Goal: Task Accomplishment & Management: Use online tool/utility

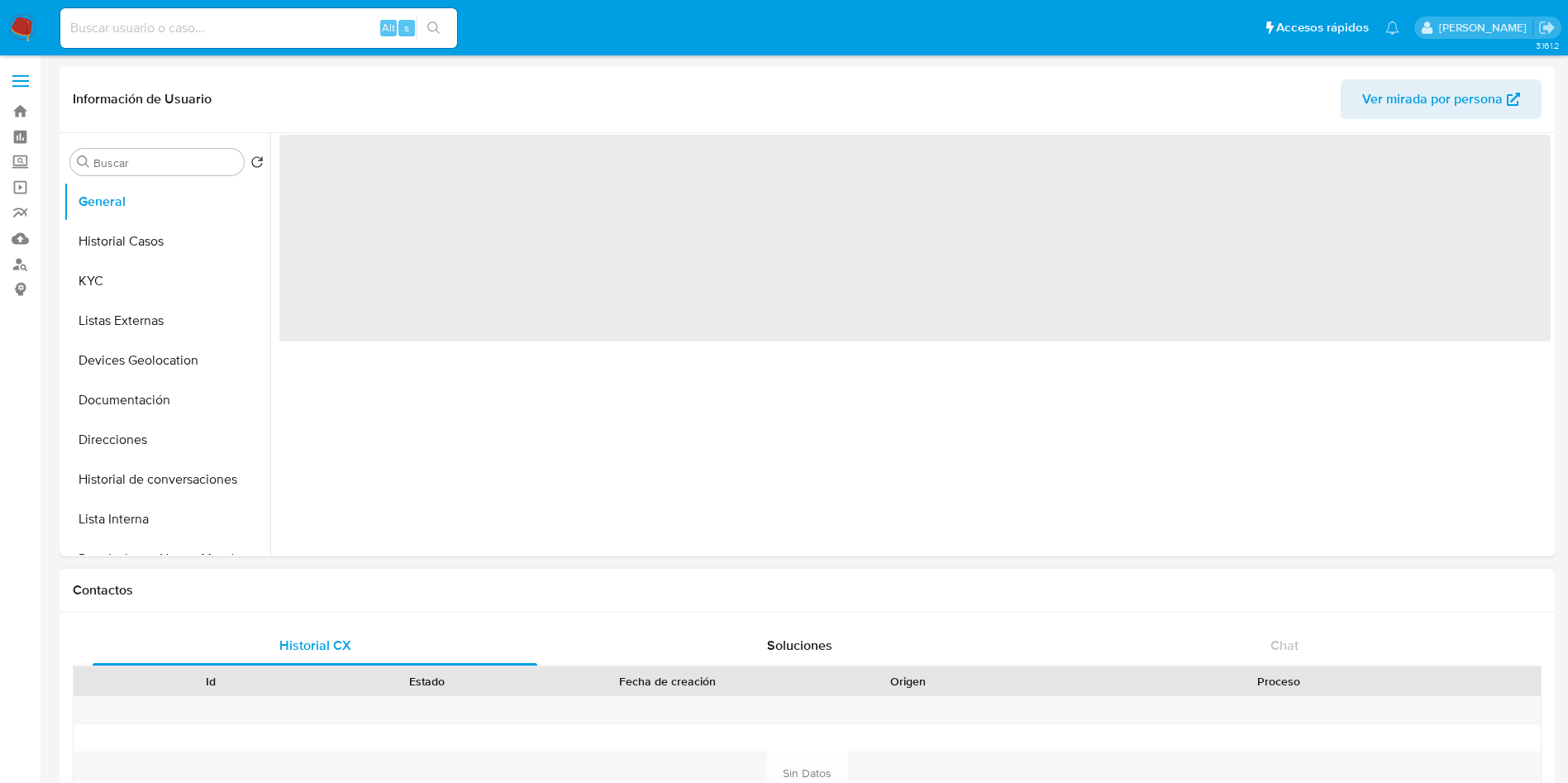
select select "10"
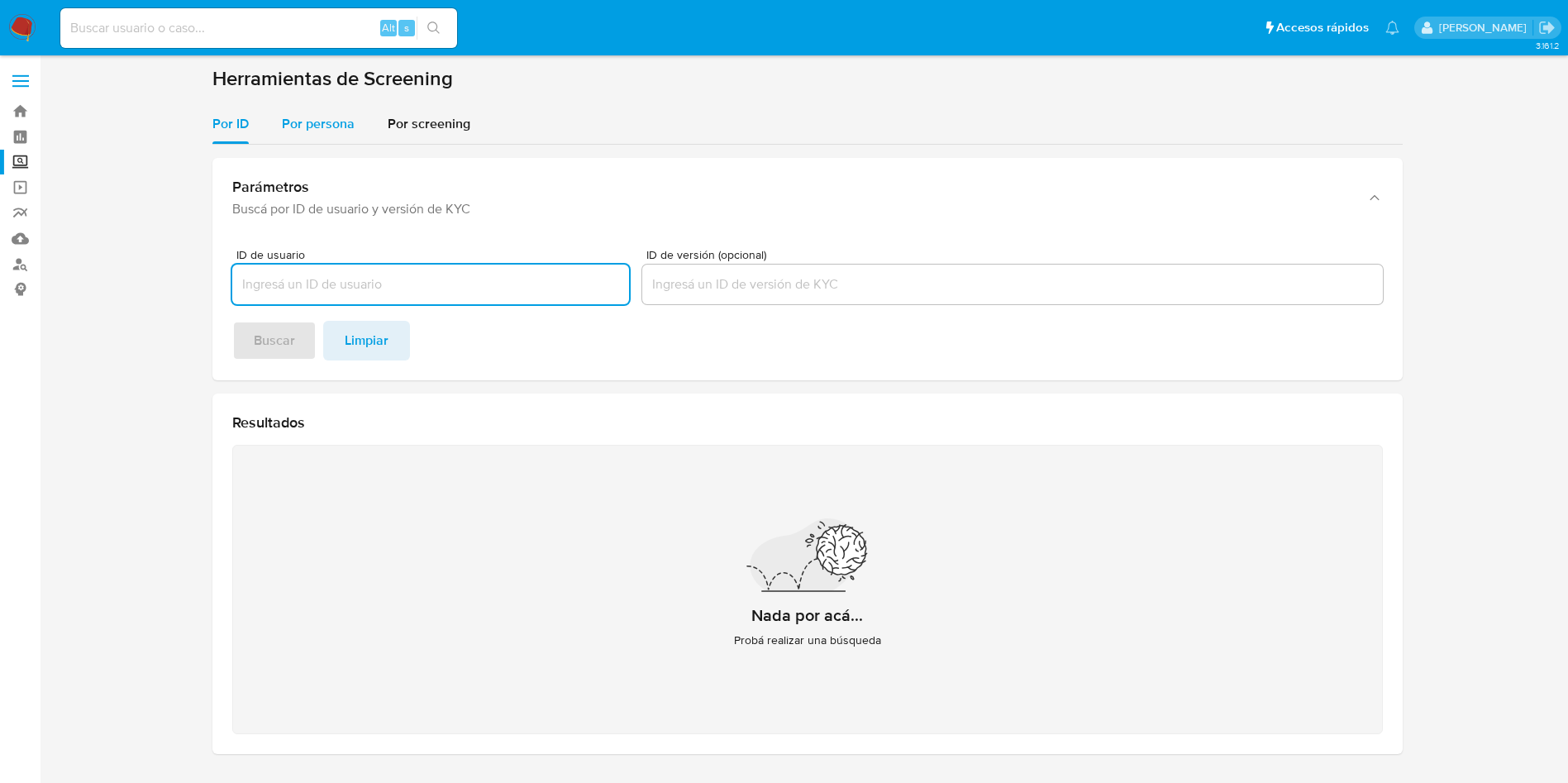
click at [332, 140] on div "Por persona" at bounding box center [318, 124] width 73 height 40
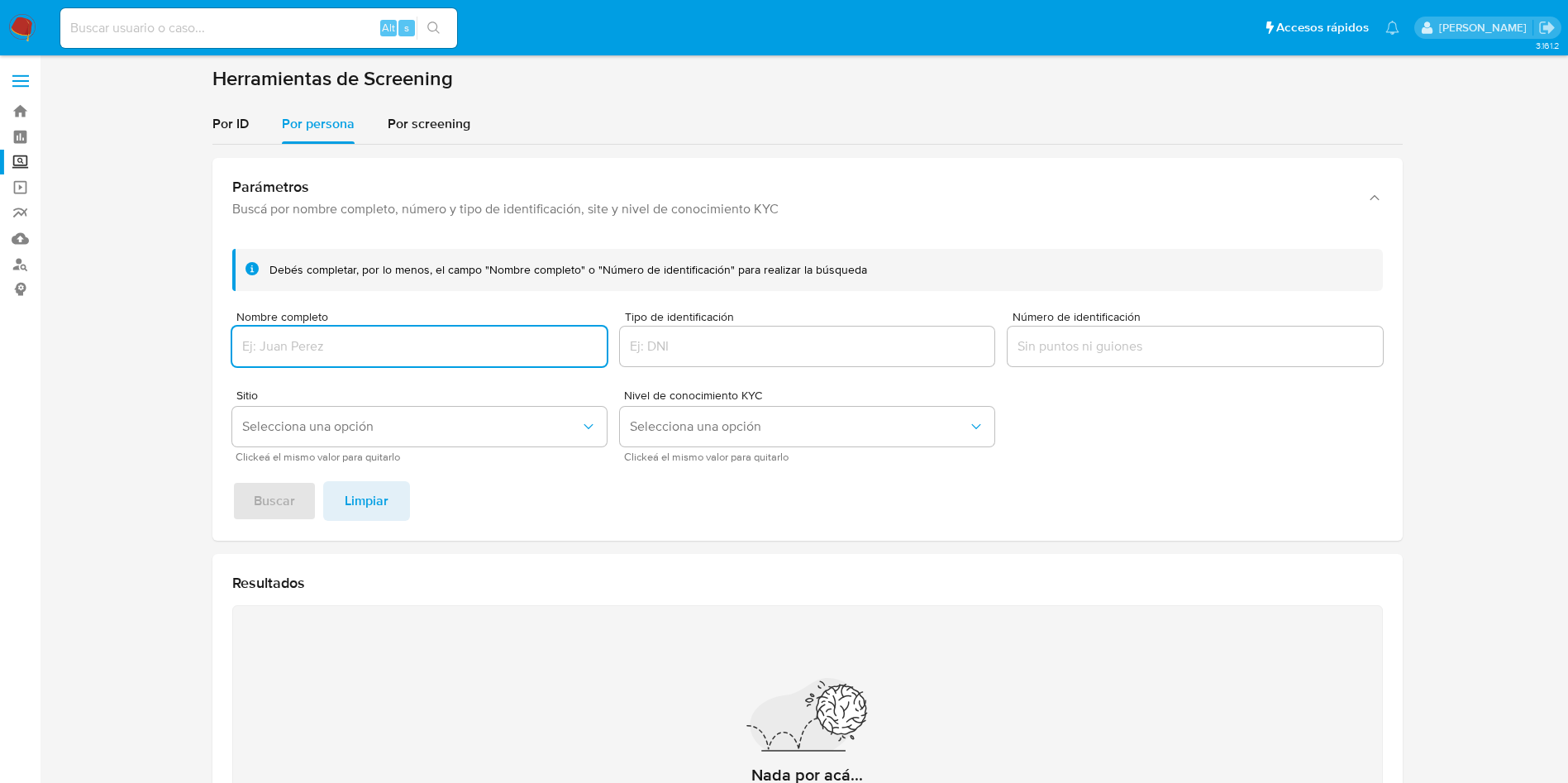
click at [404, 353] on input "Nombre completo" at bounding box center [419, 346] width 374 height 22
click at [232, 481] on button "Buscar" at bounding box center [273, 501] width 84 height 40
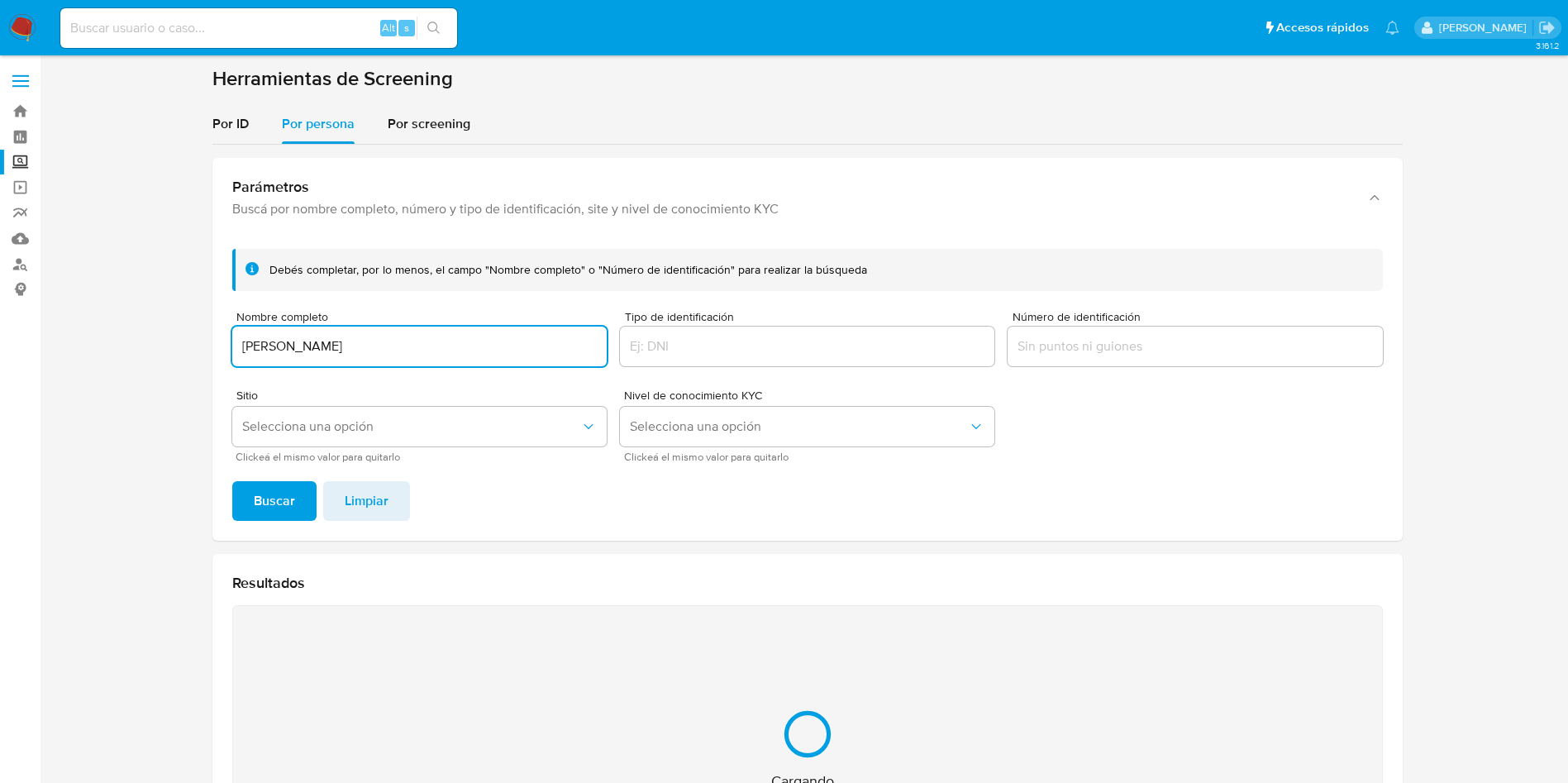
scroll to position [215, 0]
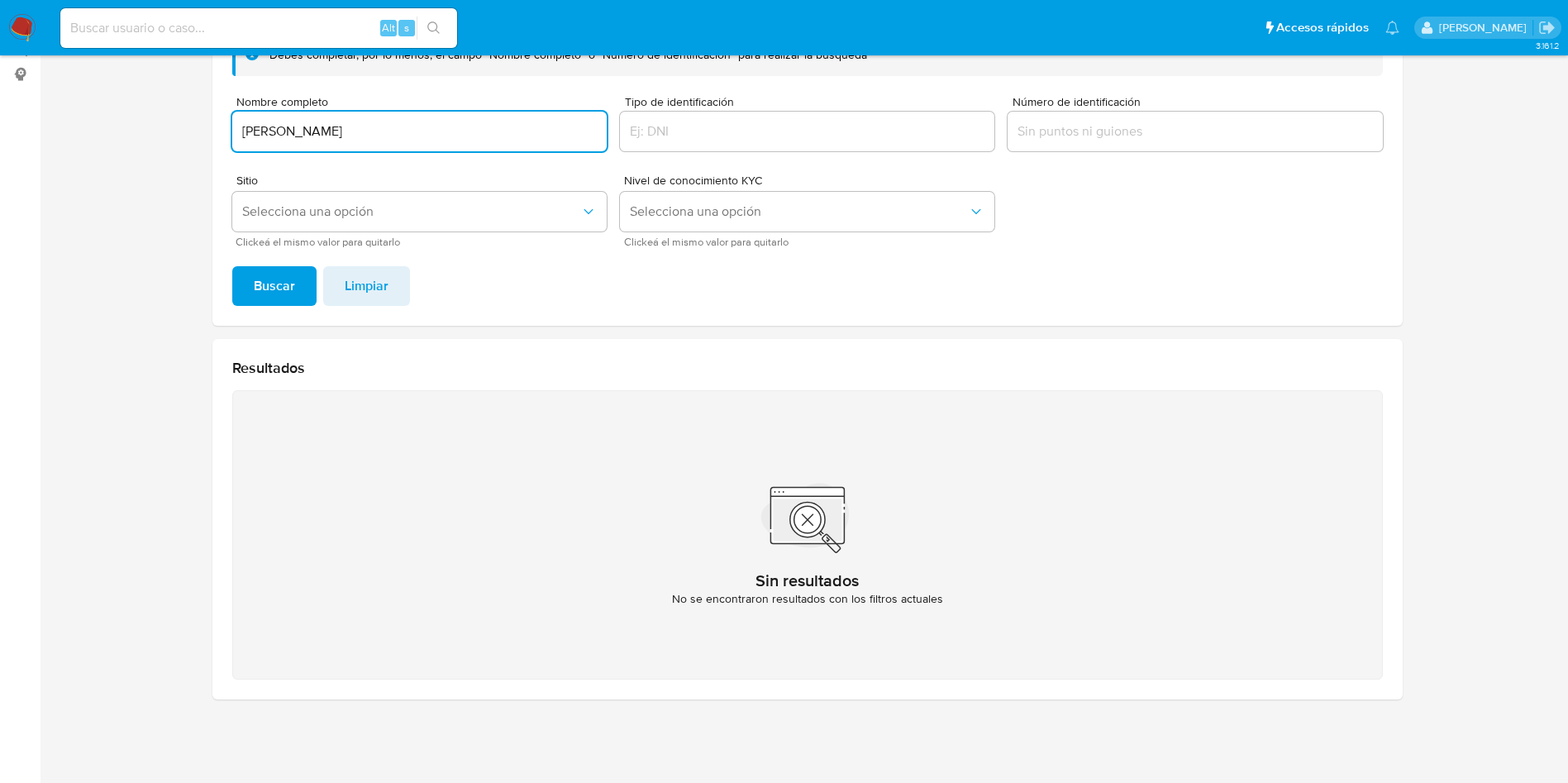
click at [452, 131] on input "GRACIELA MARIA DUEÑAS VILLAFAÑA" at bounding box center [419, 131] width 374 height 22
drag, startPoint x: 483, startPoint y: 129, endPoint x: 0, endPoint y: 25, distance: 494.1
click at [0, 25] on div "Pausado Ver notificaciones Alt s Accesos rápidos Presiona las siguientes teclas…" at bounding box center [784, 284] width 1568 height 998
paste input "MARTIN CHAVEZ BANDERAS"
type input "MARTIN CHAVEZ BANDERAS"
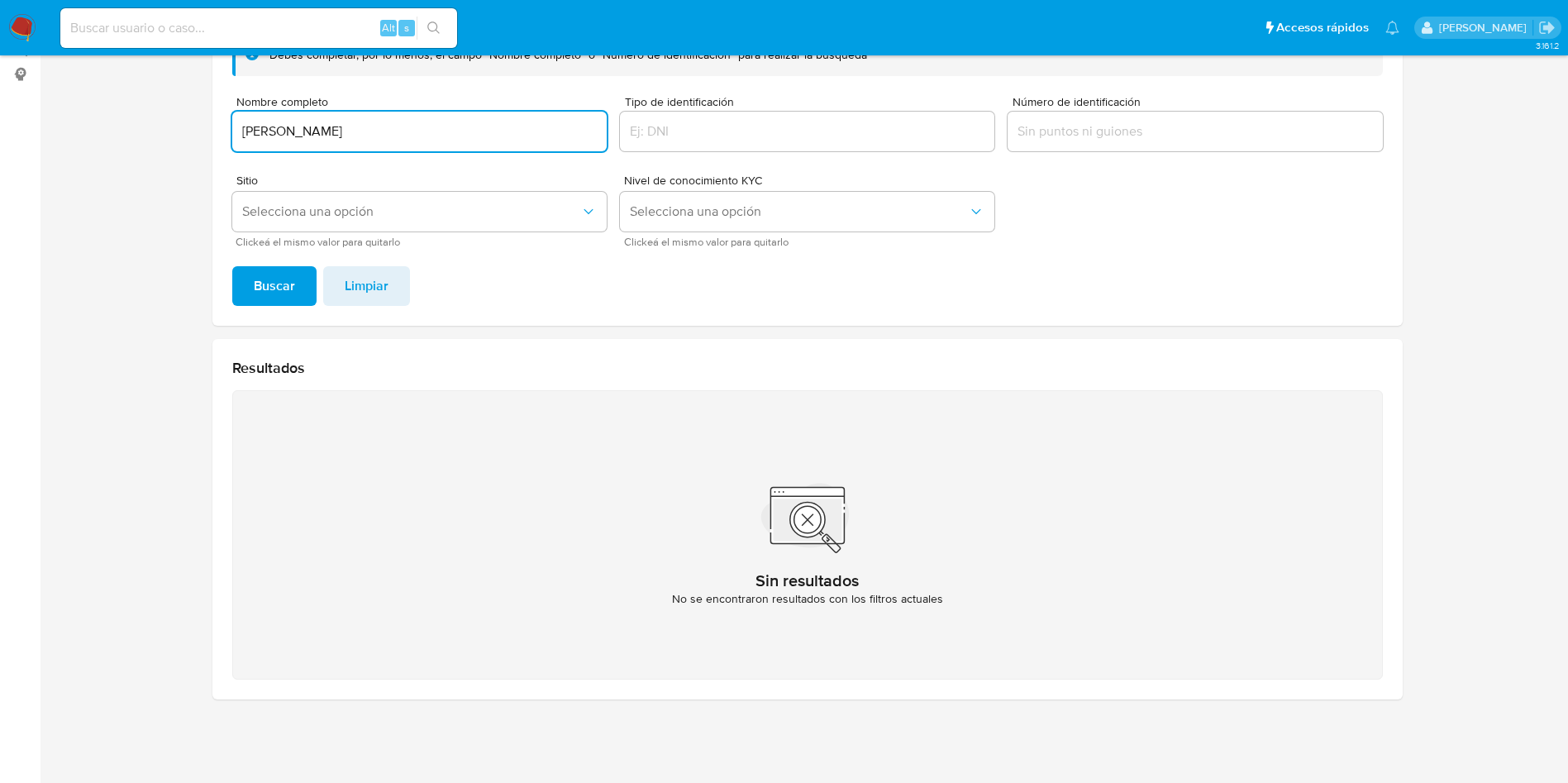
click at [232, 266] on button "Buscar" at bounding box center [273, 286] width 84 height 40
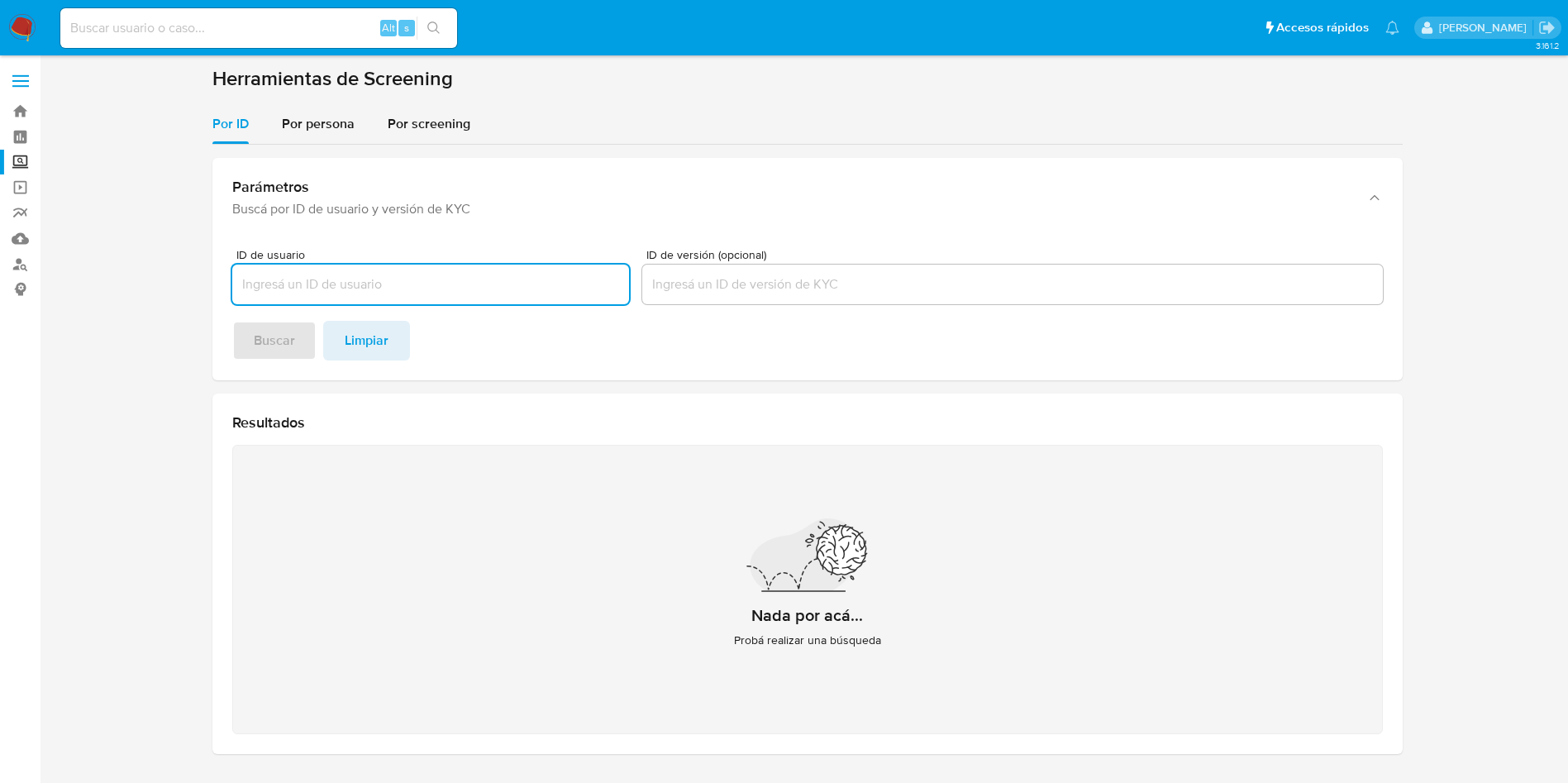
click at [24, 25] on img at bounding box center [23, 28] width 28 height 28
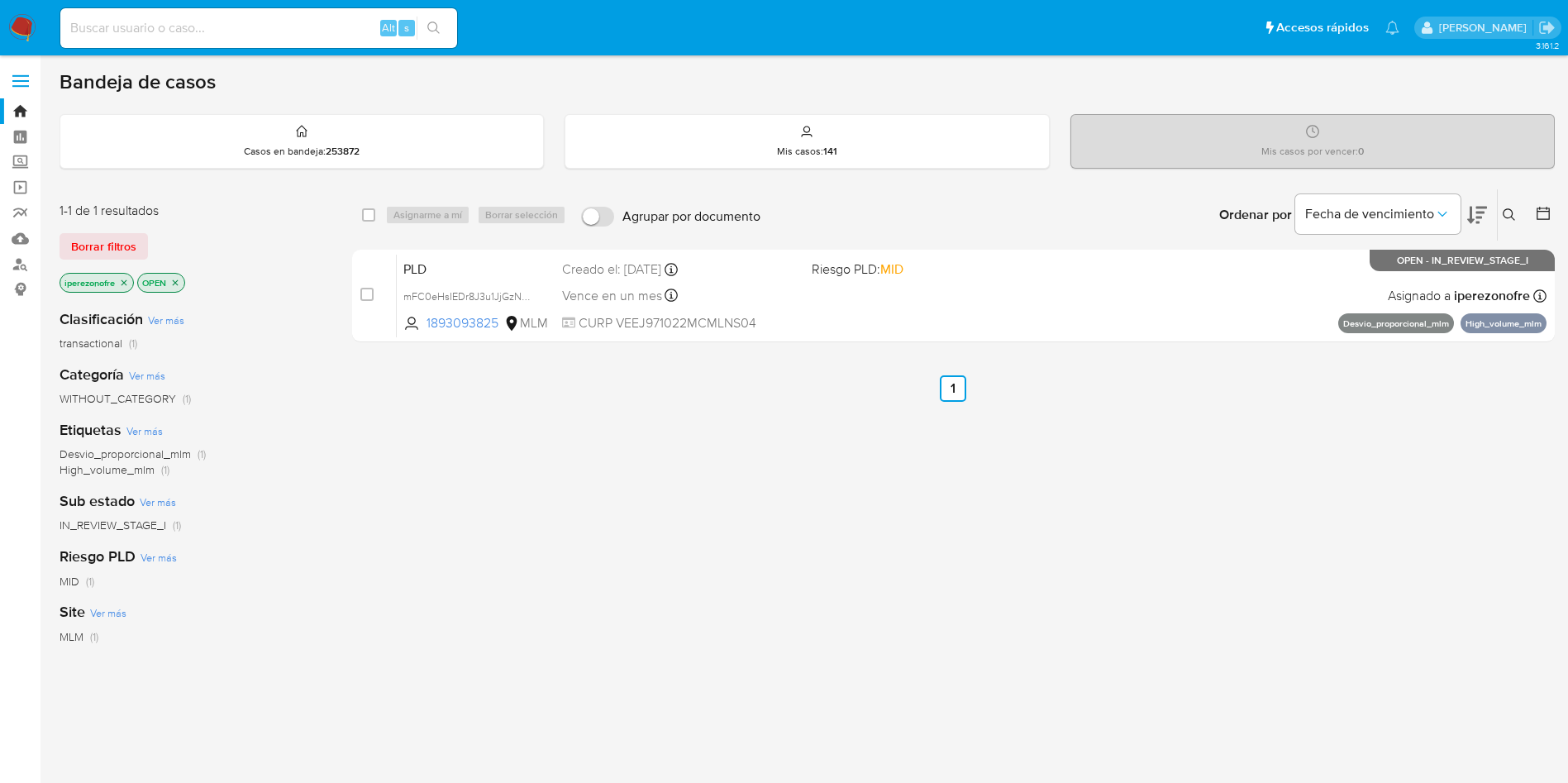
click at [1505, 212] on icon at bounding box center [1510, 215] width 13 height 13
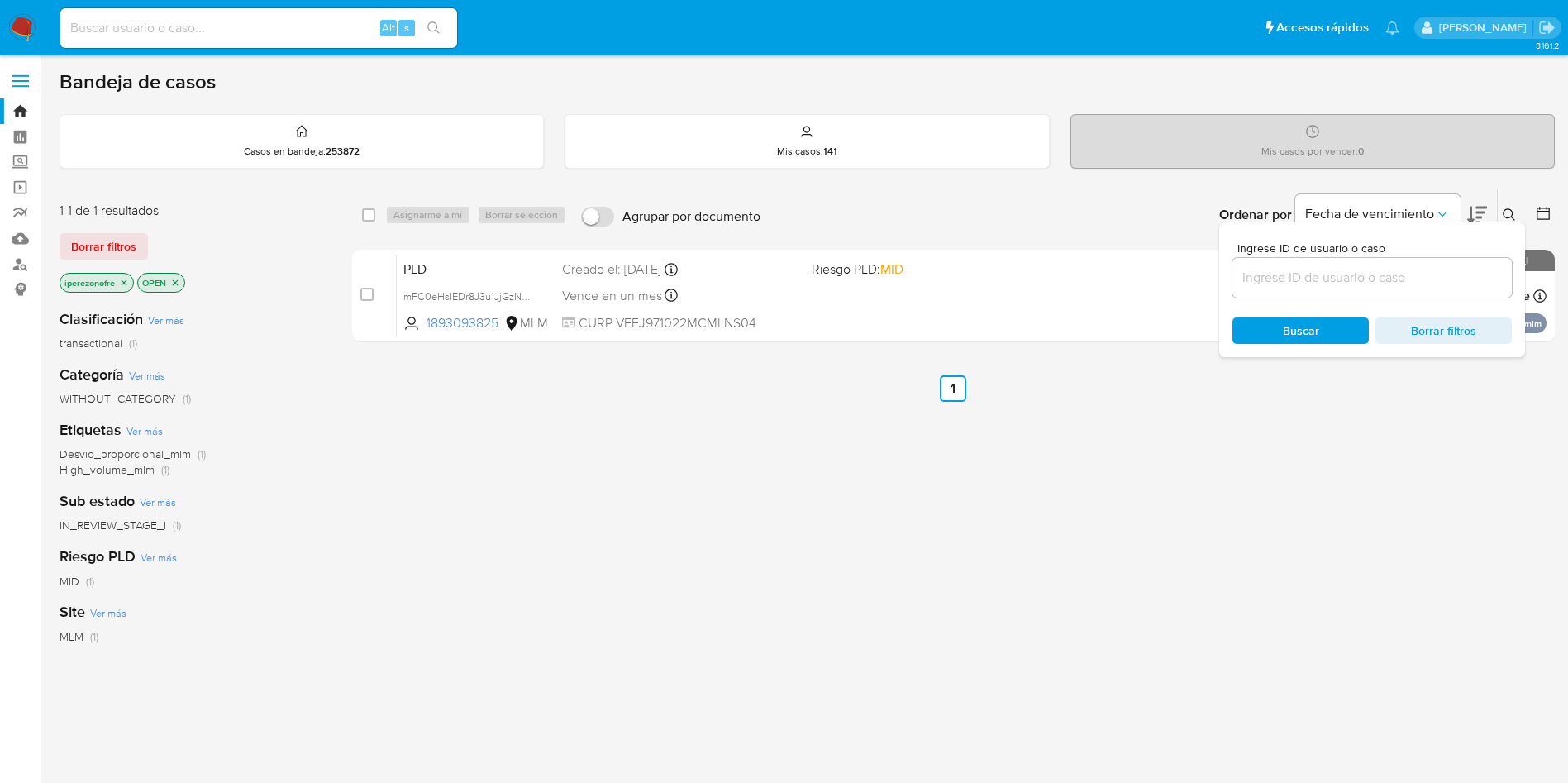
click at [1385, 283] on input at bounding box center [1372, 277] width 279 height 22
type input "1376440406"
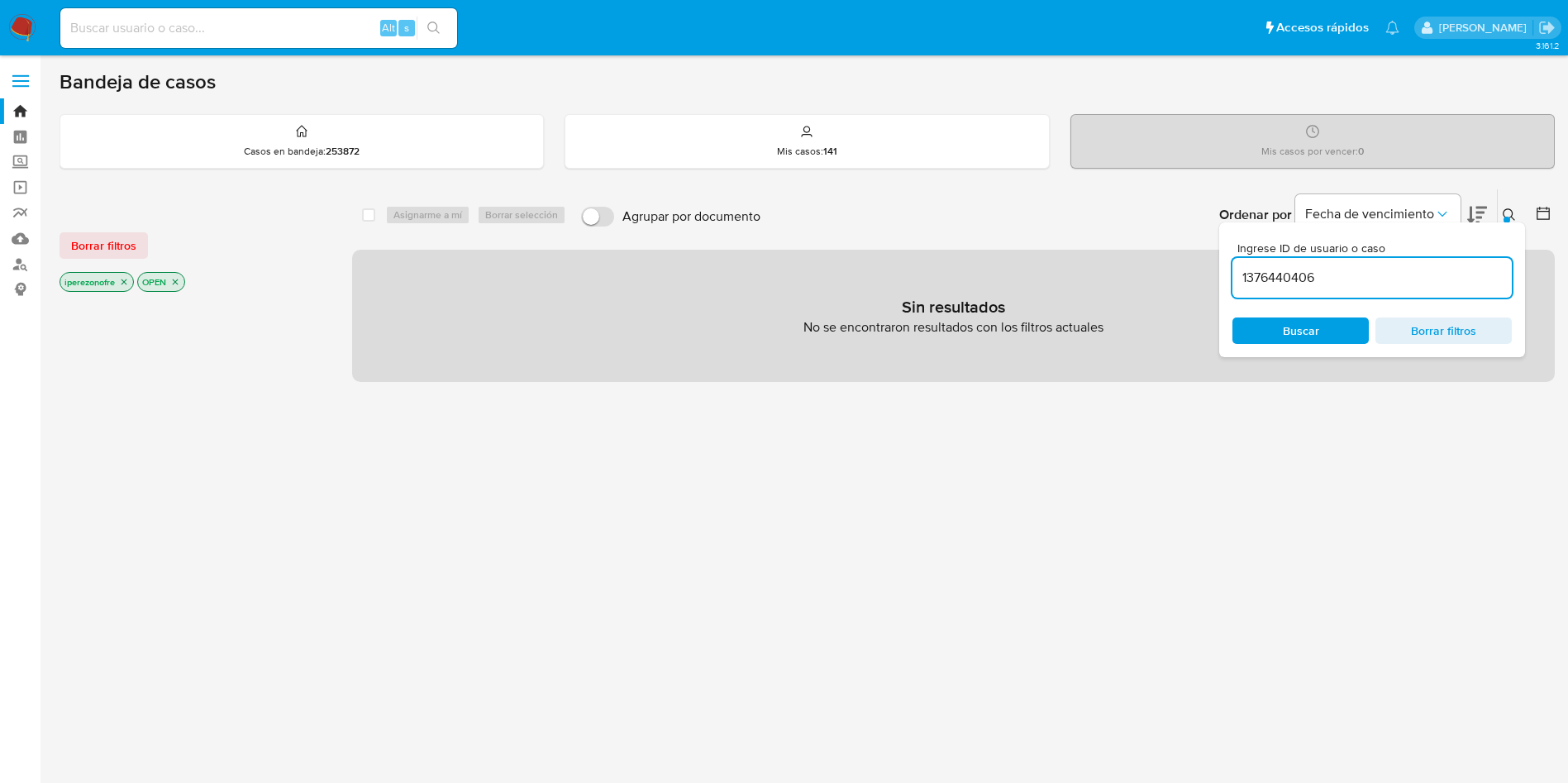
click at [1280, 325] on span "Buscar" at bounding box center [1300, 330] width 113 height 24
click at [124, 280] on icon "close-filter" at bounding box center [124, 282] width 6 height 6
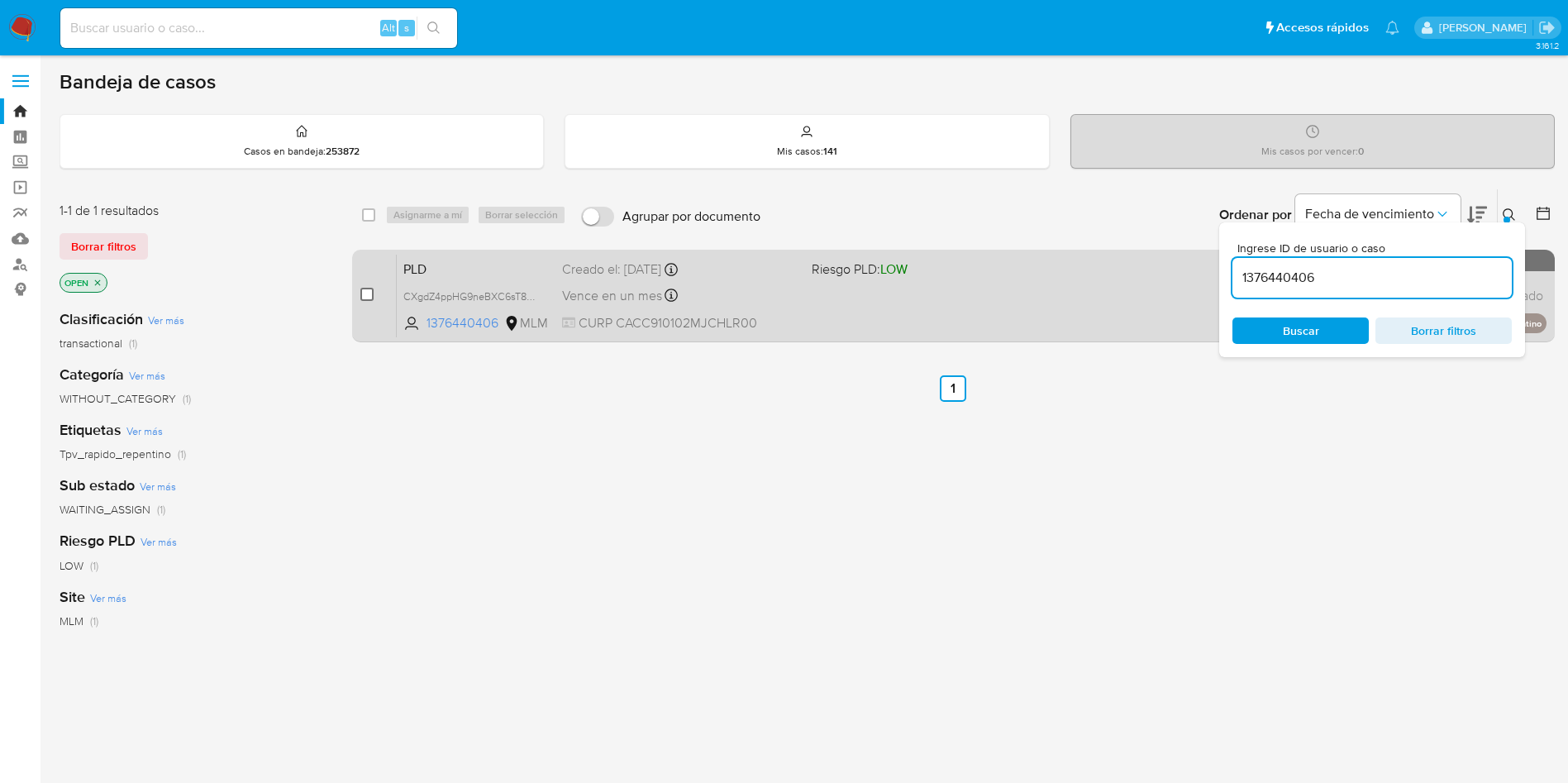
click at [367, 300] on input "checkbox" at bounding box center [367, 294] width 13 height 13
checkbox input "true"
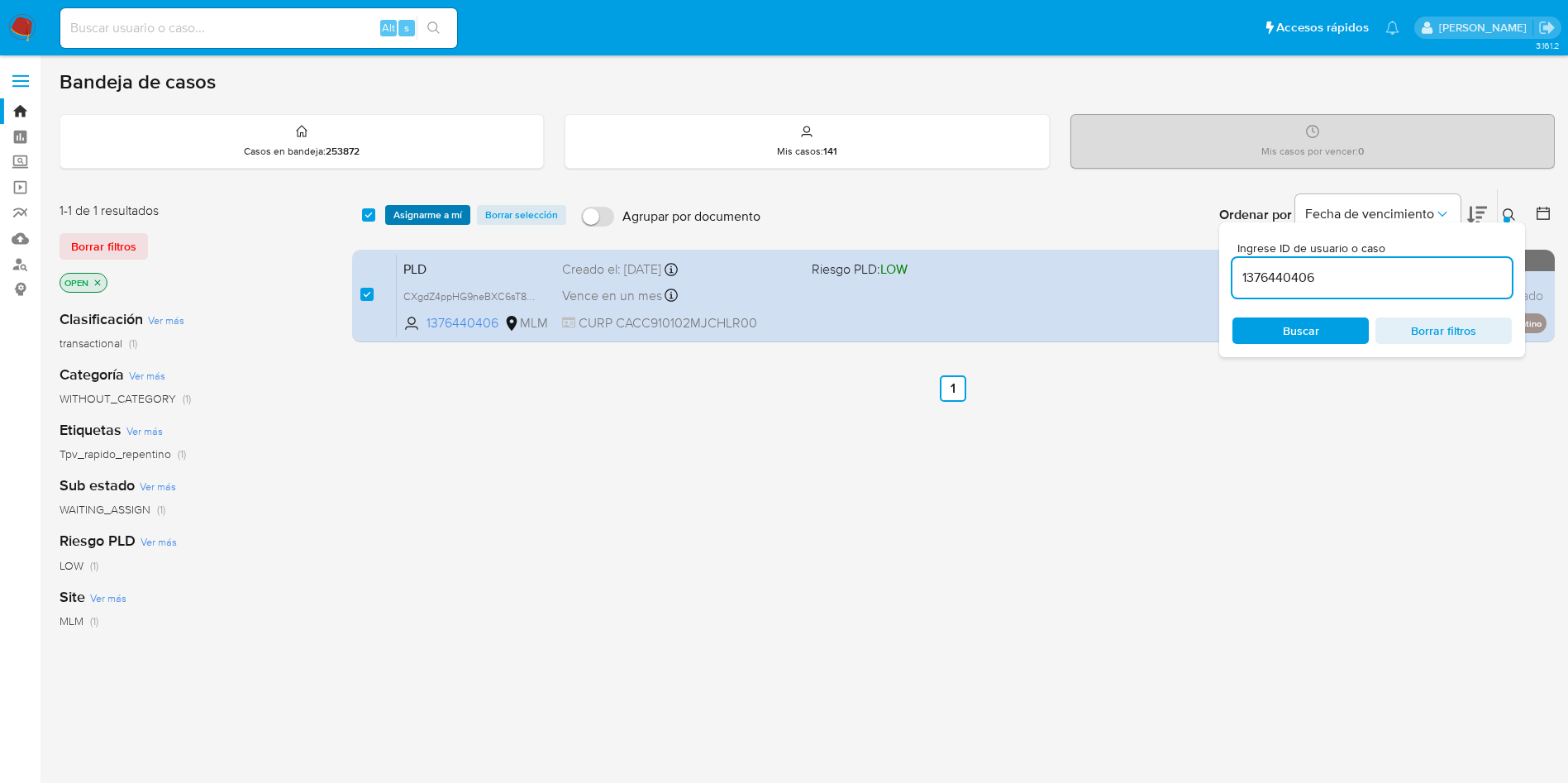
click at [431, 211] on span "Asignarme a mí" at bounding box center [427, 215] width 69 height 17
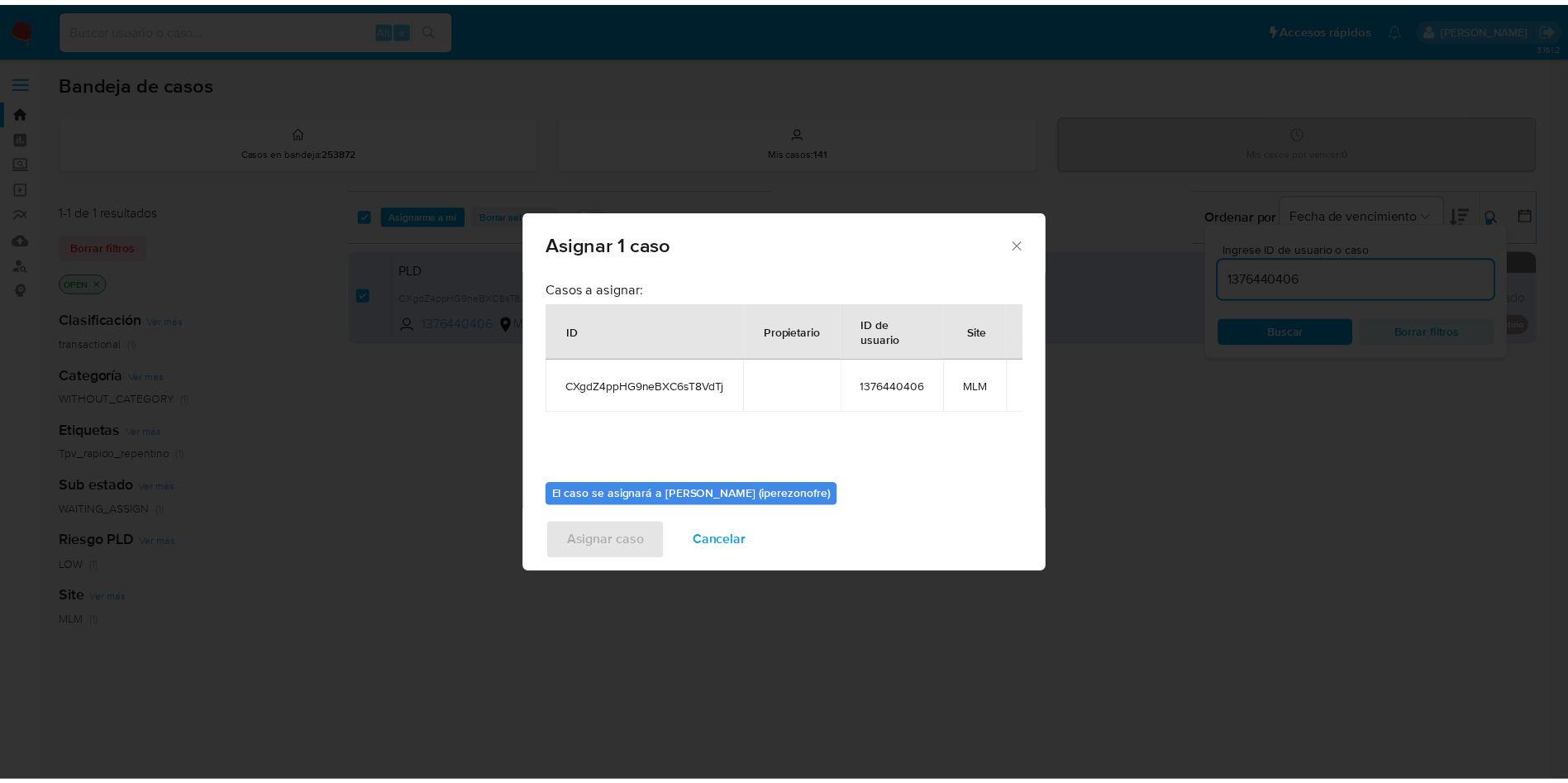
scroll to position [86, 0]
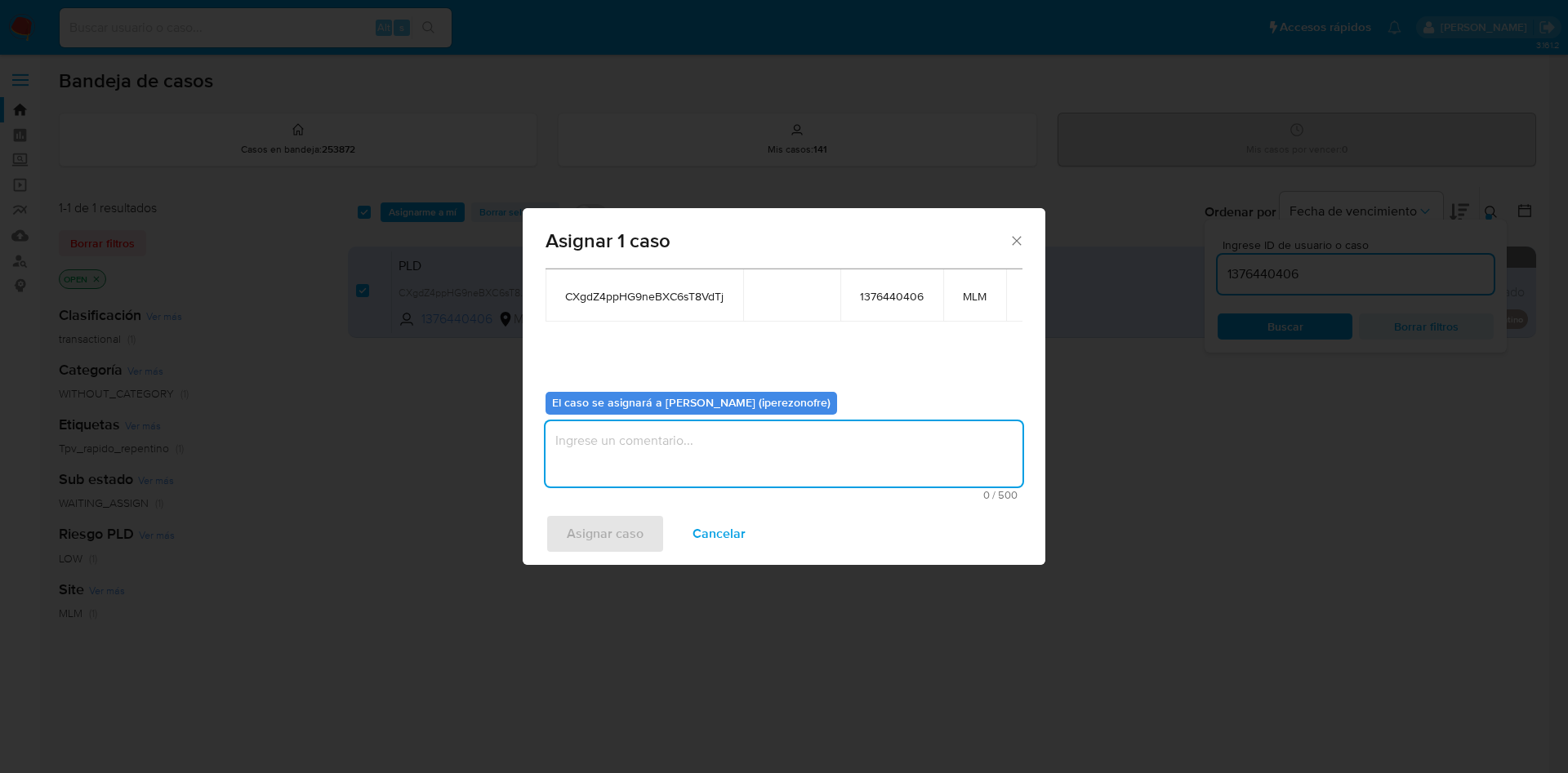
click at [709, 467] on textarea "assign-modal" at bounding box center [784, 454] width 477 height 65
type textarea "IPO"
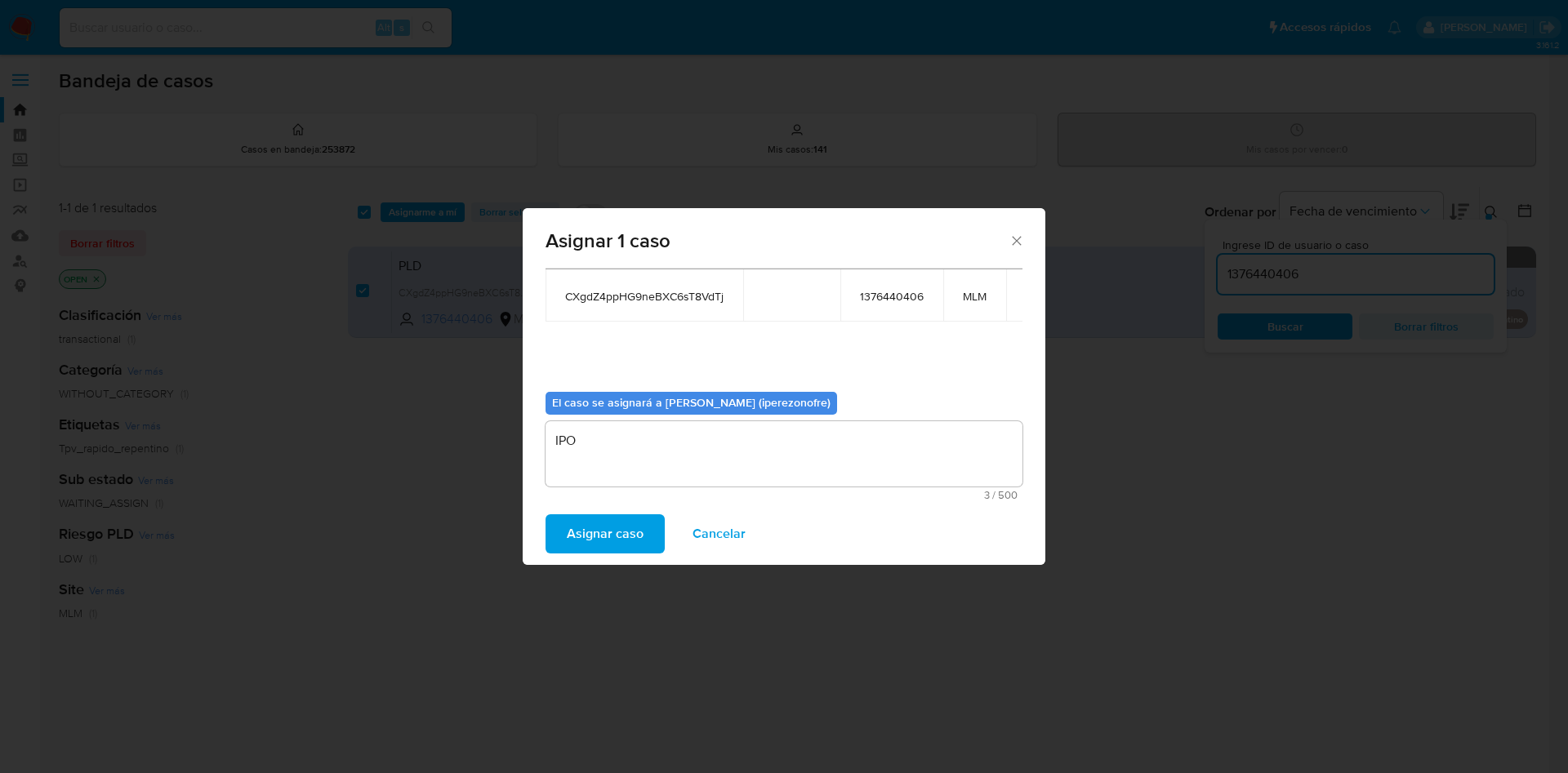
click at [613, 522] on span "Asignar caso" at bounding box center [605, 534] width 76 height 36
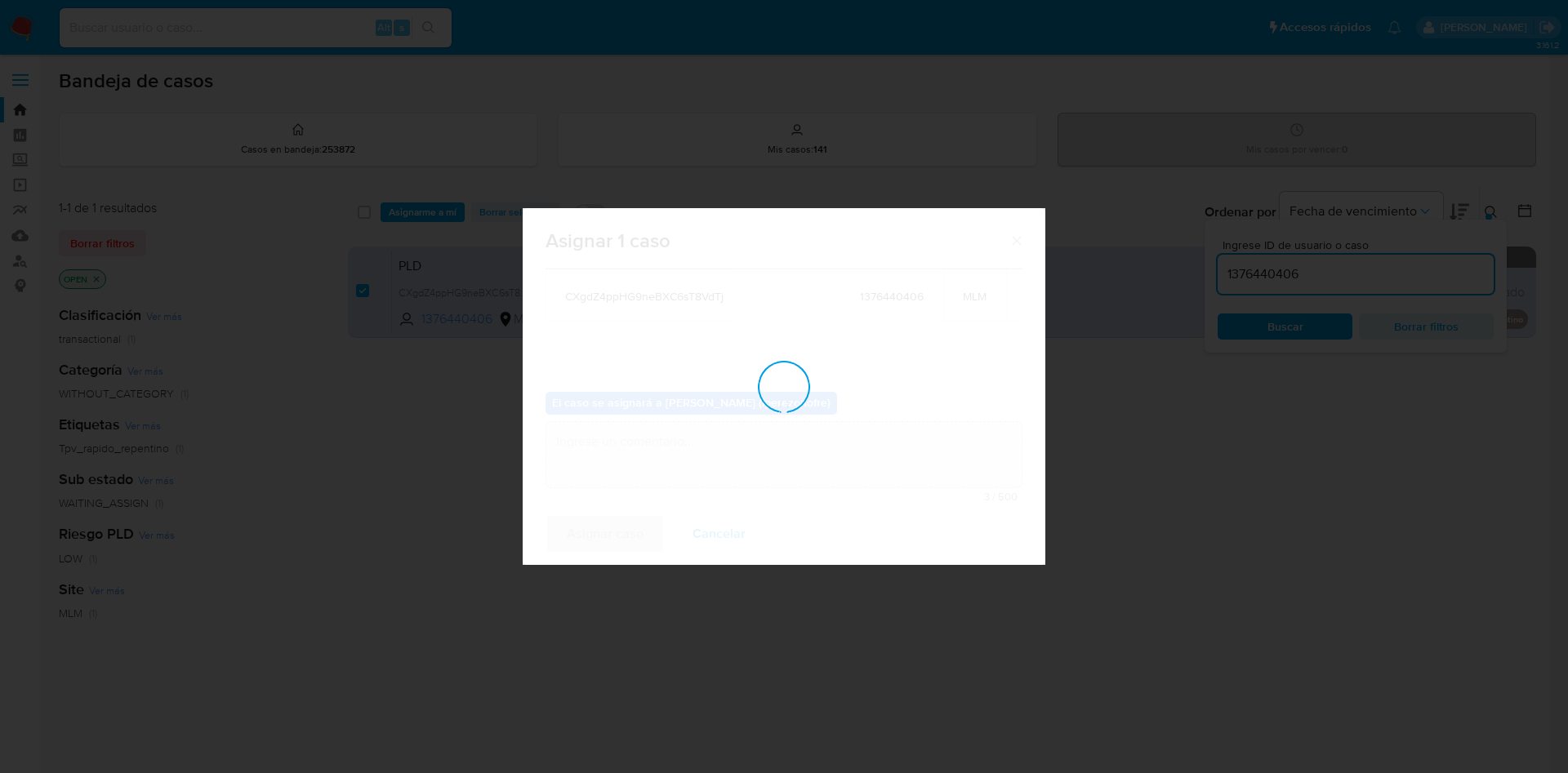
checkbox input "false"
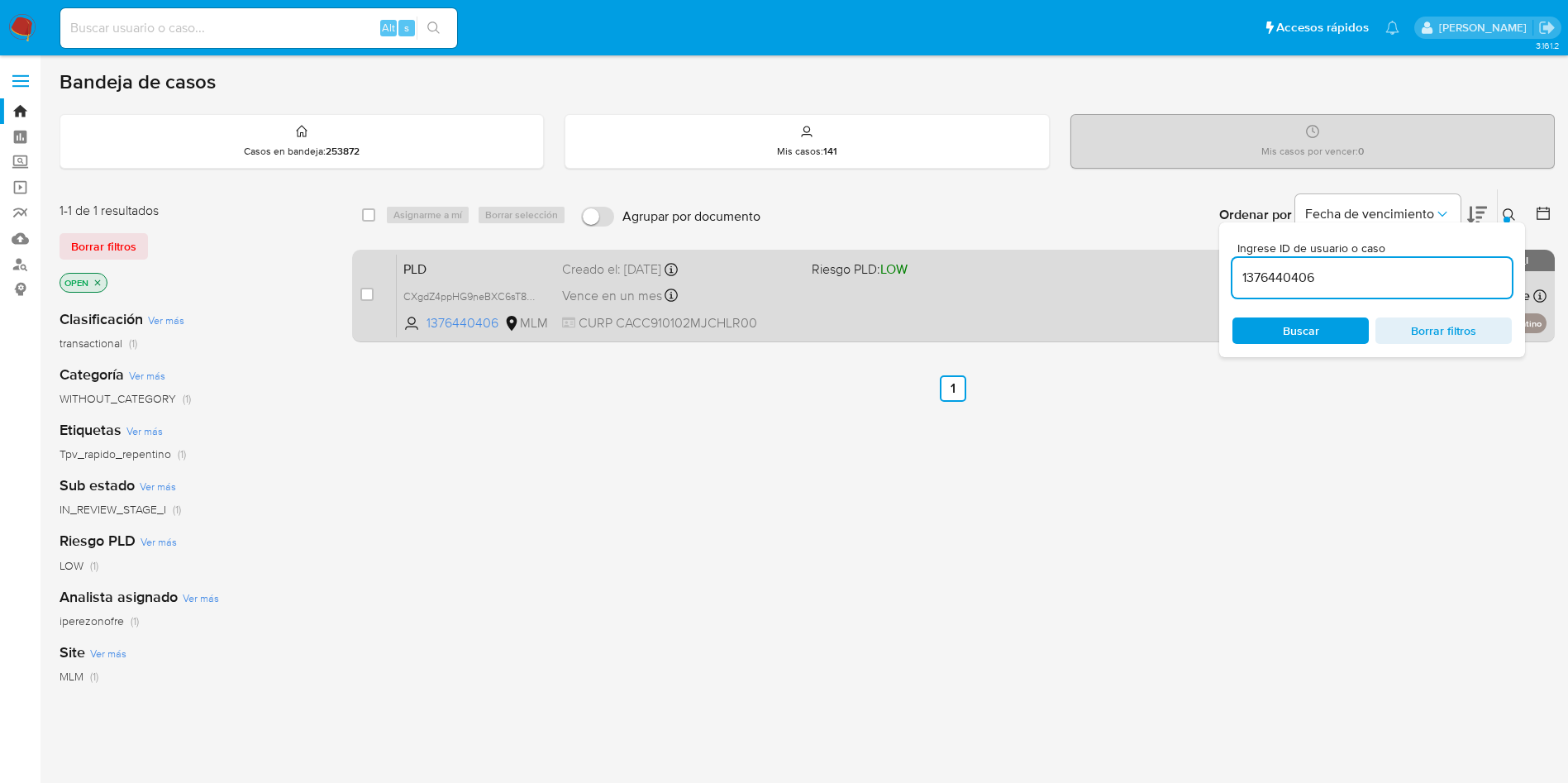
click at [827, 273] on span "Riesgo PLD: LOW" at bounding box center [860, 268] width 96 height 18
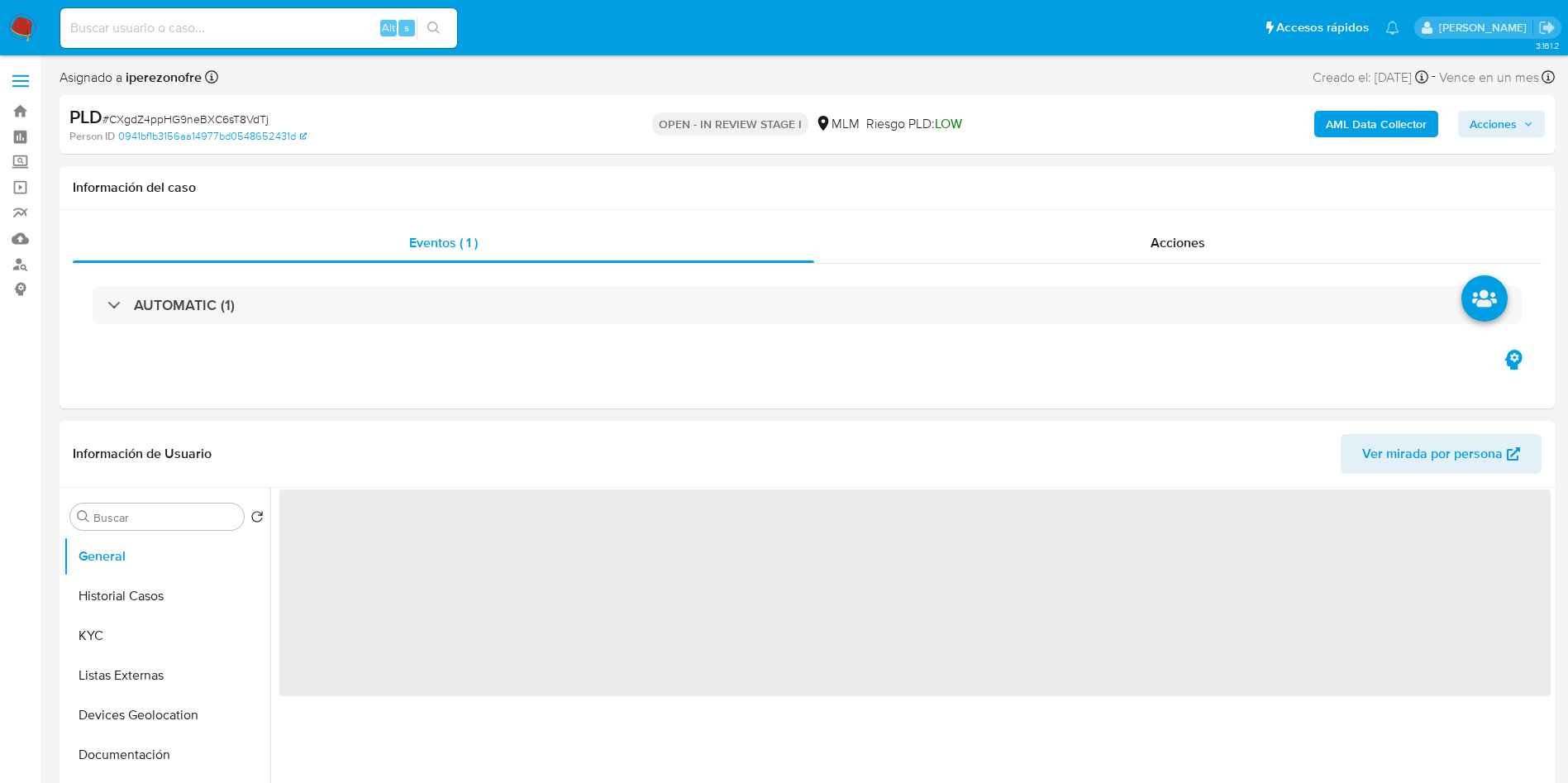
select select "10"
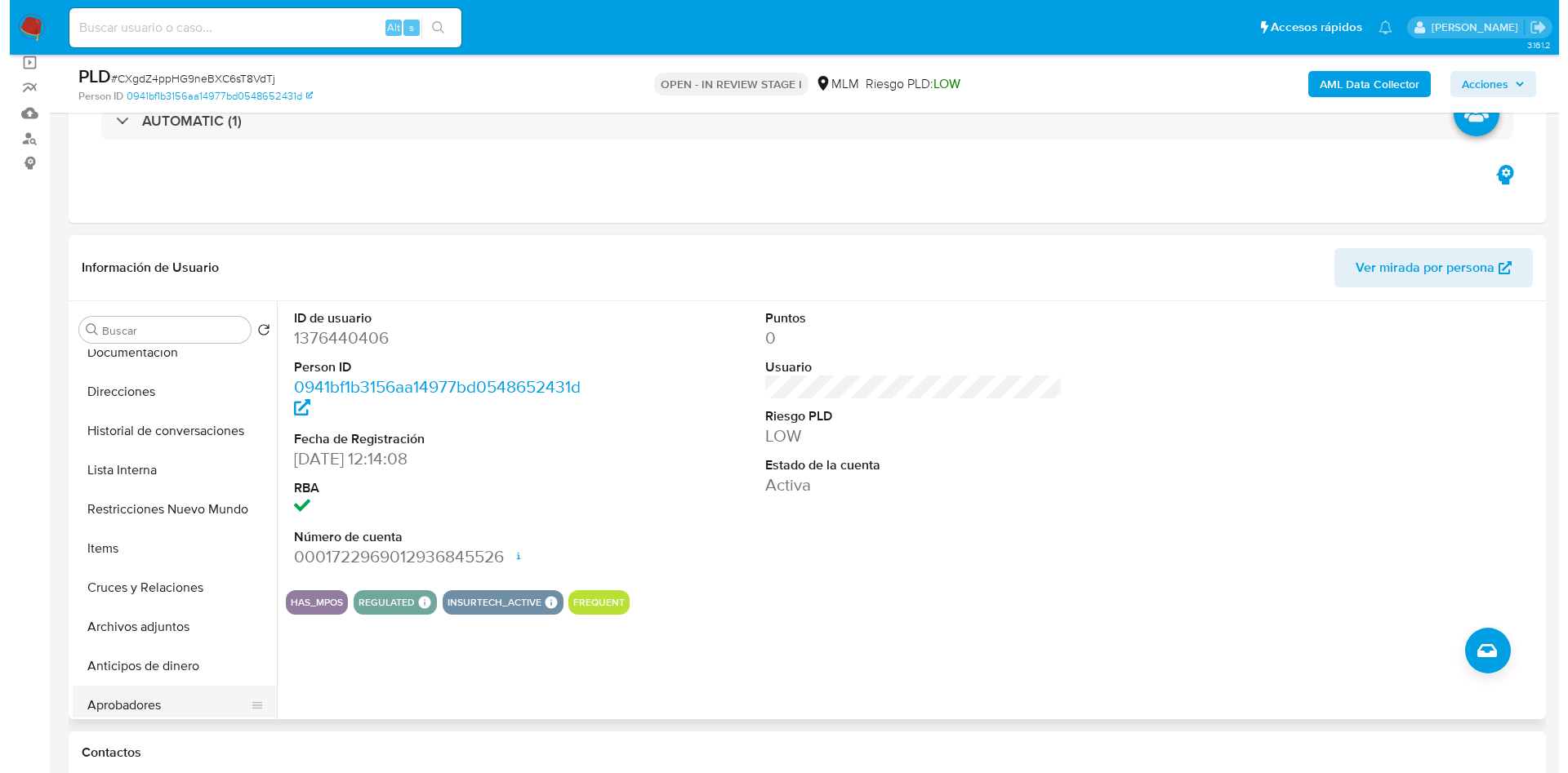
scroll to position [245, 0]
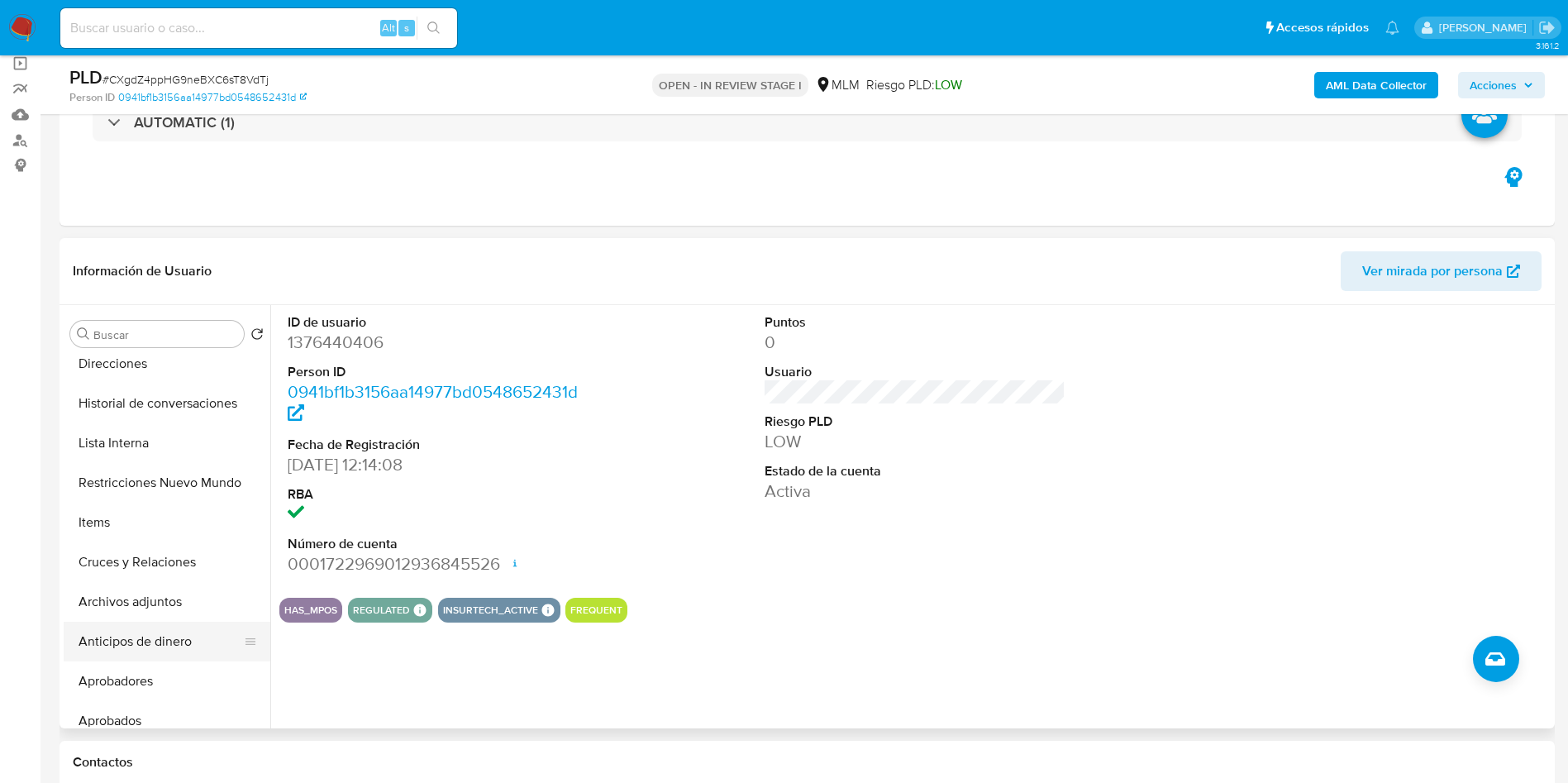
click at [144, 656] on button "Anticipos de dinero" at bounding box center [159, 641] width 193 height 40
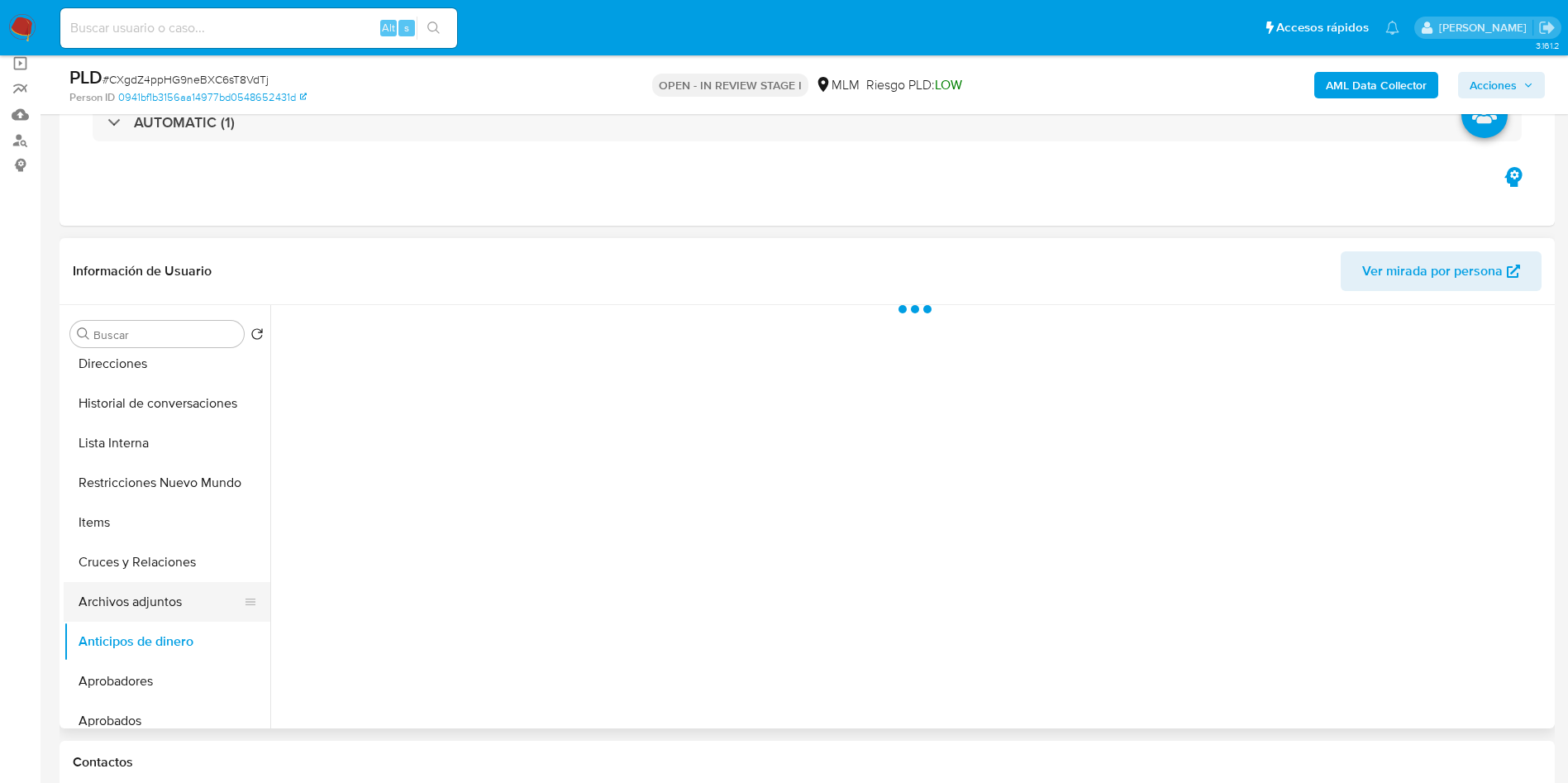
click at [186, 599] on button "Archivos adjuntos" at bounding box center [159, 602] width 193 height 40
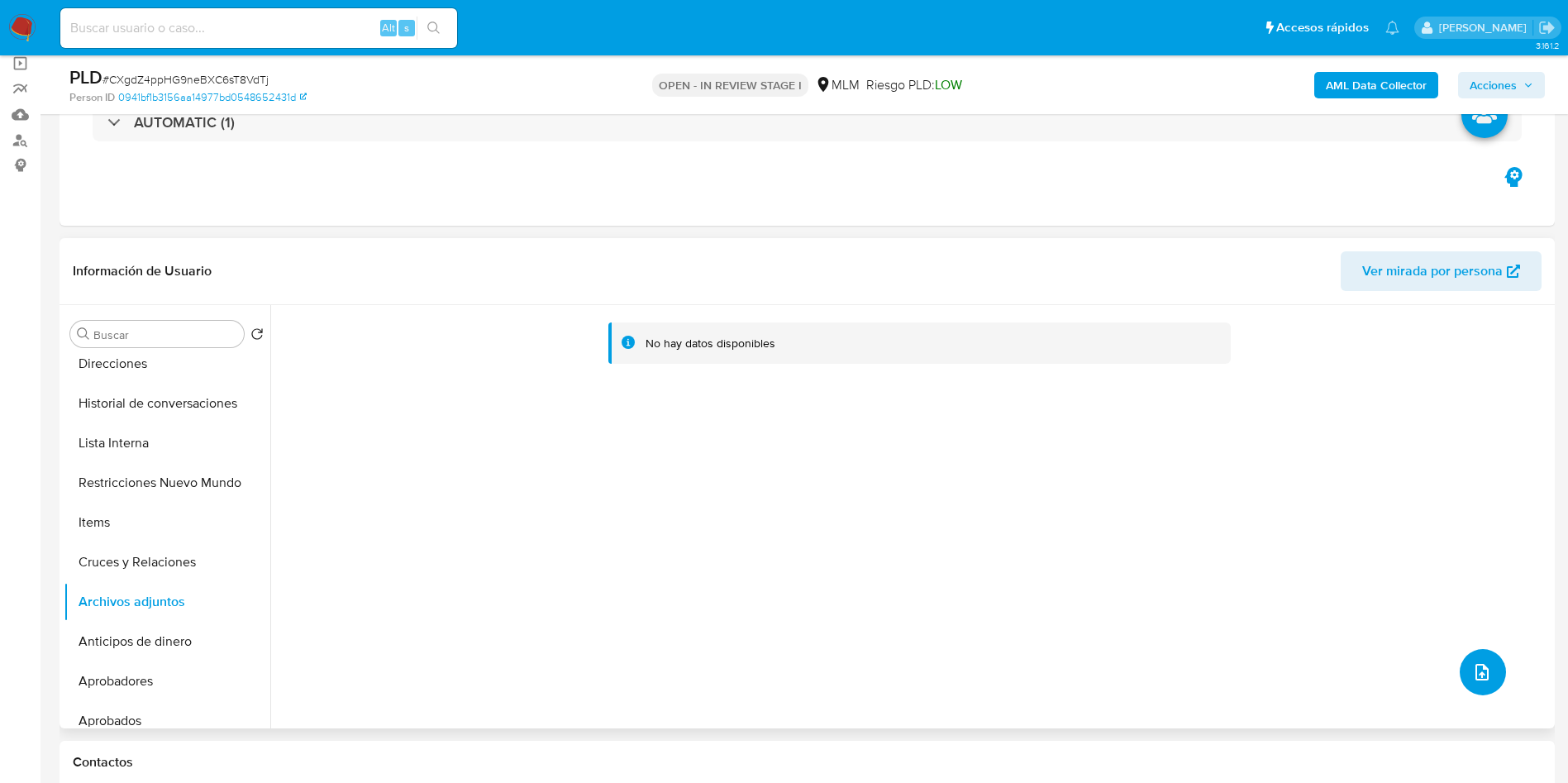
click at [1485, 675] on button "upload-file" at bounding box center [1482, 672] width 46 height 46
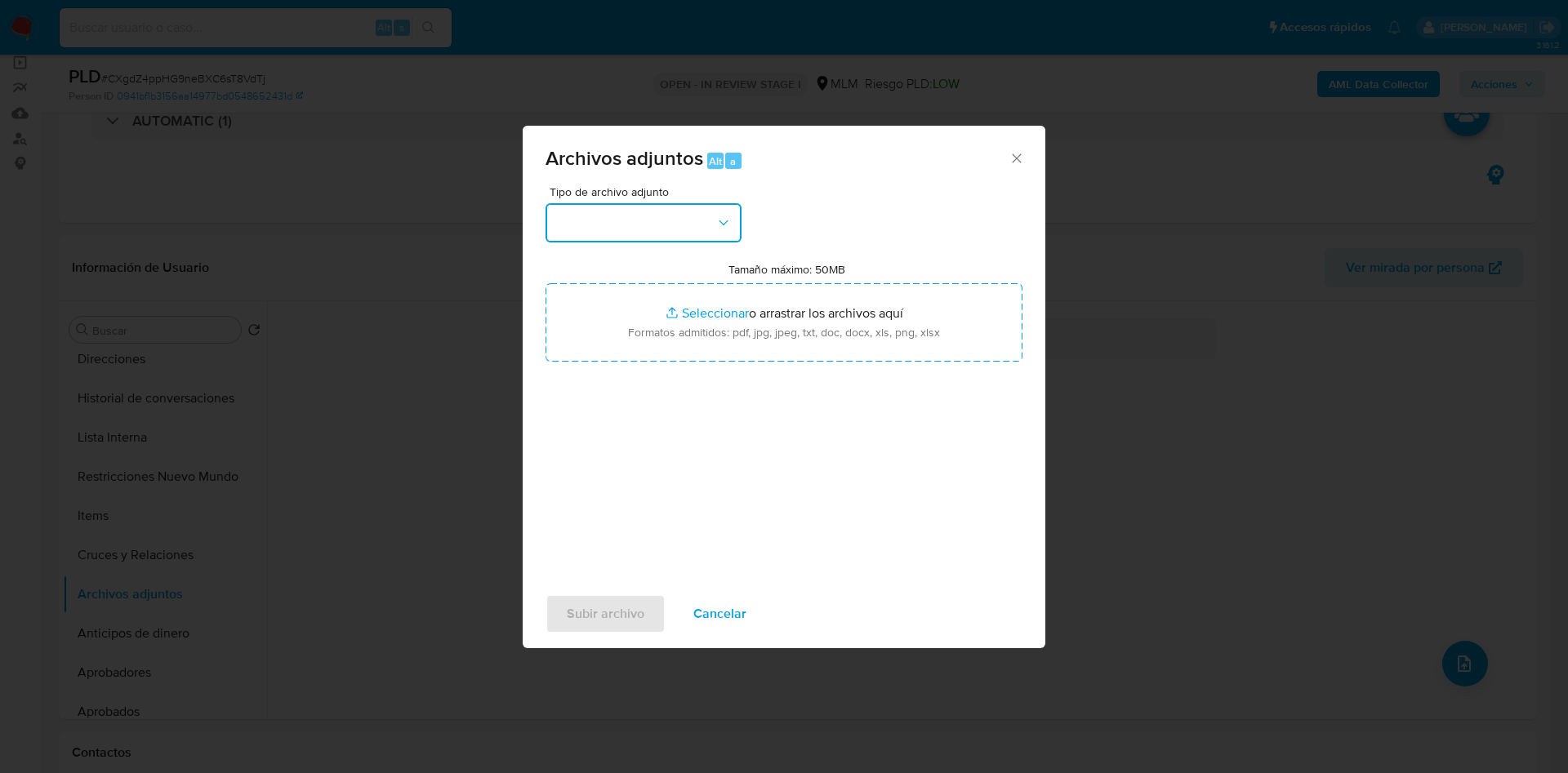
click at [731, 222] on icon "button" at bounding box center [724, 224] width 17 height 17
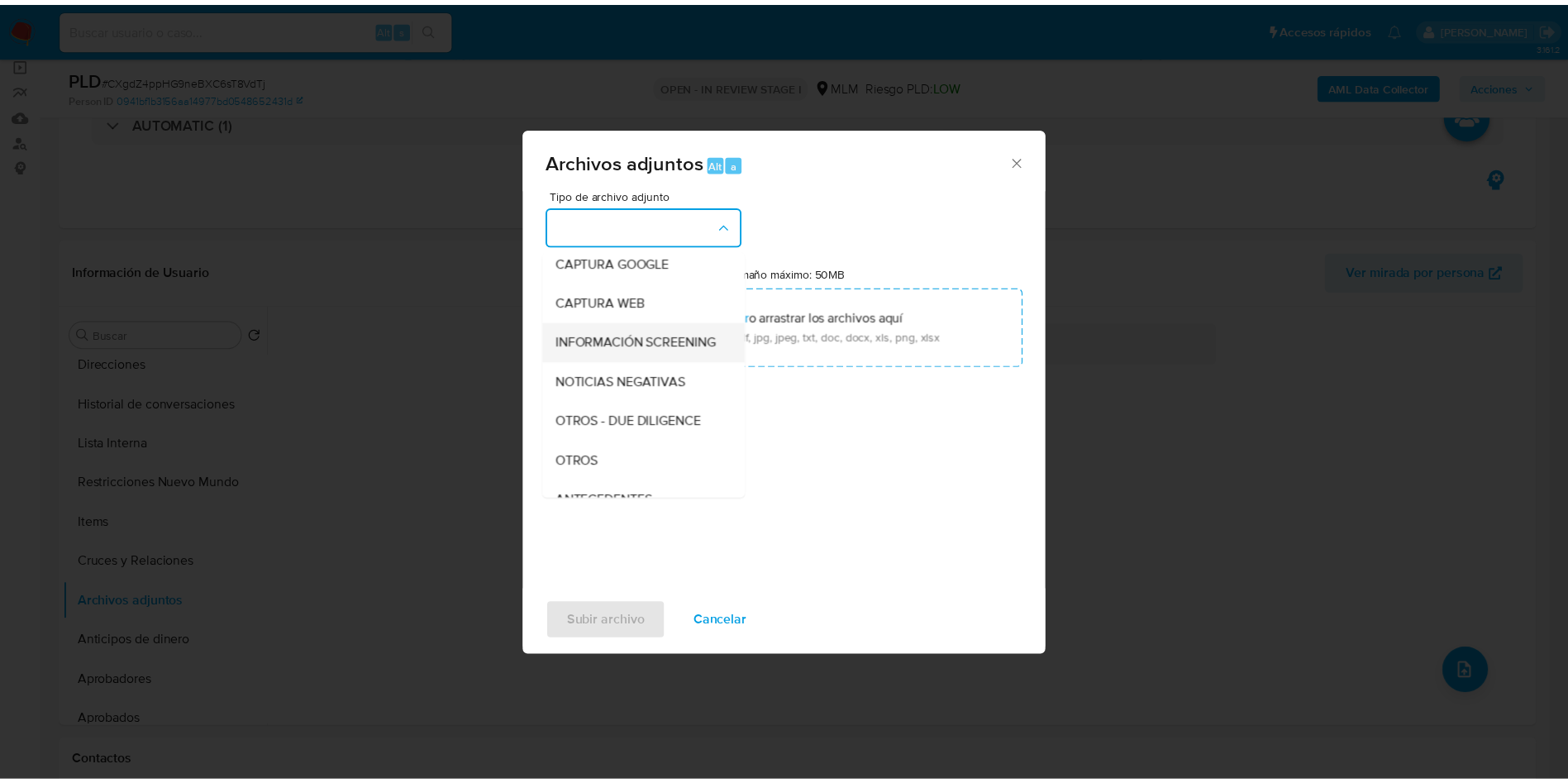
scroll to position [124, 0]
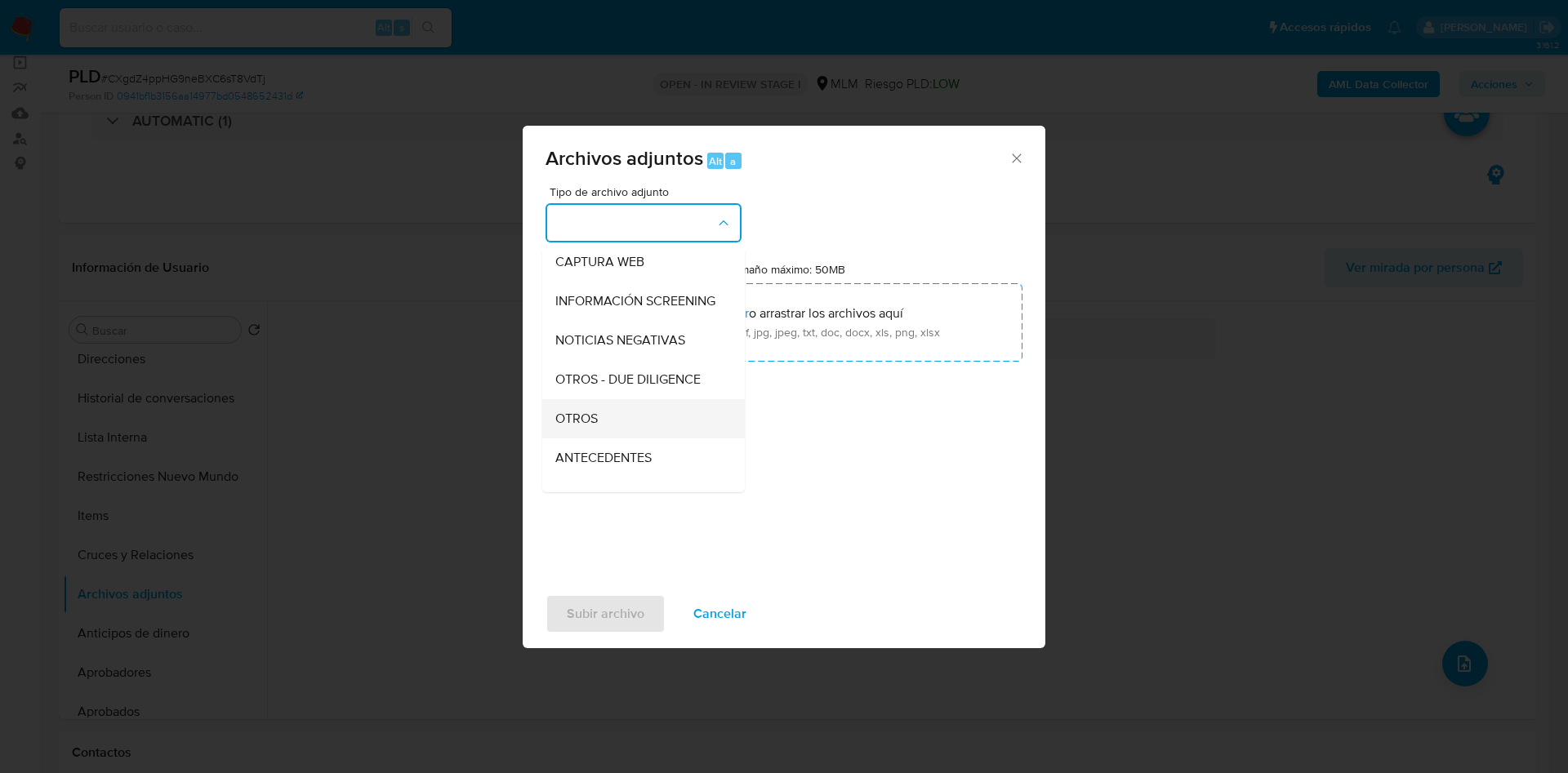
click at [621, 438] on div "OTROS" at bounding box center [638, 419] width 167 height 39
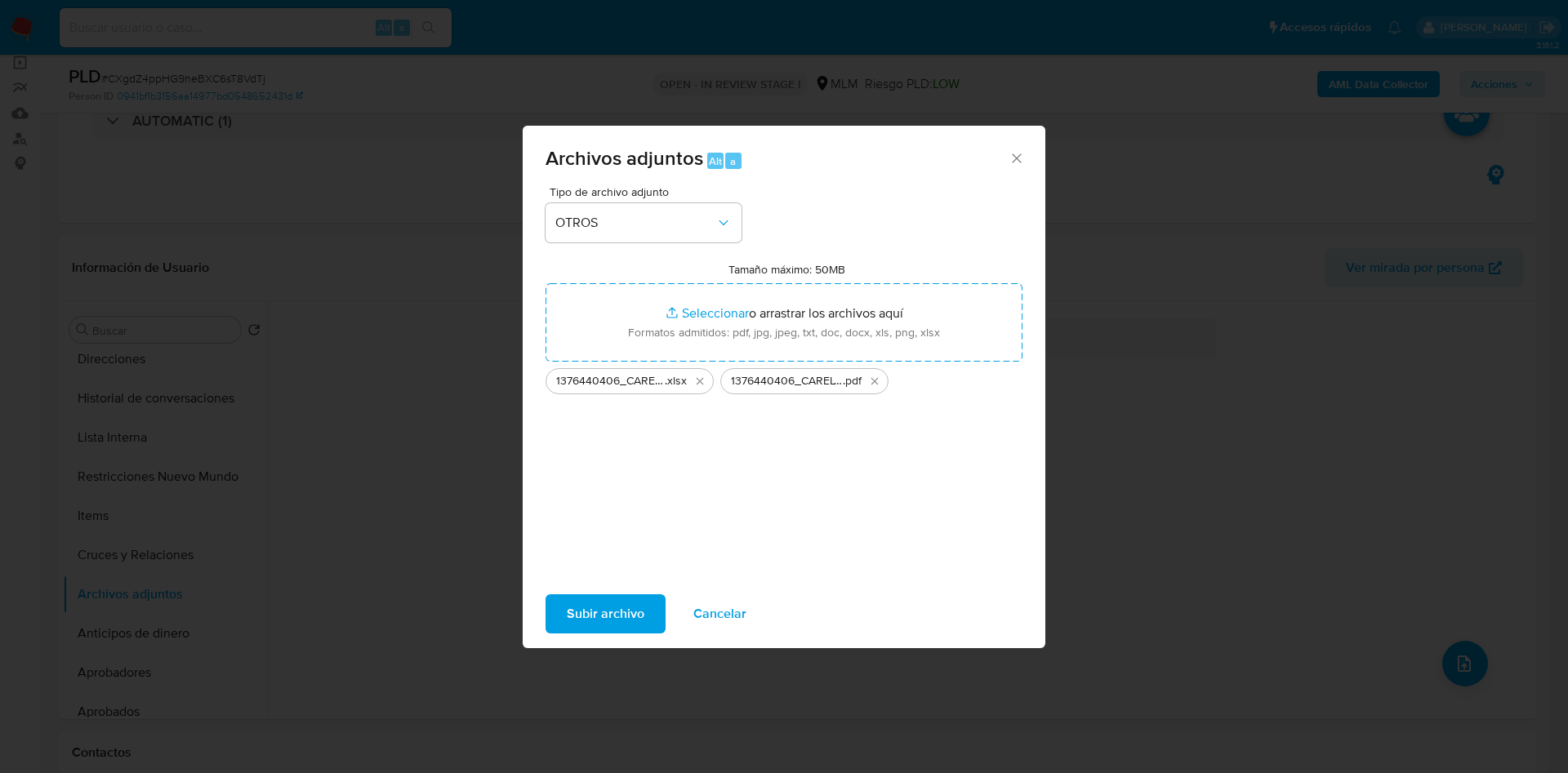
click at [598, 608] on span "Subir archivo" at bounding box center [605, 614] width 77 height 36
click at [595, 601] on span "Subir archivo" at bounding box center [605, 614] width 77 height 36
click at [877, 381] on icon "Eliminar 1376440406_CARELY VANESSA CHAVEZ CALVILLO_SEP2025.pdf" at bounding box center [875, 381] width 13 height 13
click at [703, 380] on icon "Eliminar 1376440406_CARELY VANESSA CHAVEZ CALVILLO_SEP2025.xlsx" at bounding box center [700, 381] width 13 height 13
click at [628, 602] on span "Subir archivo" at bounding box center [605, 614] width 77 height 36
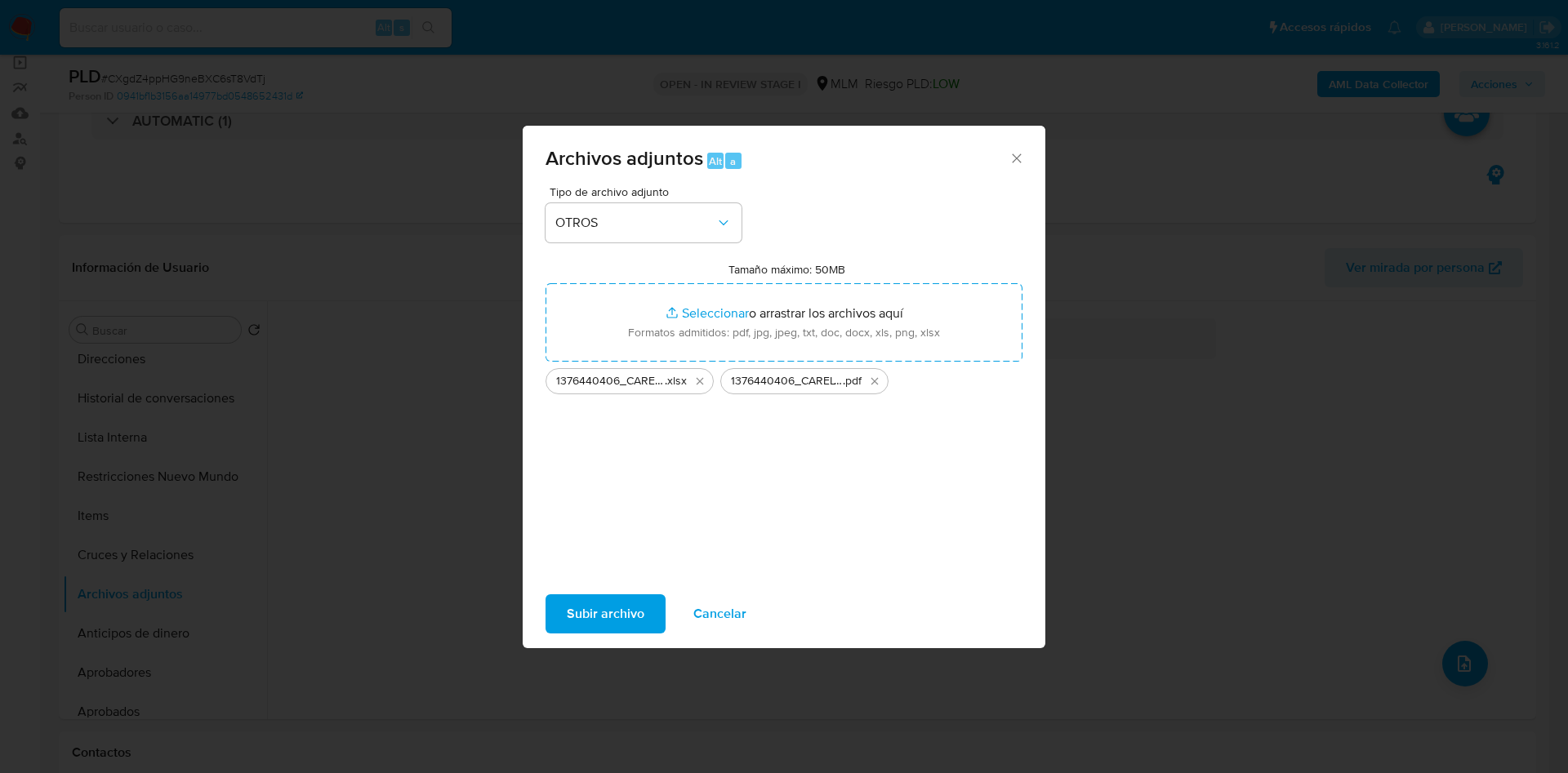
click at [1030, 160] on div "Archivos adjuntos Alt a" at bounding box center [784, 156] width 523 height 61
click at [1014, 160] on icon "Cerrar" at bounding box center [1016, 158] width 9 height 9
click at [1014, 160] on icon "Cerrar" at bounding box center [1017, 158] width 17 height 17
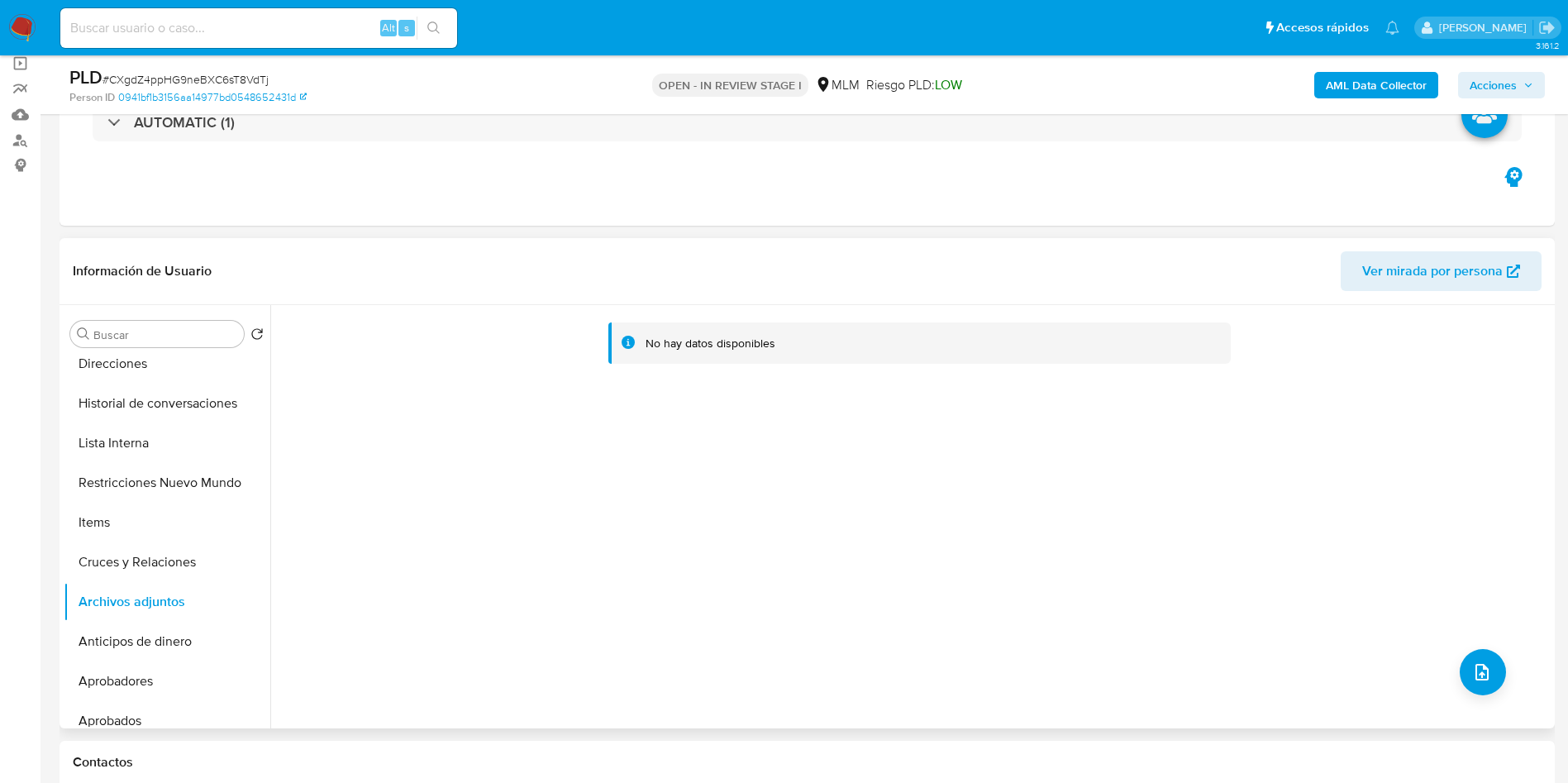
click at [1458, 256] on span "Ver mirada por persona" at bounding box center [1432, 271] width 140 height 40
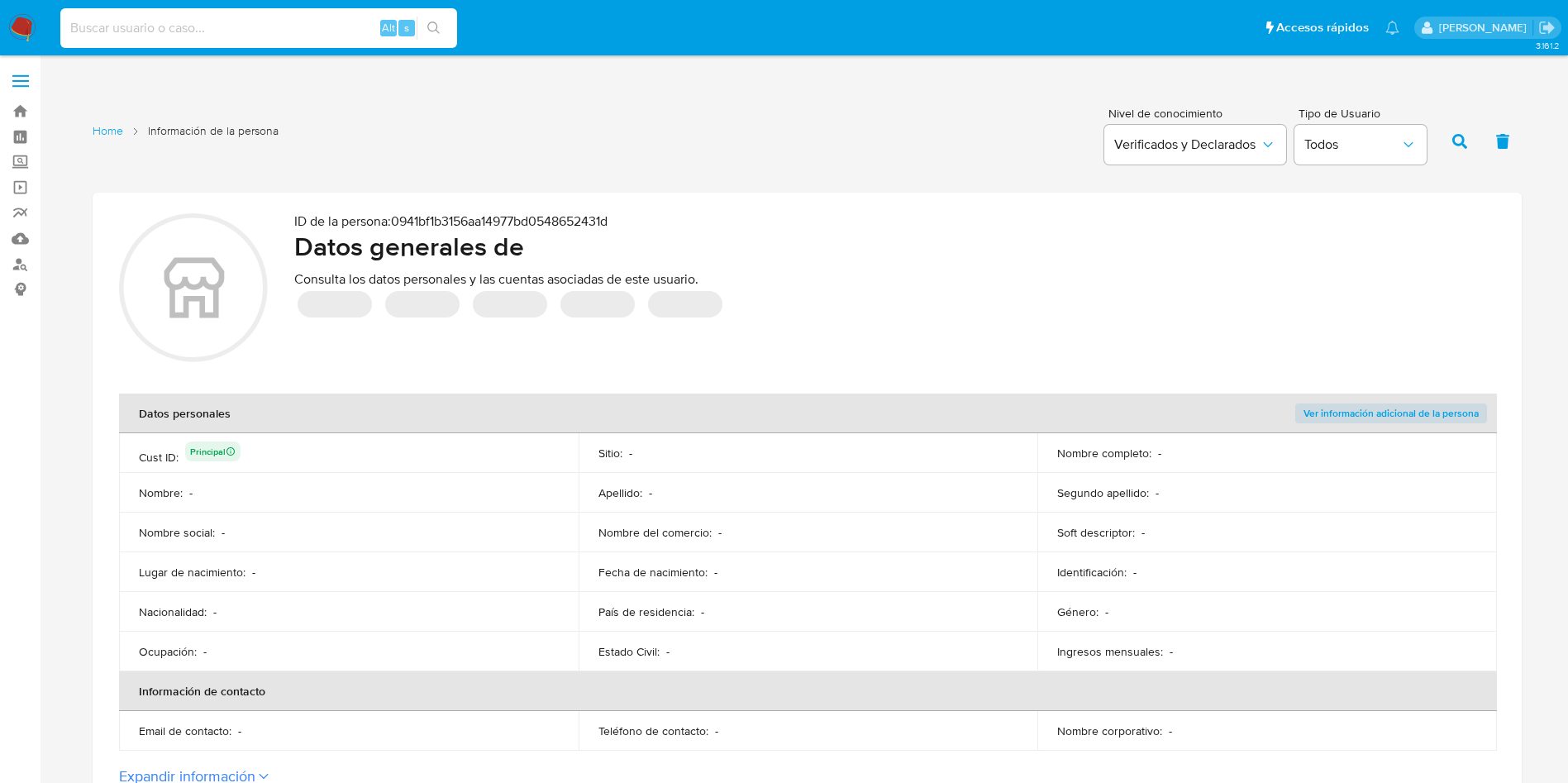
click at [158, 32] on input at bounding box center [258, 27] width 397 height 22
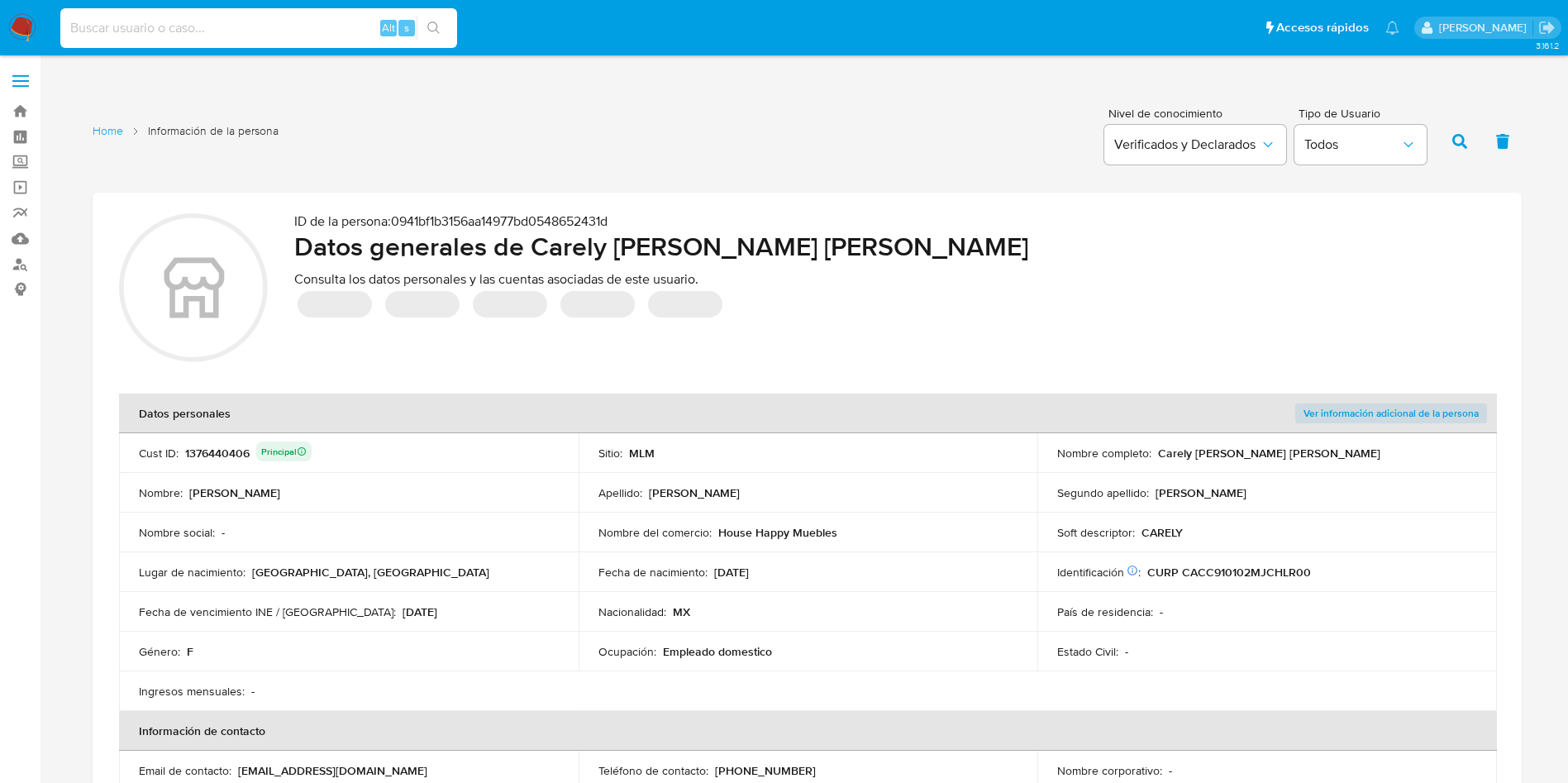
paste input "1515985734"
type input "1515985734"
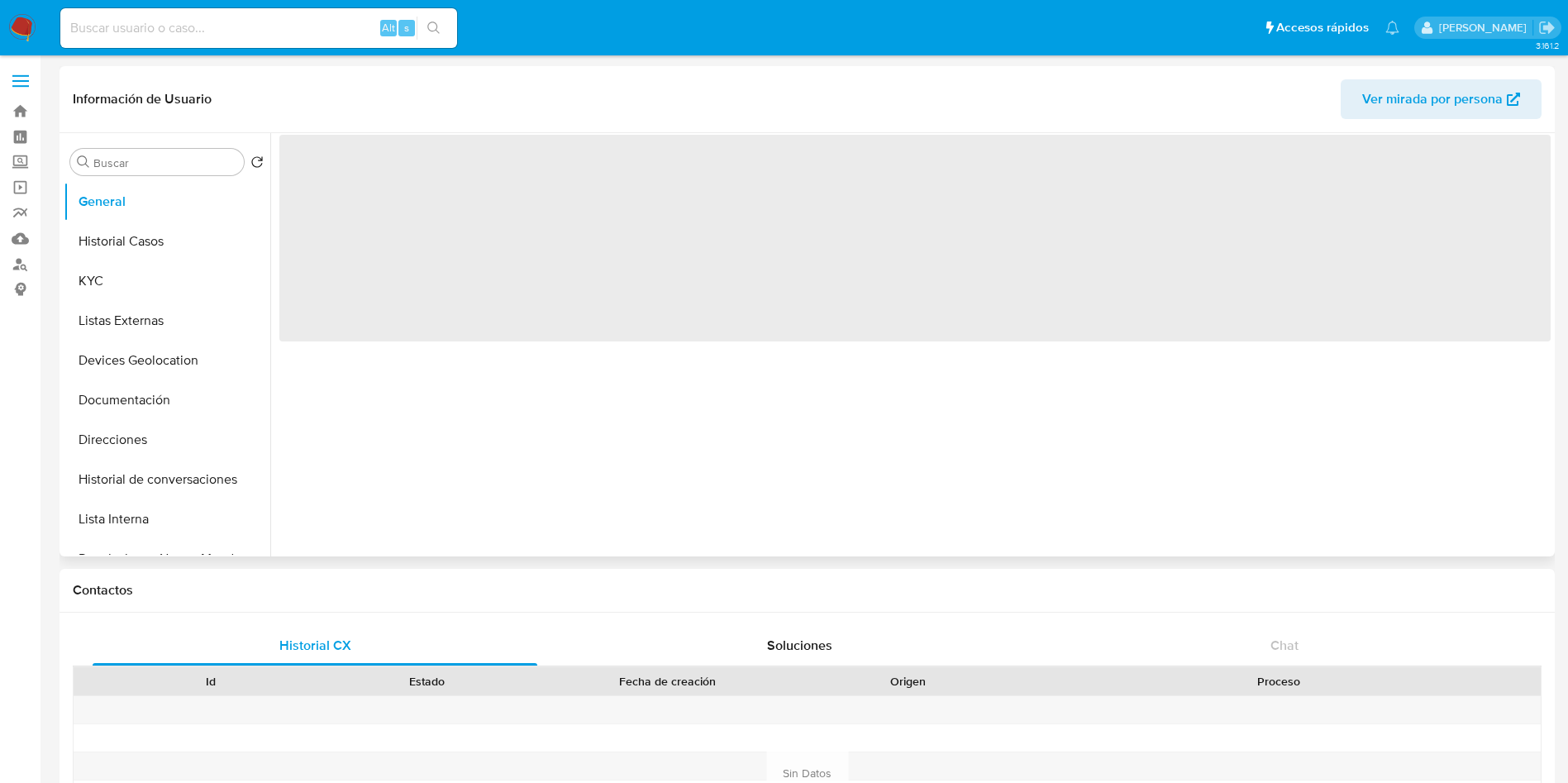
select select "10"
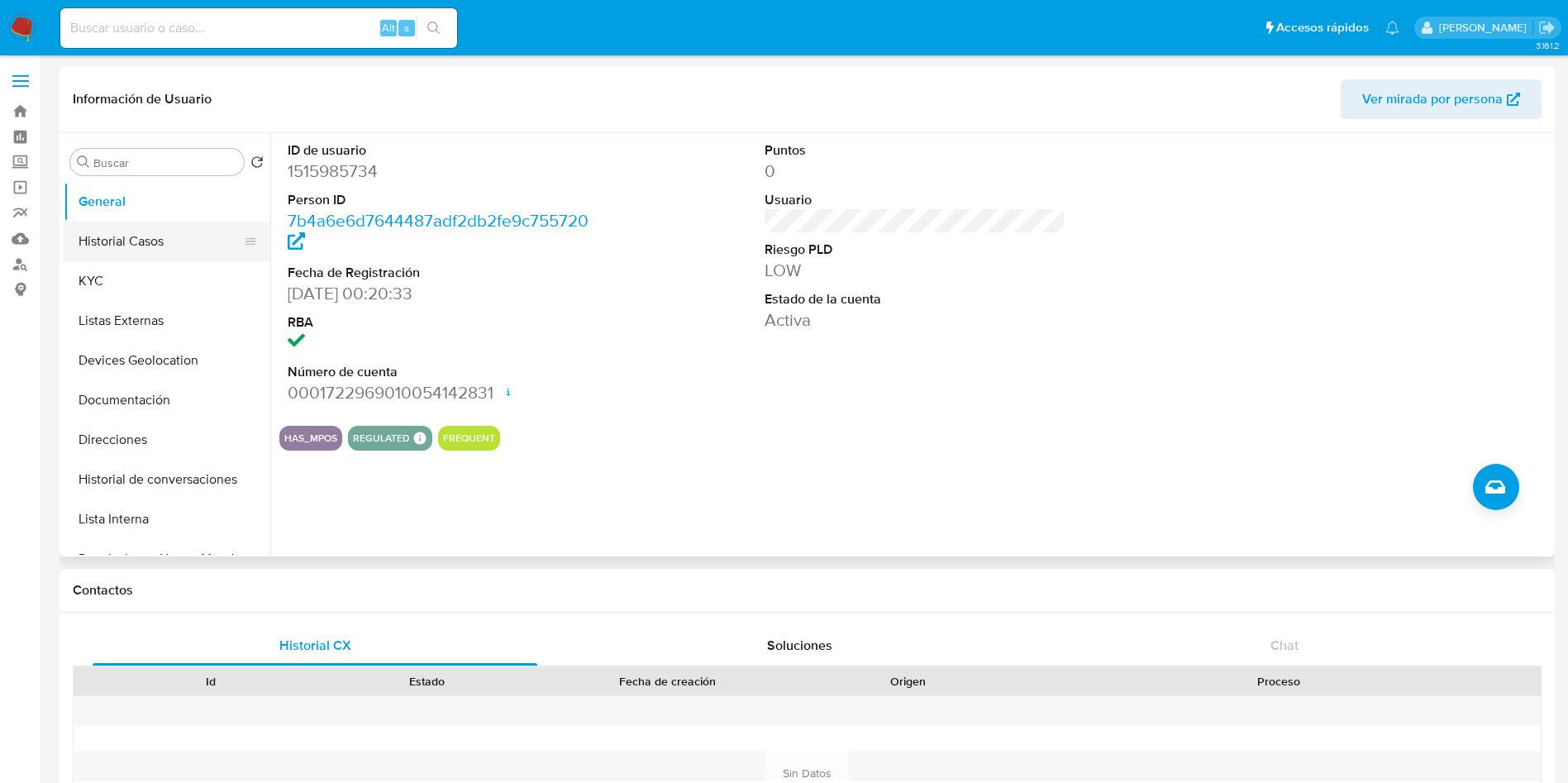
click at [150, 226] on button "Historial Casos" at bounding box center [159, 242] width 193 height 40
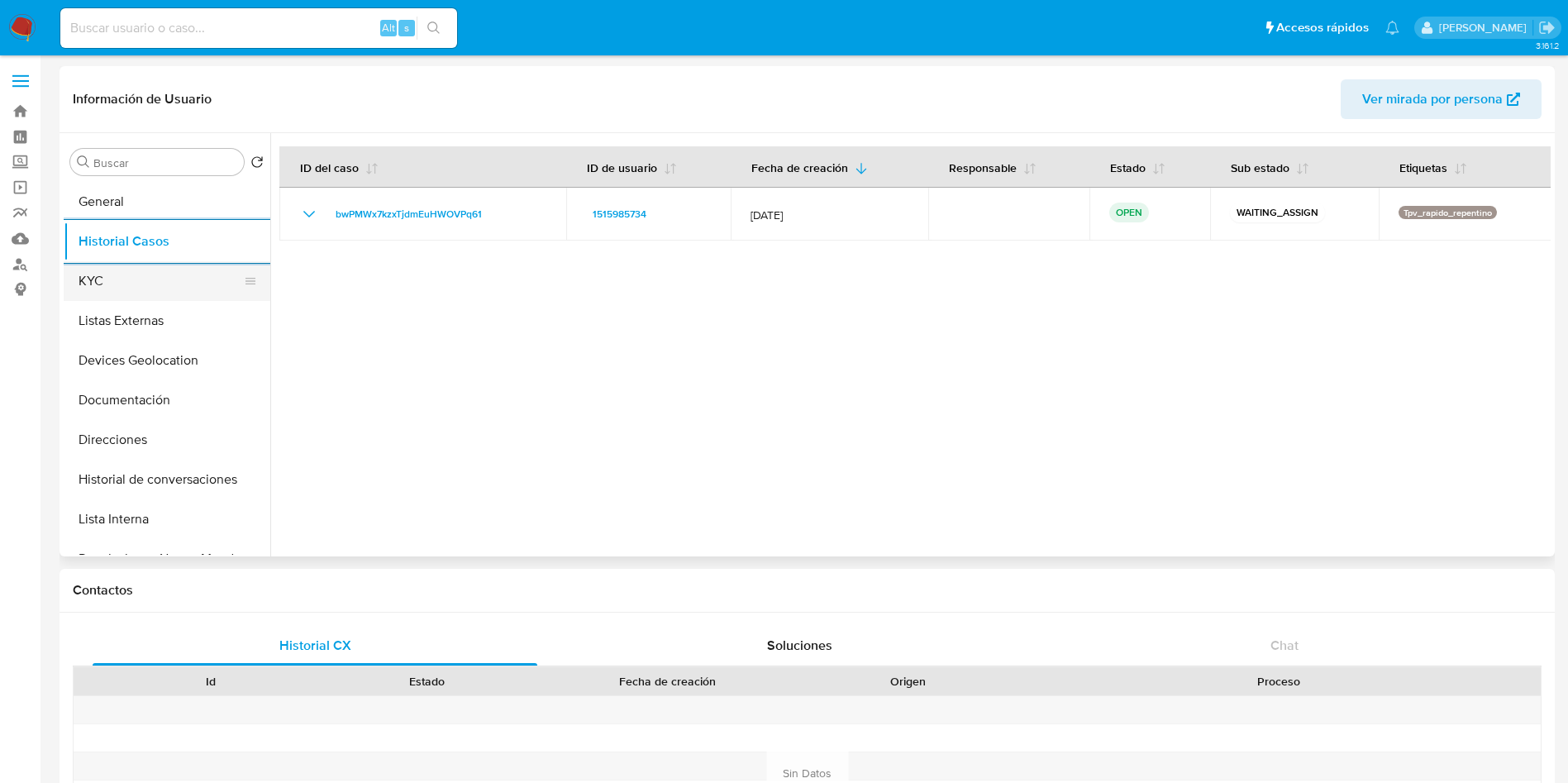
click at [124, 284] on button "KYC" at bounding box center [159, 281] width 193 height 40
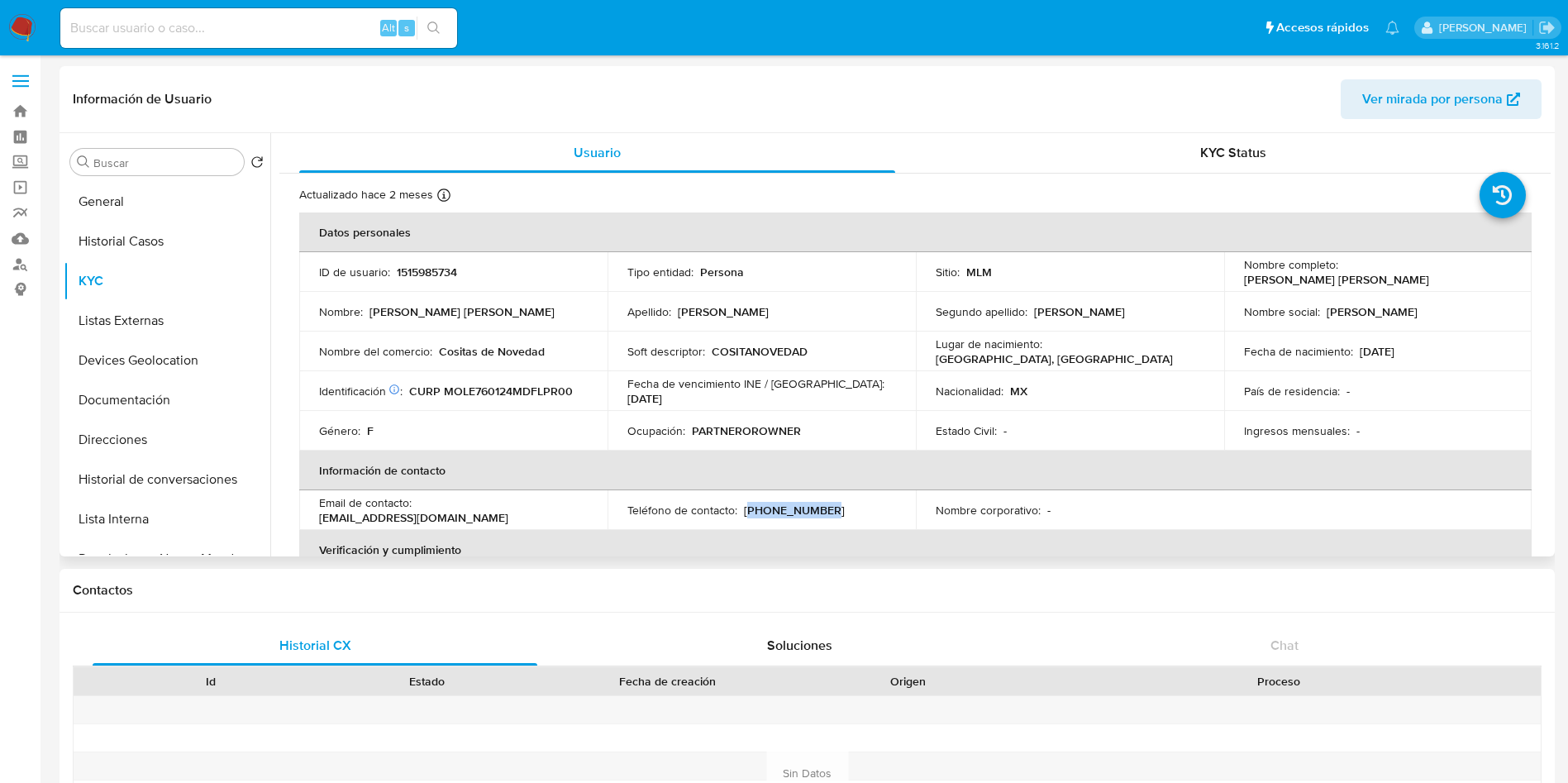
drag, startPoint x: 834, startPoint y: 512, endPoint x: 747, endPoint y: 514, distance: 87.0
click at [747, 514] on div "Teléfono de contacto : (55) 59024473" at bounding box center [761, 510] width 269 height 15
copy p "55) 59024473"
drag, startPoint x: 519, startPoint y: 520, endPoint x: 317, endPoint y: 522, distance: 202.0
click at [317, 522] on td "Email de contacto : ivonnemolina37235@gmail.com" at bounding box center [453, 510] width 308 height 40
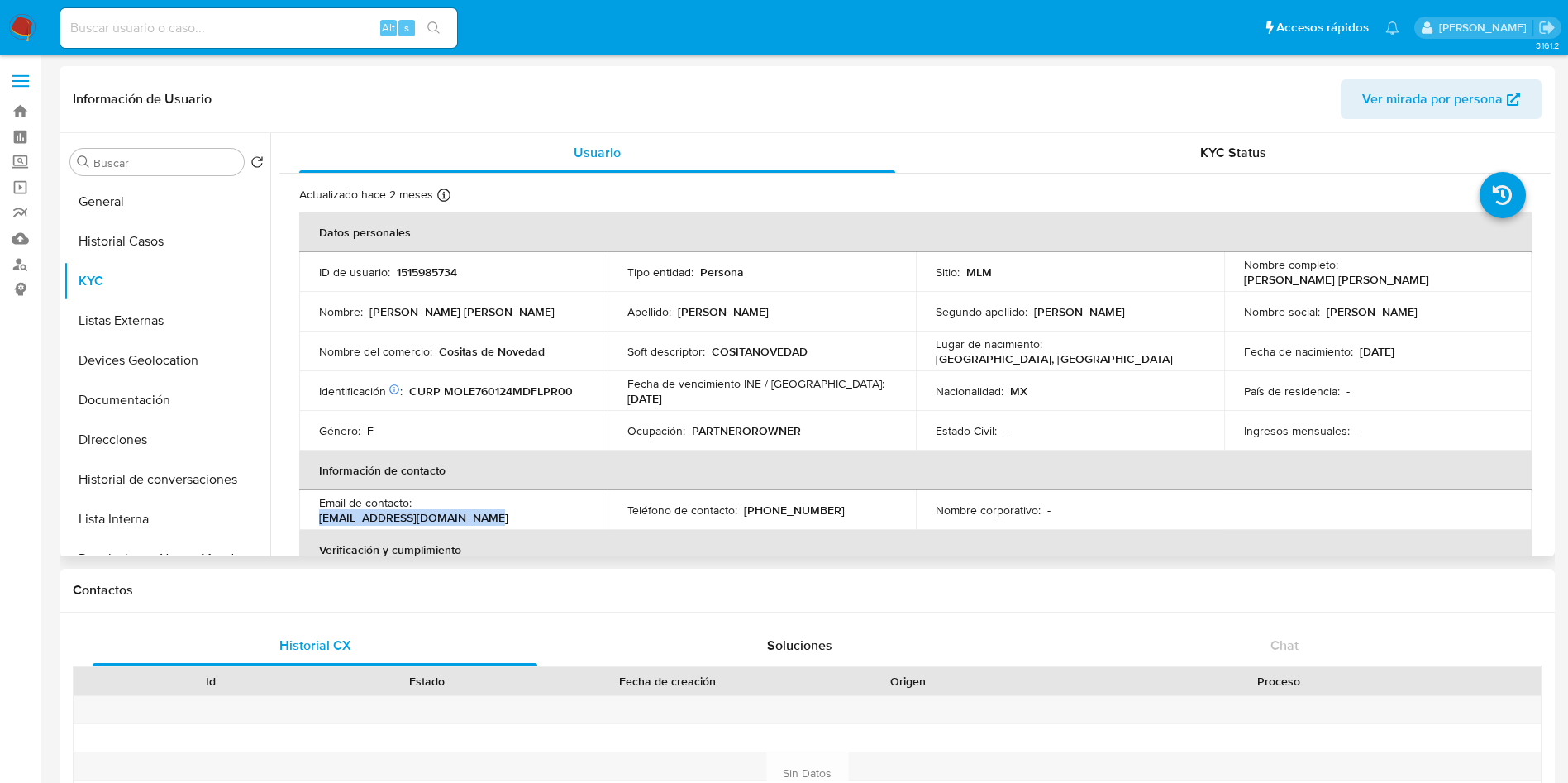
copy p "ivonnemolina37235@gmail.com"
click at [1238, 544] on th "Verificación y cumplimiento" at bounding box center [915, 550] width 1232 height 40
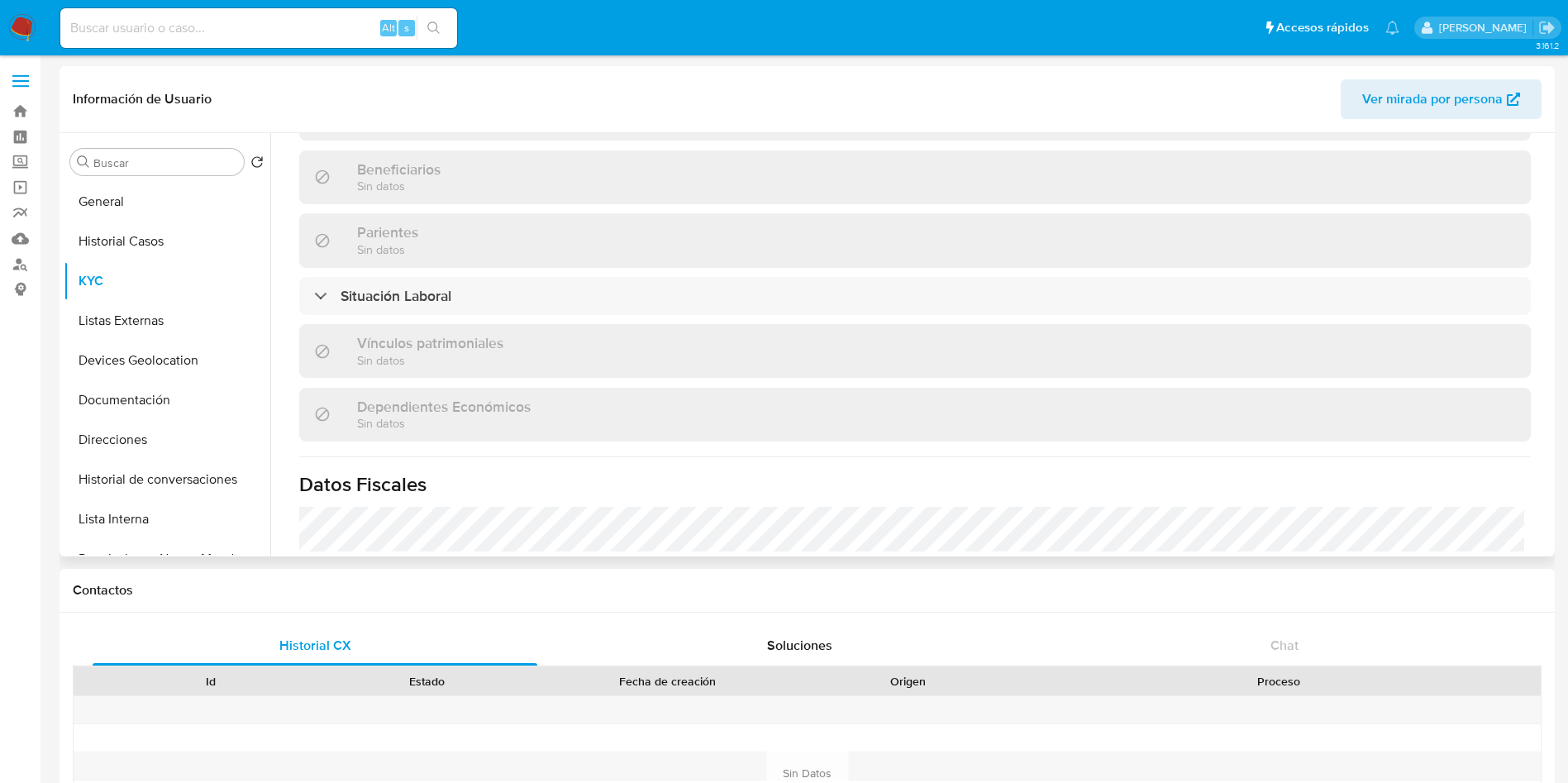
scroll to position [727, 0]
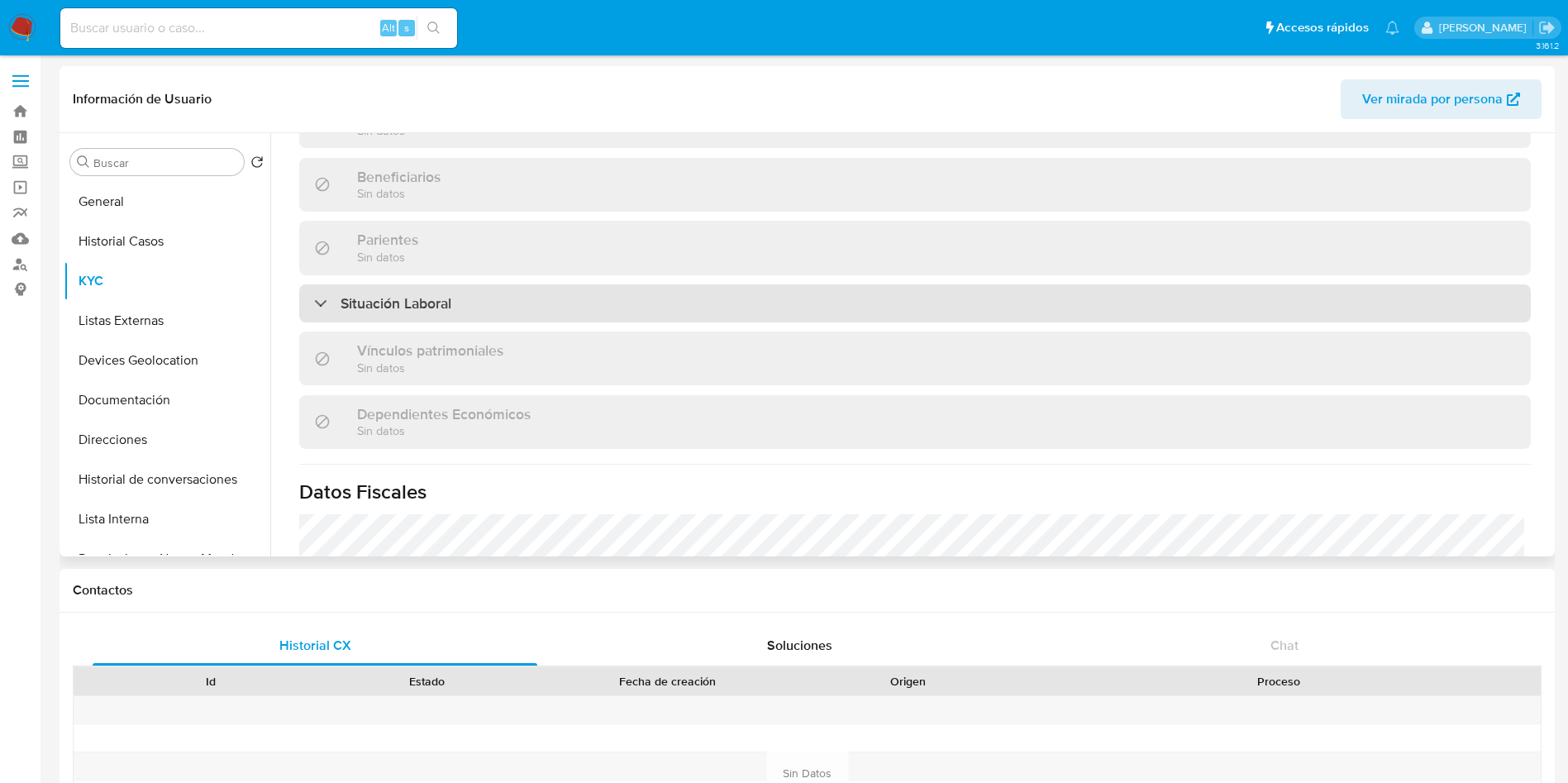
click at [1145, 306] on div "Situación Laboral" at bounding box center [915, 304] width 1231 height 38
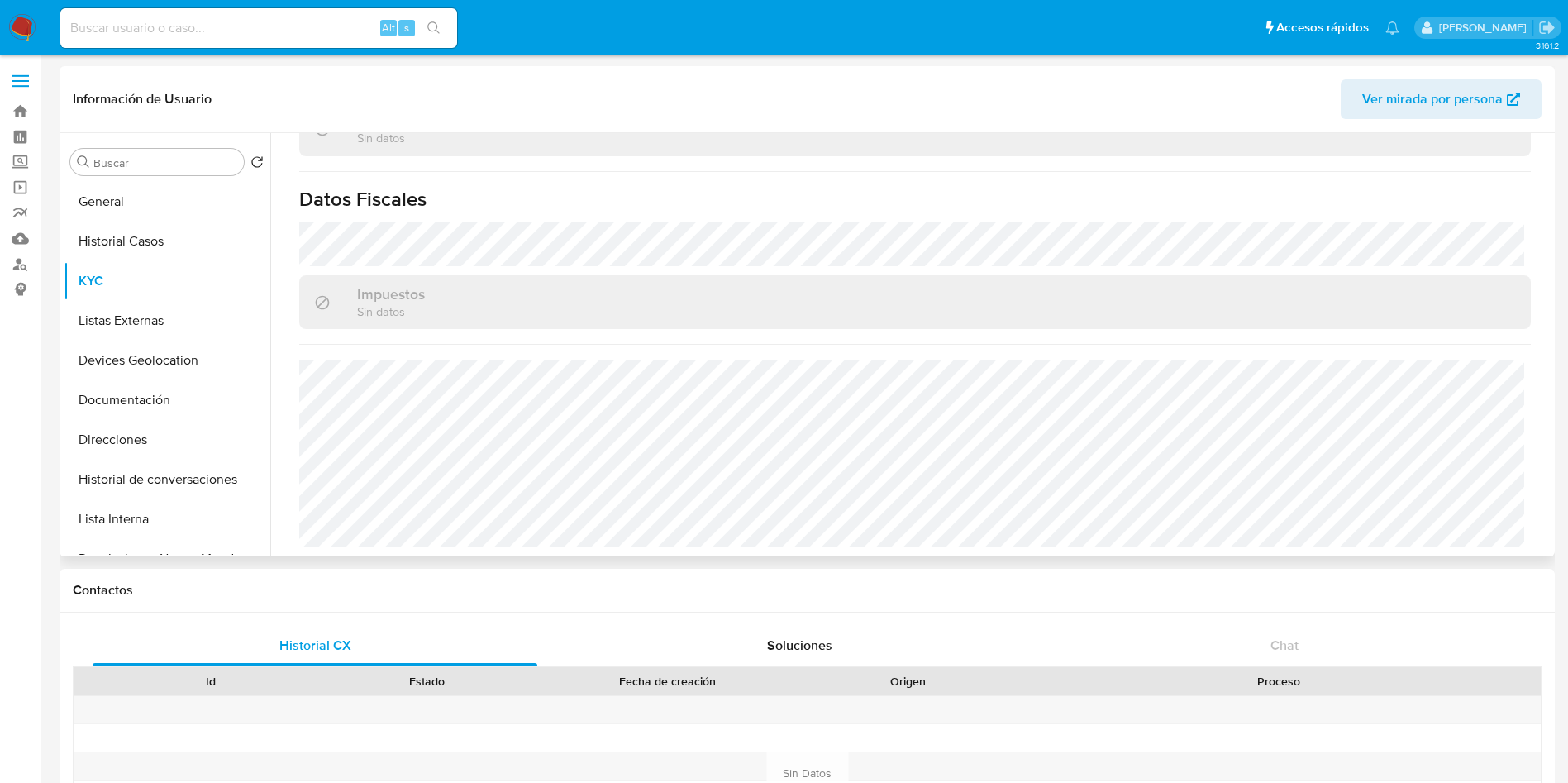
scroll to position [1263, 0]
drag, startPoint x: 121, startPoint y: 319, endPoint x: 192, endPoint y: 329, distance: 71.7
click at [121, 318] on button "Listas Externas" at bounding box center [159, 321] width 193 height 40
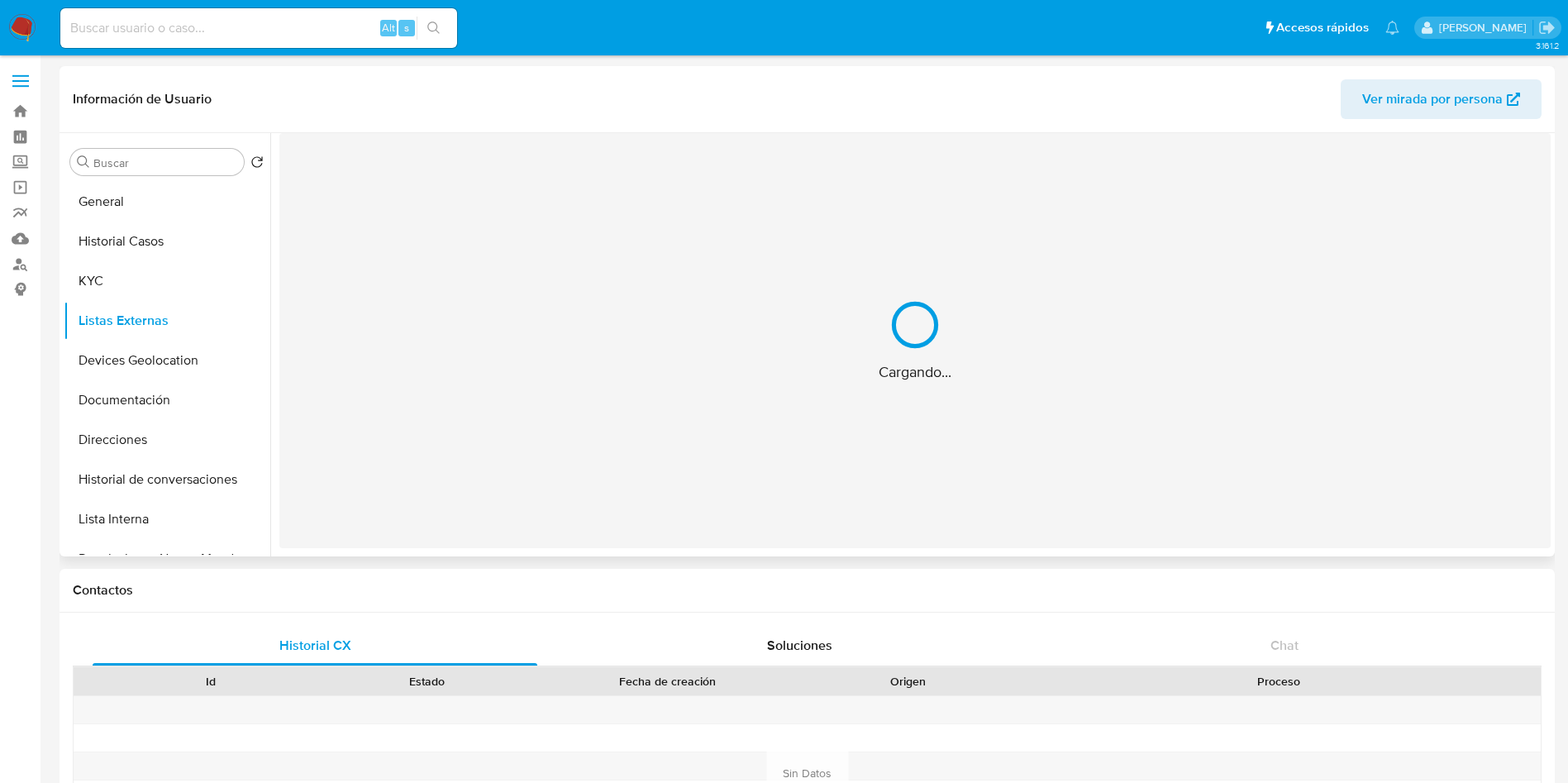
scroll to position [0, 0]
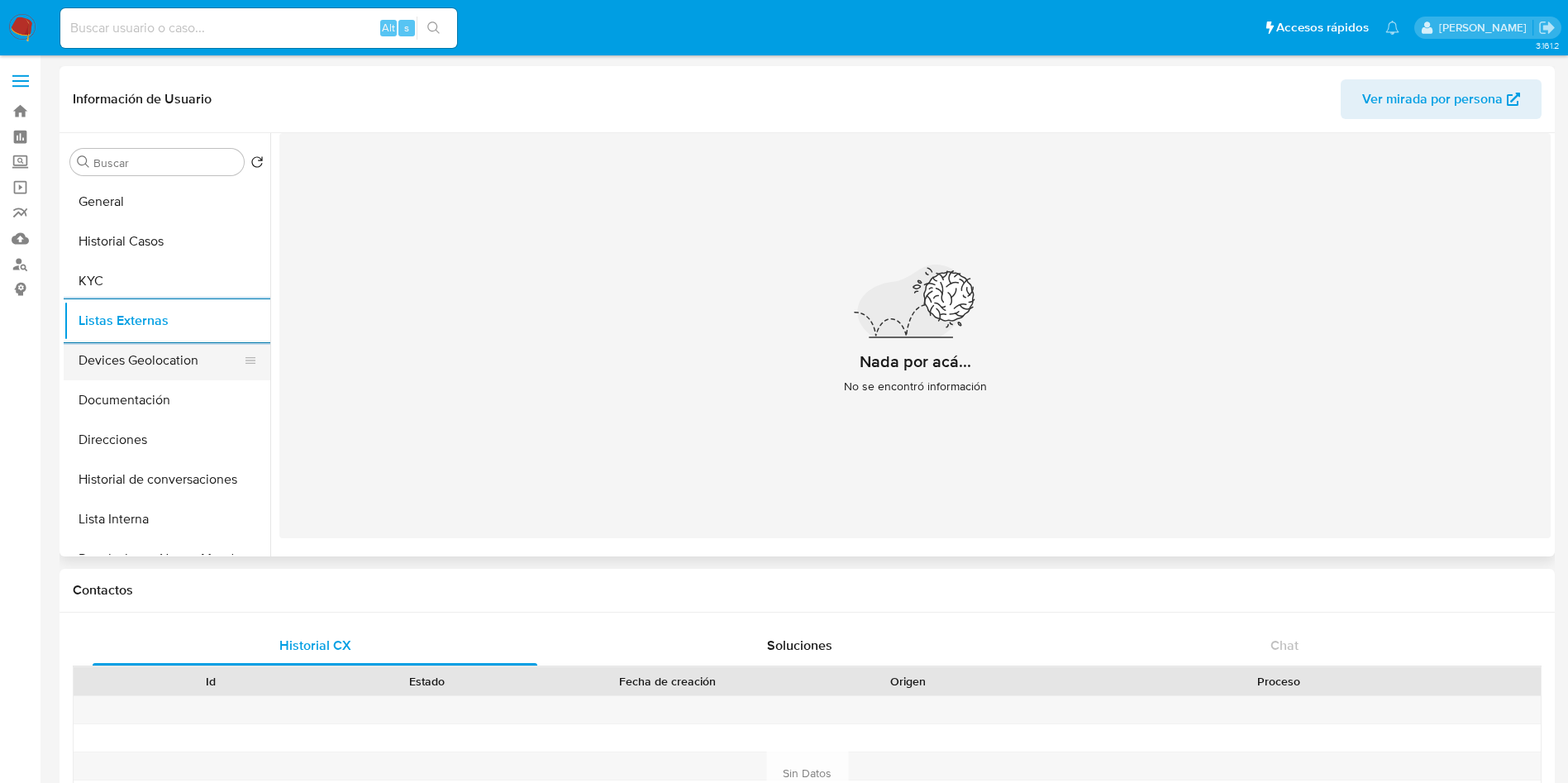
click at [173, 362] on button "Devices Geolocation" at bounding box center [159, 360] width 193 height 40
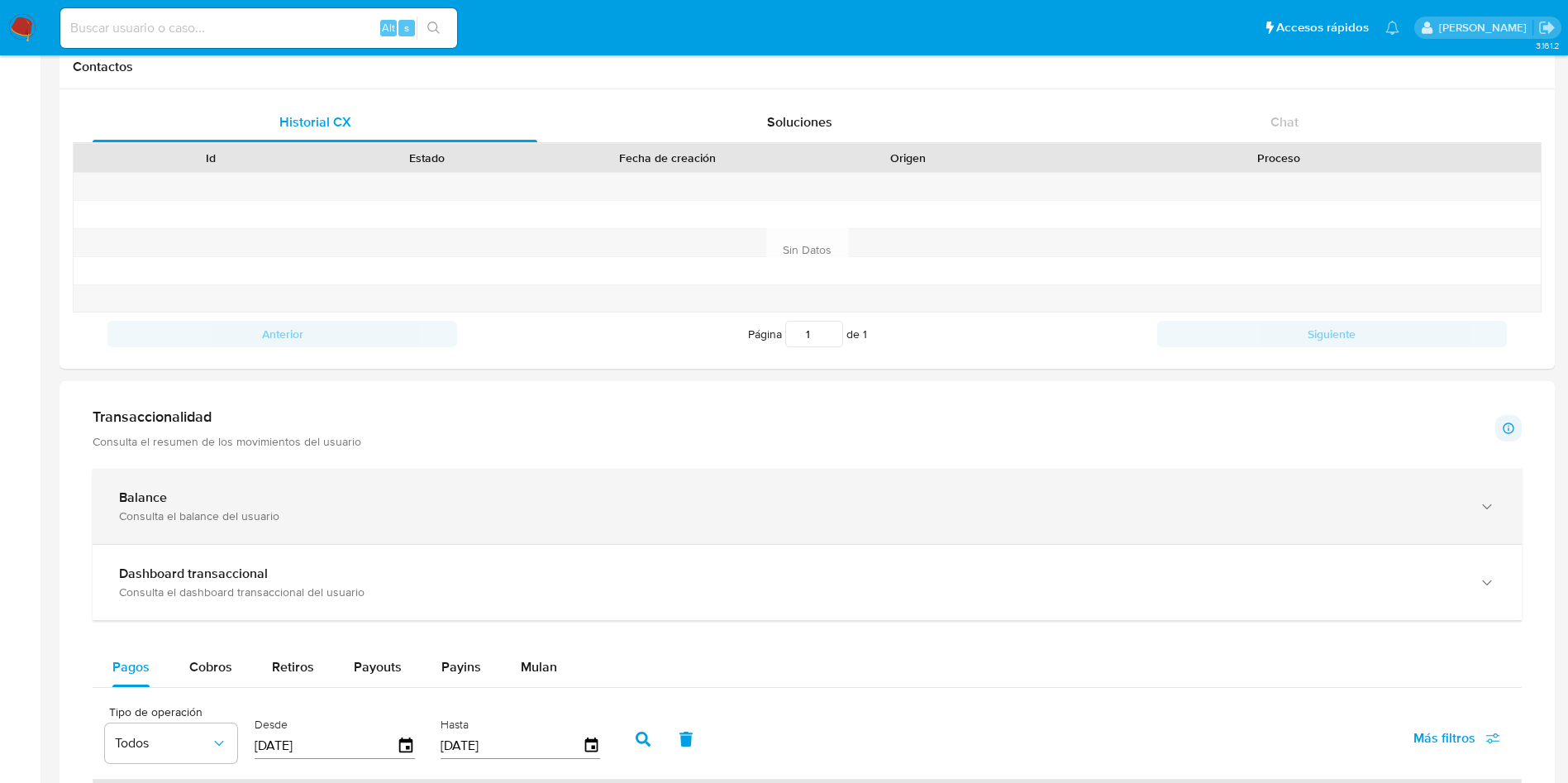
scroll to position [496, 0]
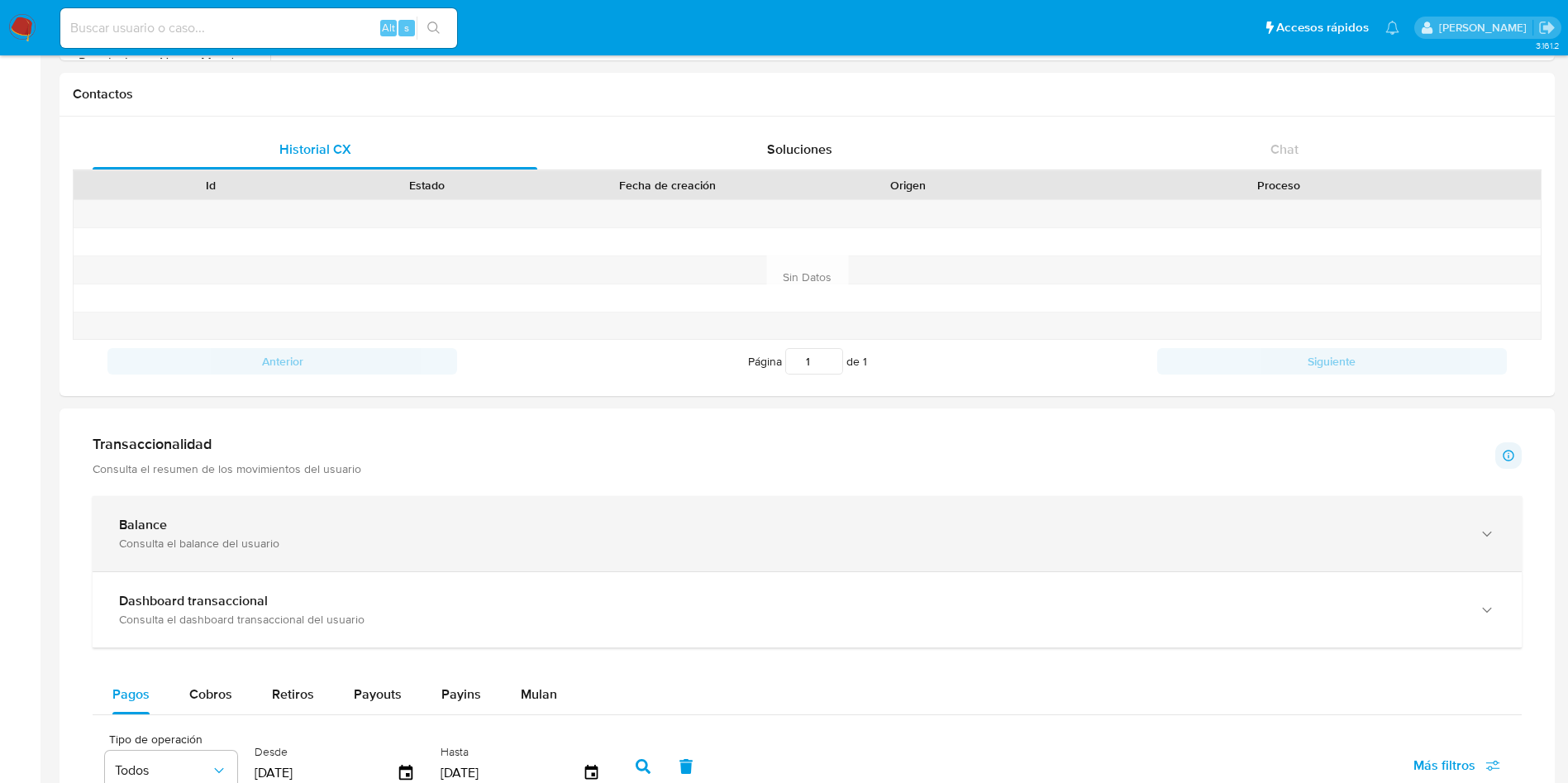
click at [310, 541] on div "Consulta el balance del usuario" at bounding box center [790, 543] width 1343 height 15
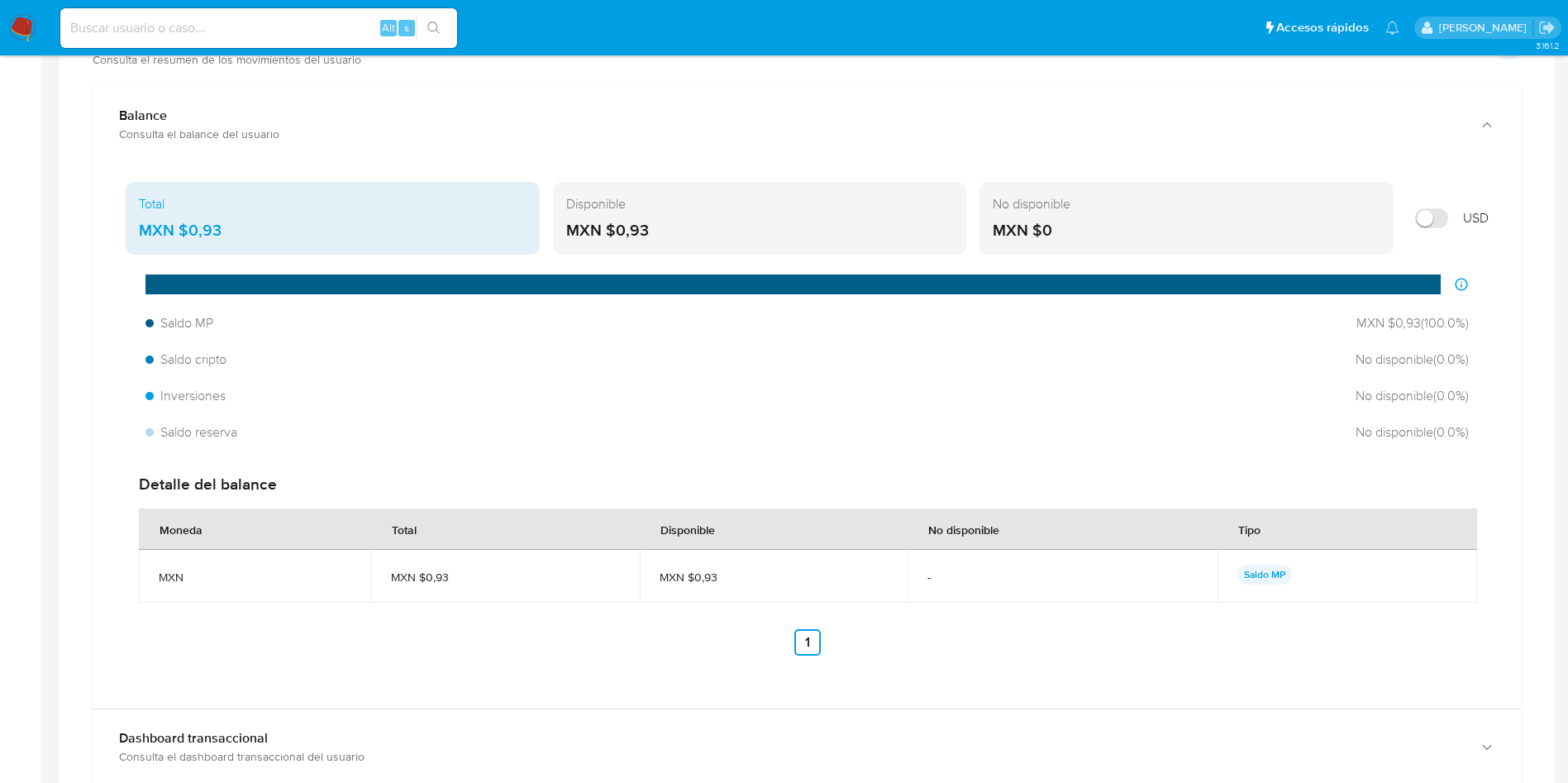
scroll to position [868, 0]
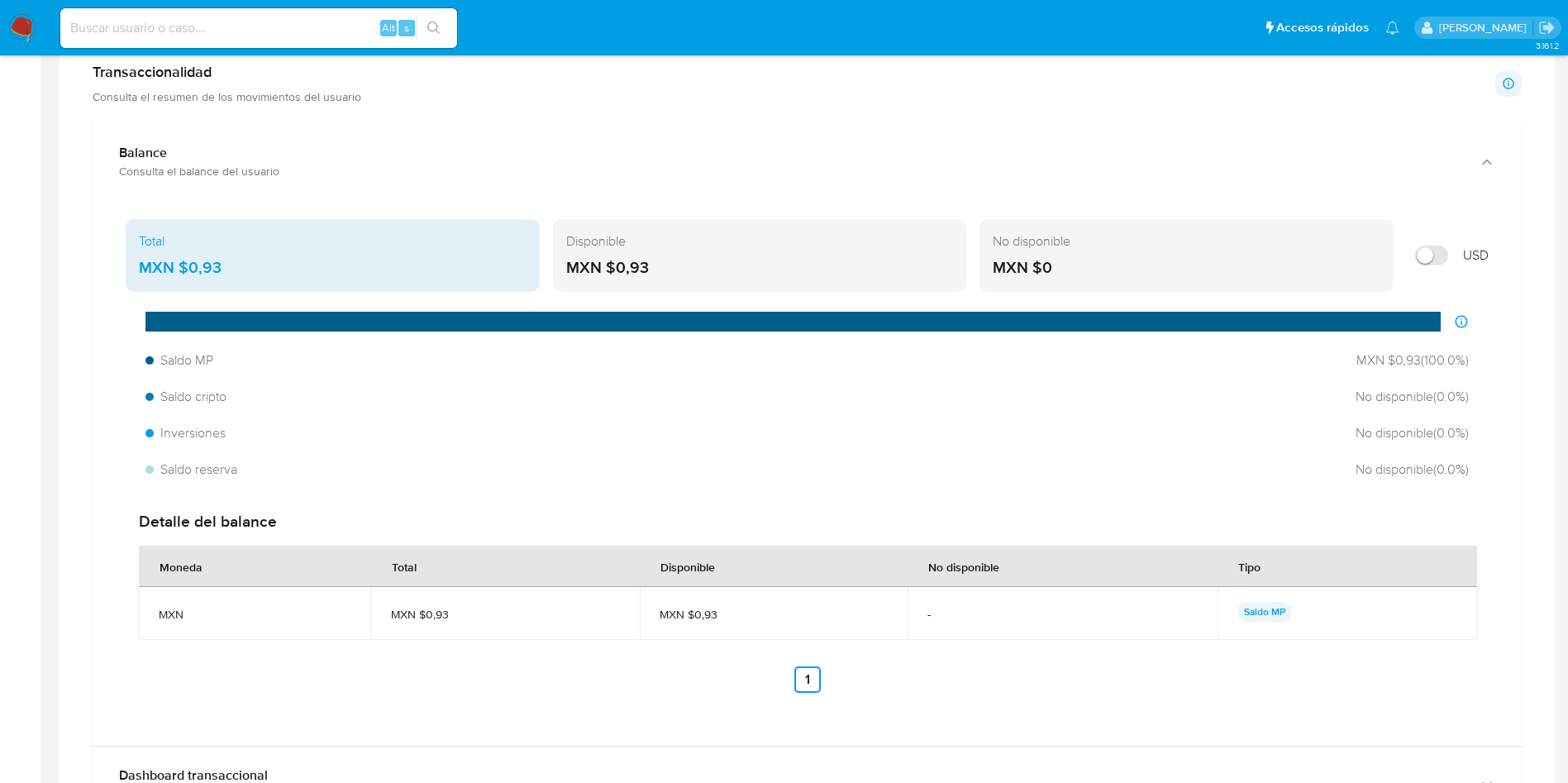
drag, startPoint x: 257, startPoint y: 273, endPoint x: 190, endPoint y: 268, distance: 67.2
click at [190, 268] on div "MXN $0,93" at bounding box center [332, 268] width 388 height 22
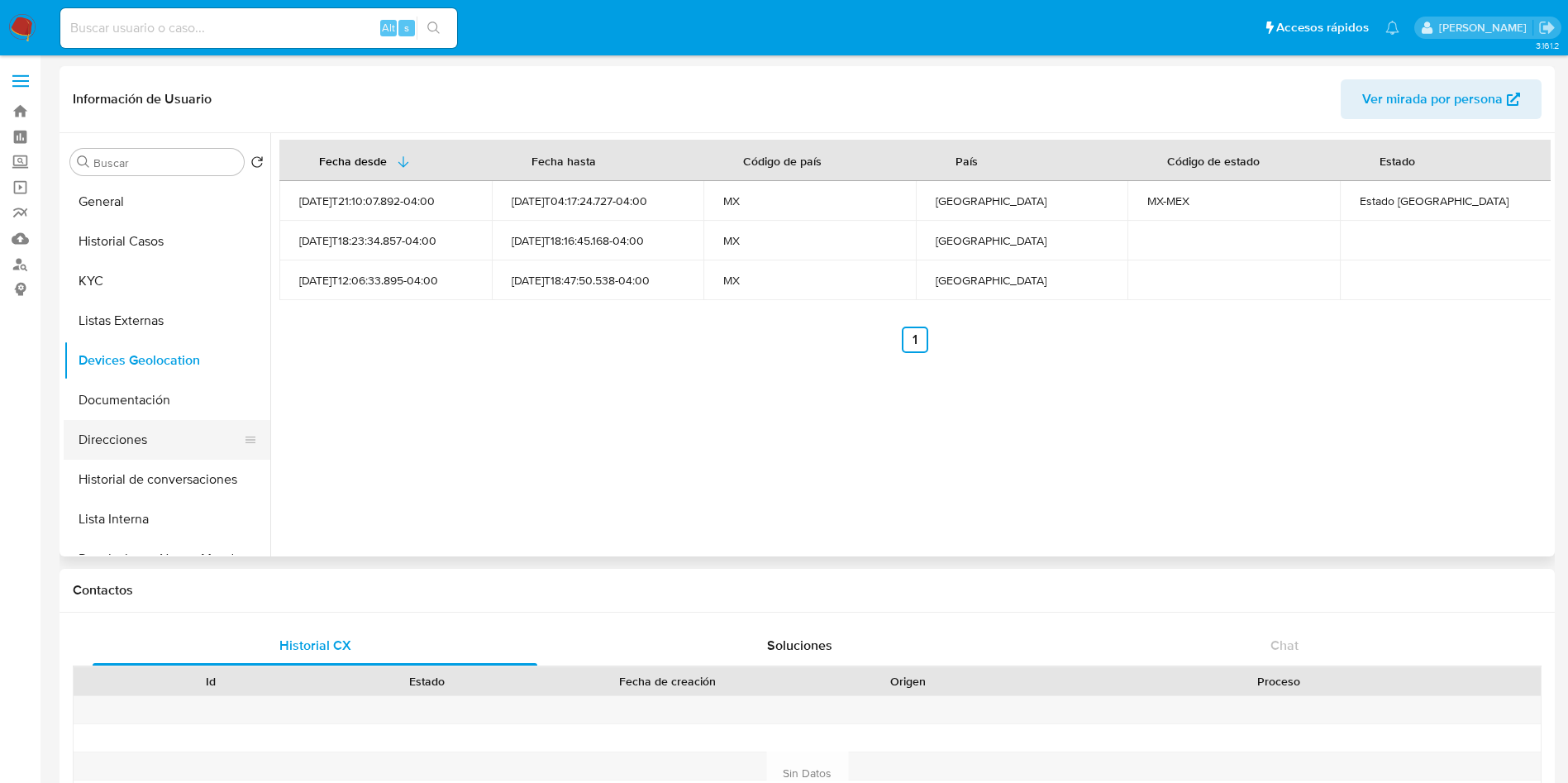
scroll to position [124, 0]
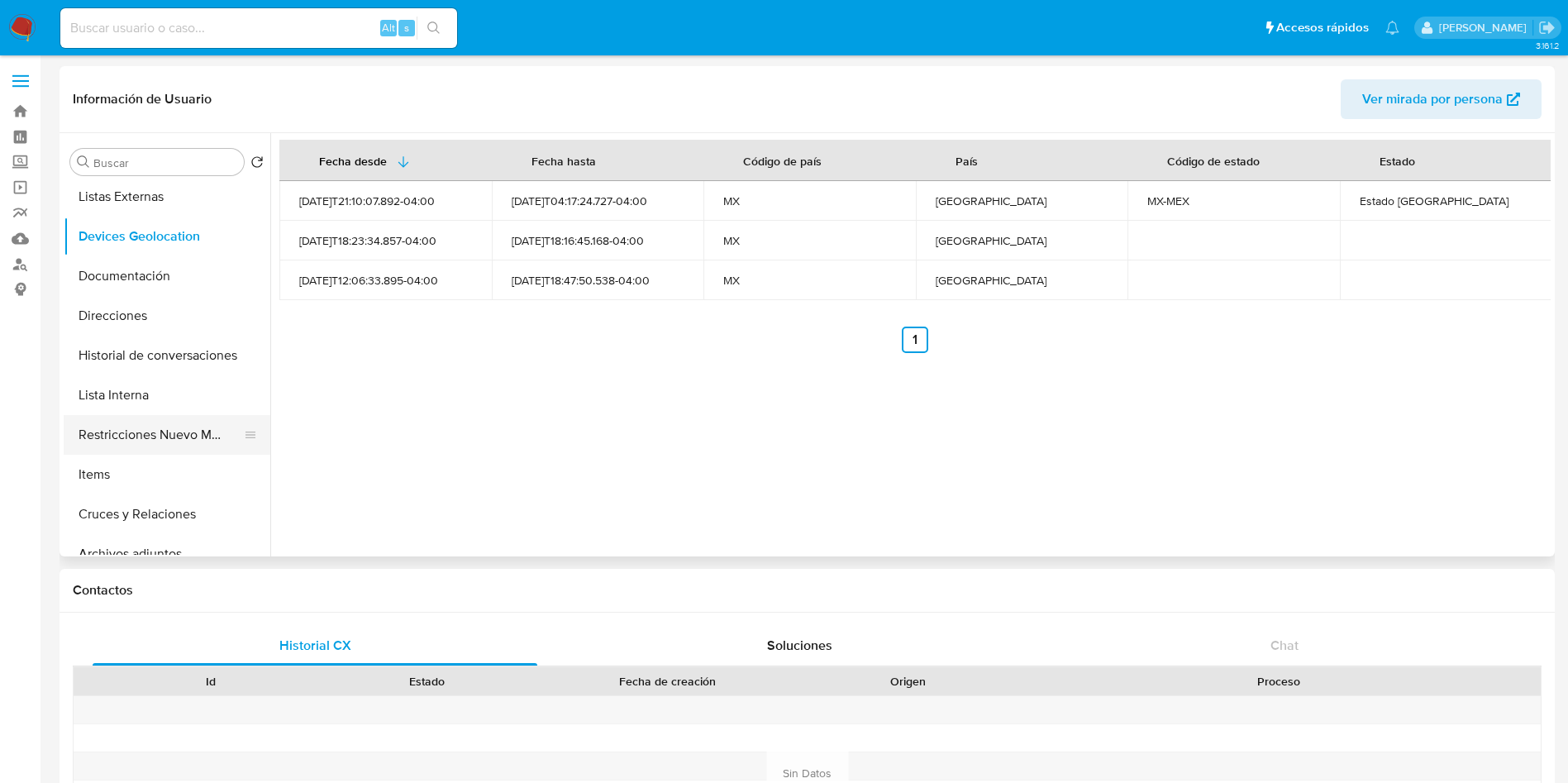
click at [144, 437] on button "Restricciones Nuevo Mundo" at bounding box center [159, 435] width 193 height 40
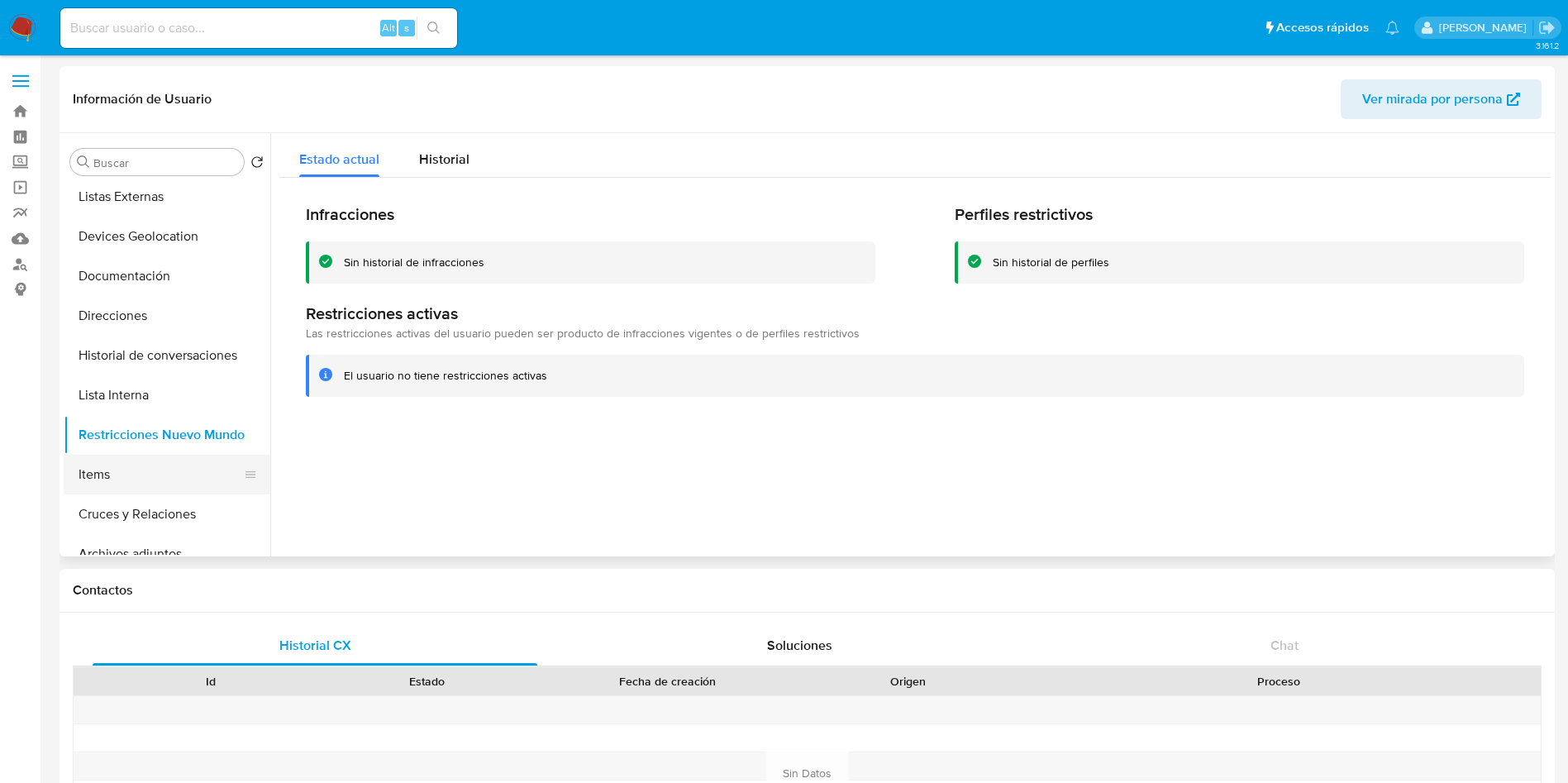
click at [117, 486] on button "Items" at bounding box center [159, 475] width 193 height 40
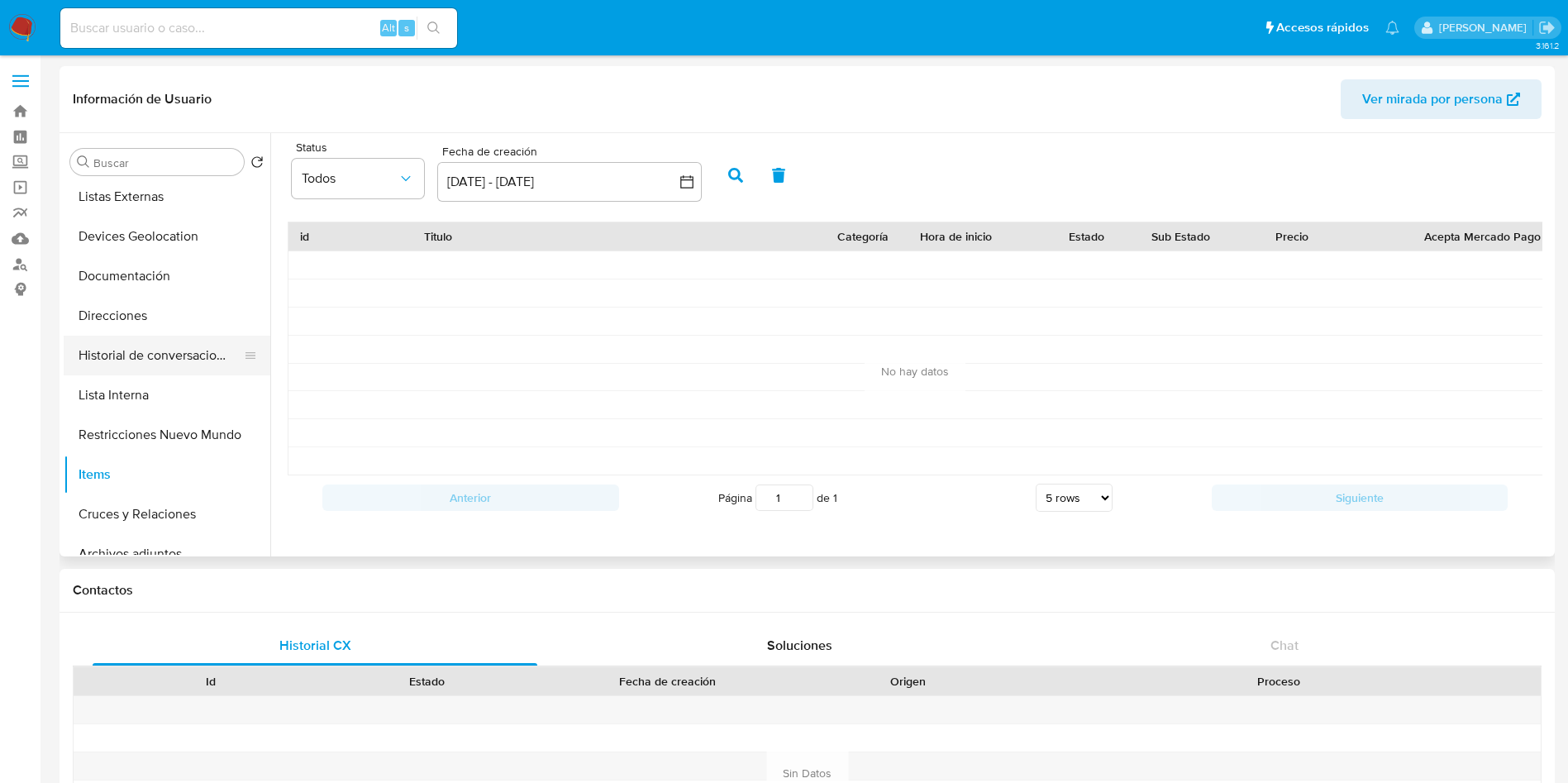
click at [136, 362] on button "Historial de conversaciones" at bounding box center [159, 356] width 193 height 40
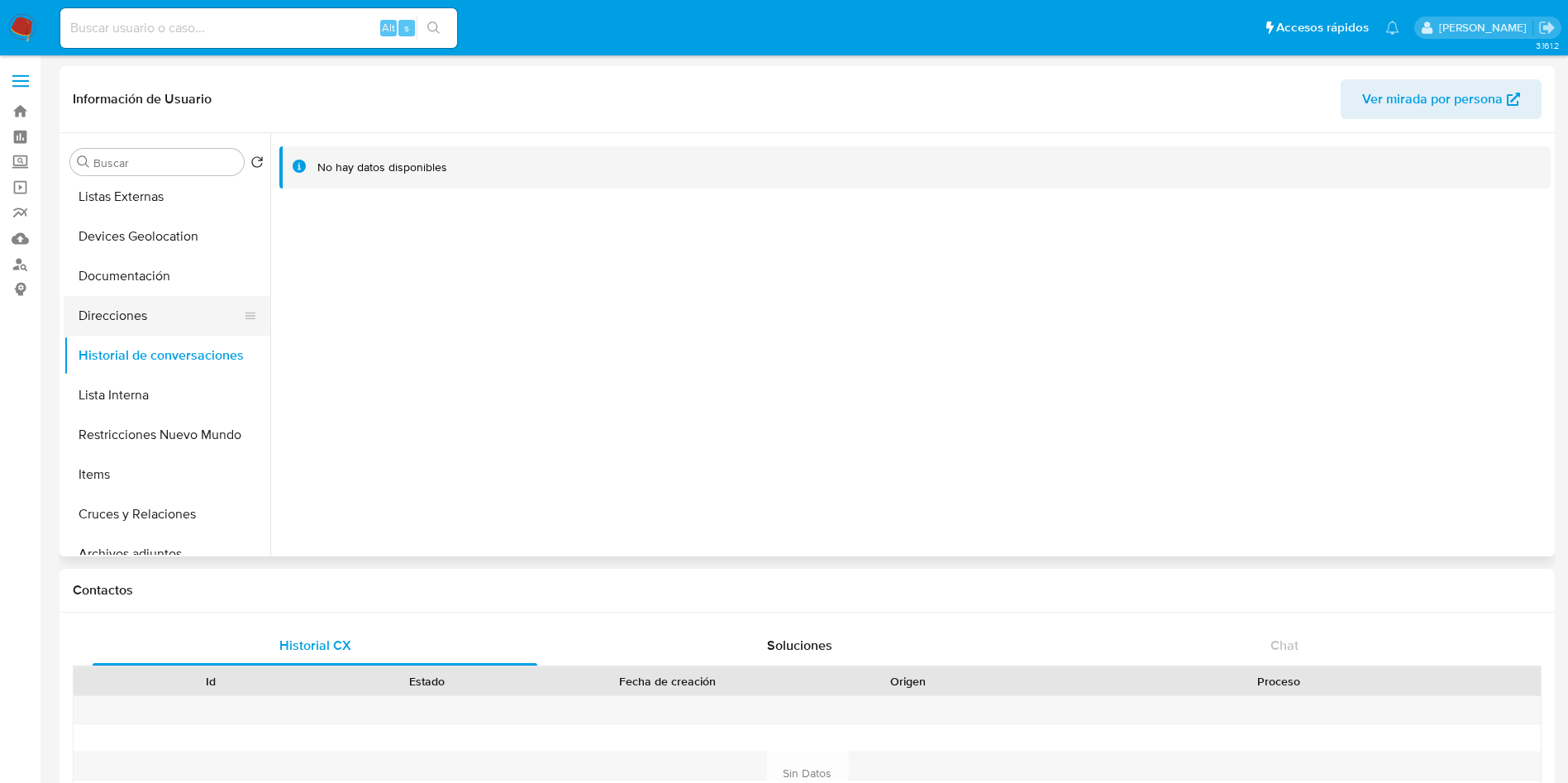
click at [135, 318] on button "Direcciones" at bounding box center [159, 316] width 193 height 40
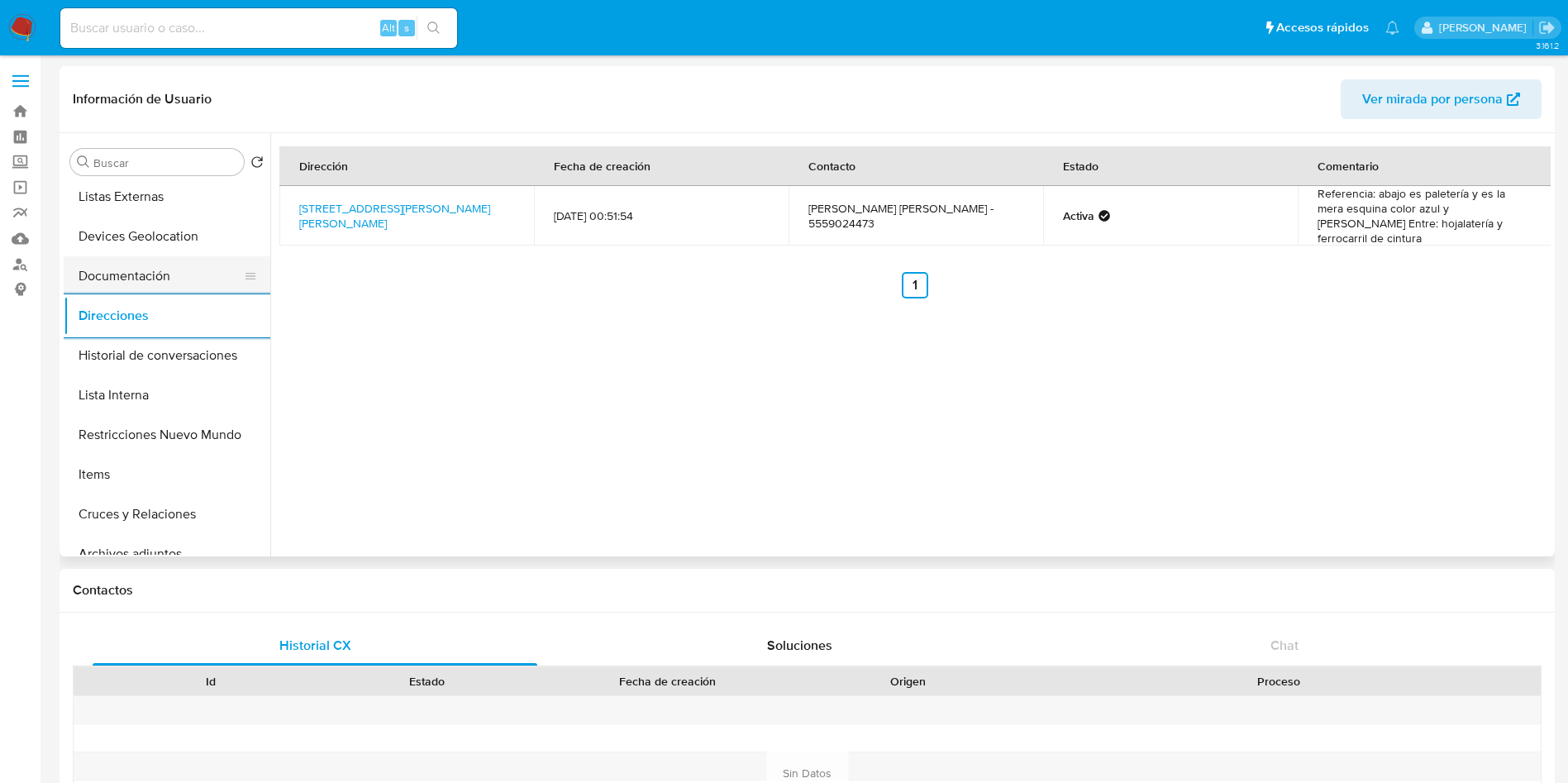
click at [164, 272] on button "Documentación" at bounding box center [159, 276] width 193 height 40
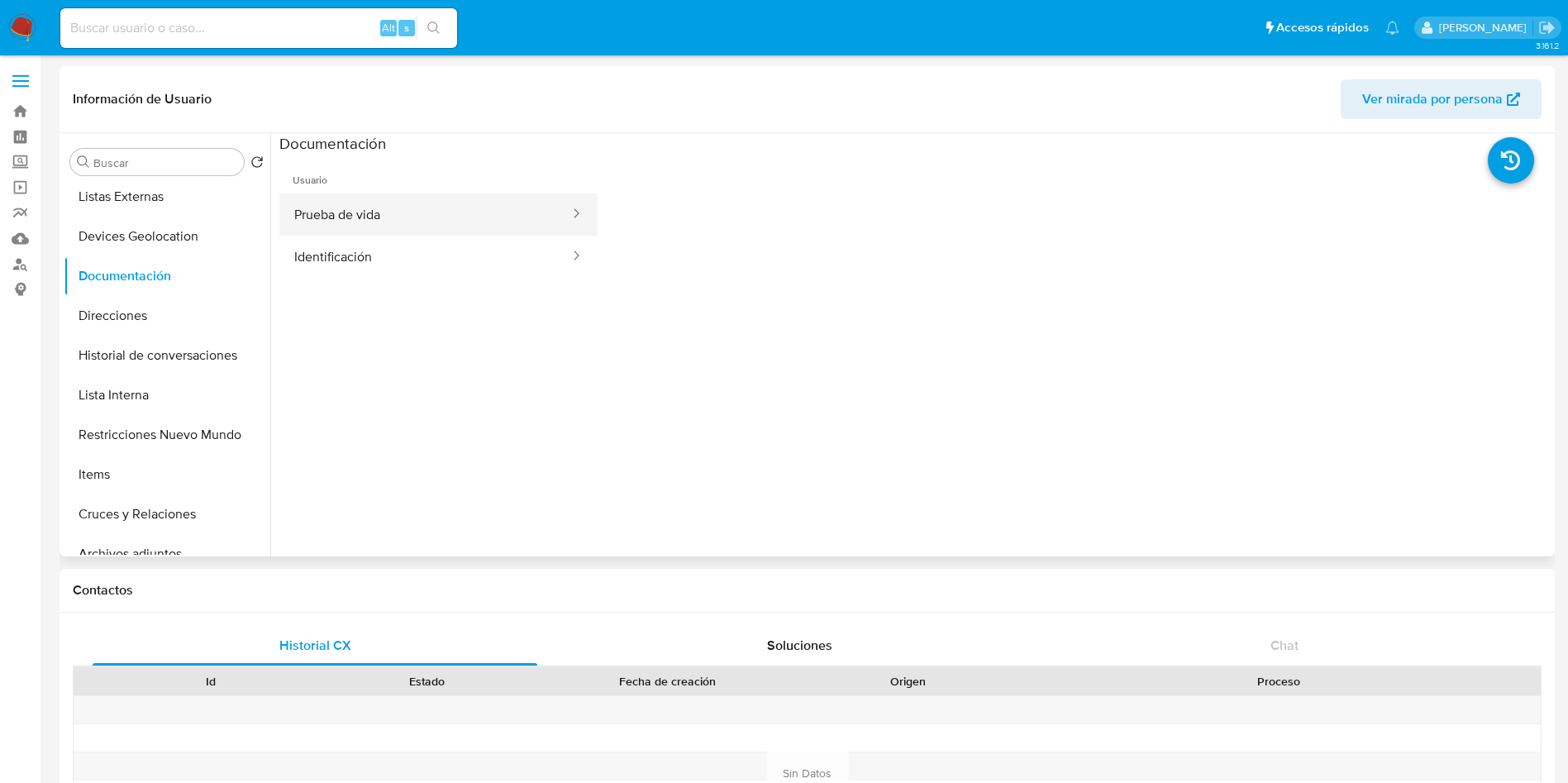
click at [413, 225] on button "Prueba de vida" at bounding box center [424, 214] width 291 height 42
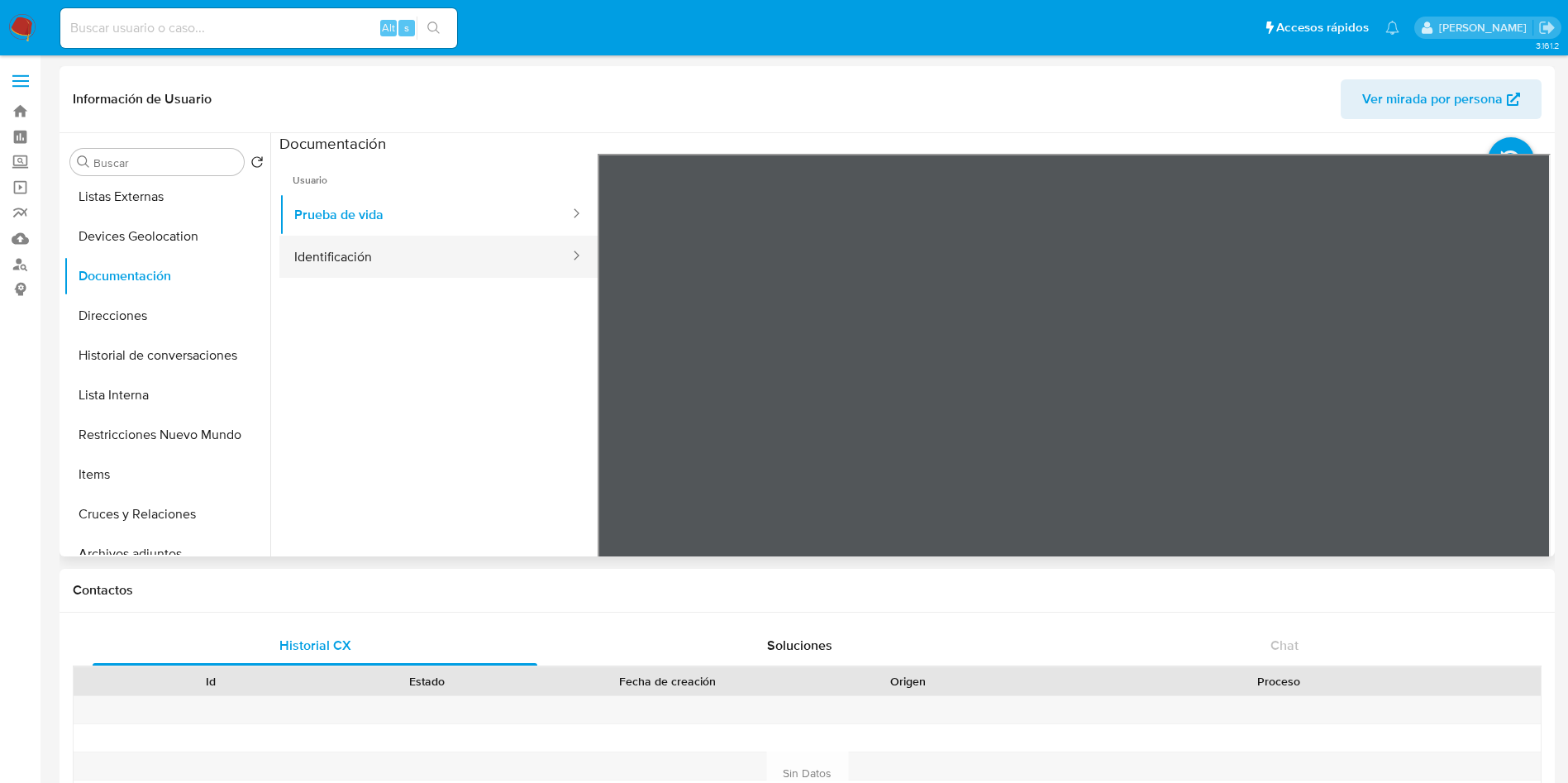
click at [362, 246] on button "Identificación" at bounding box center [424, 257] width 291 height 42
click at [1524, 416] on icon at bounding box center [1529, 422] width 33 height 33
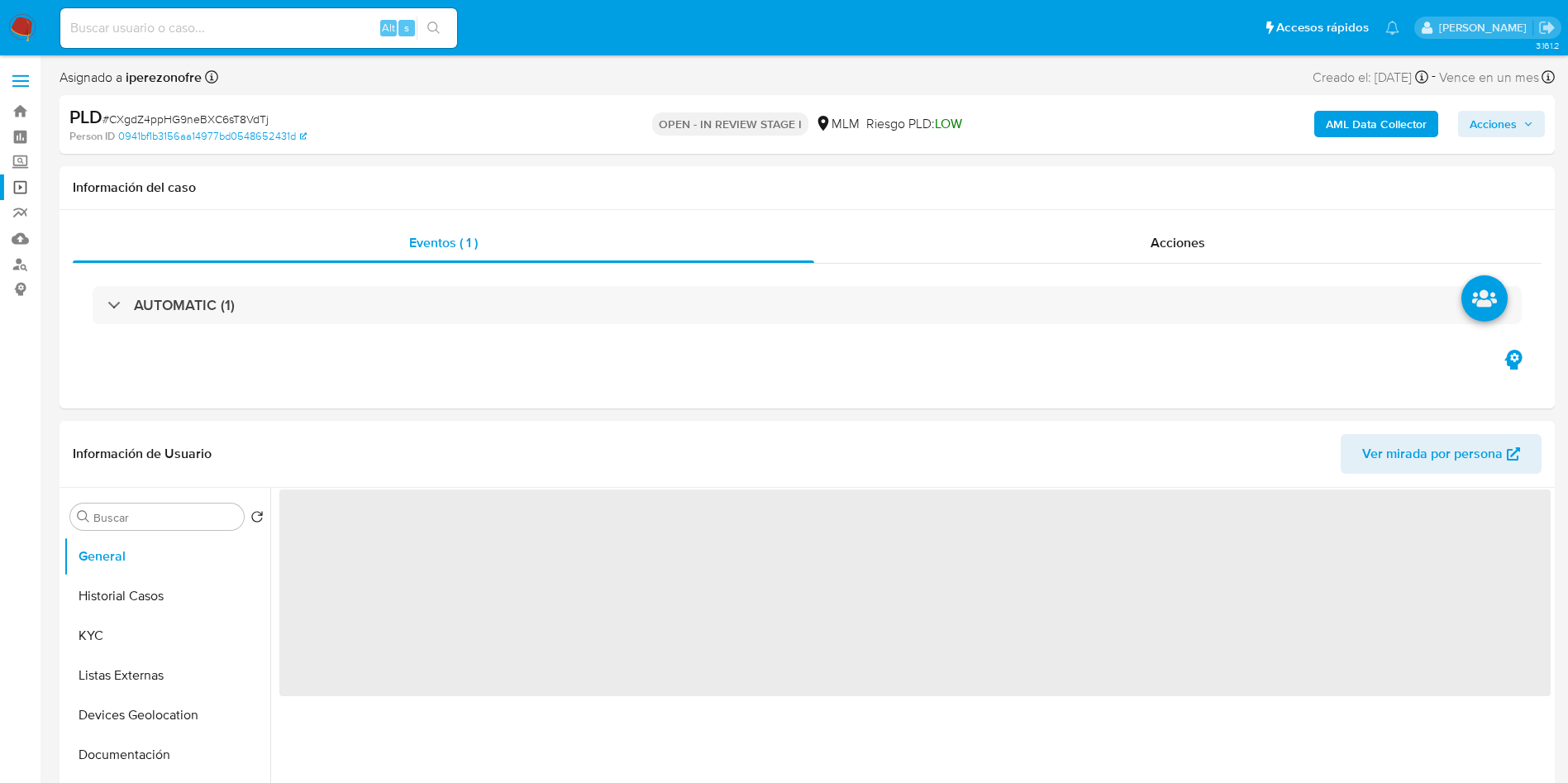
select select "10"
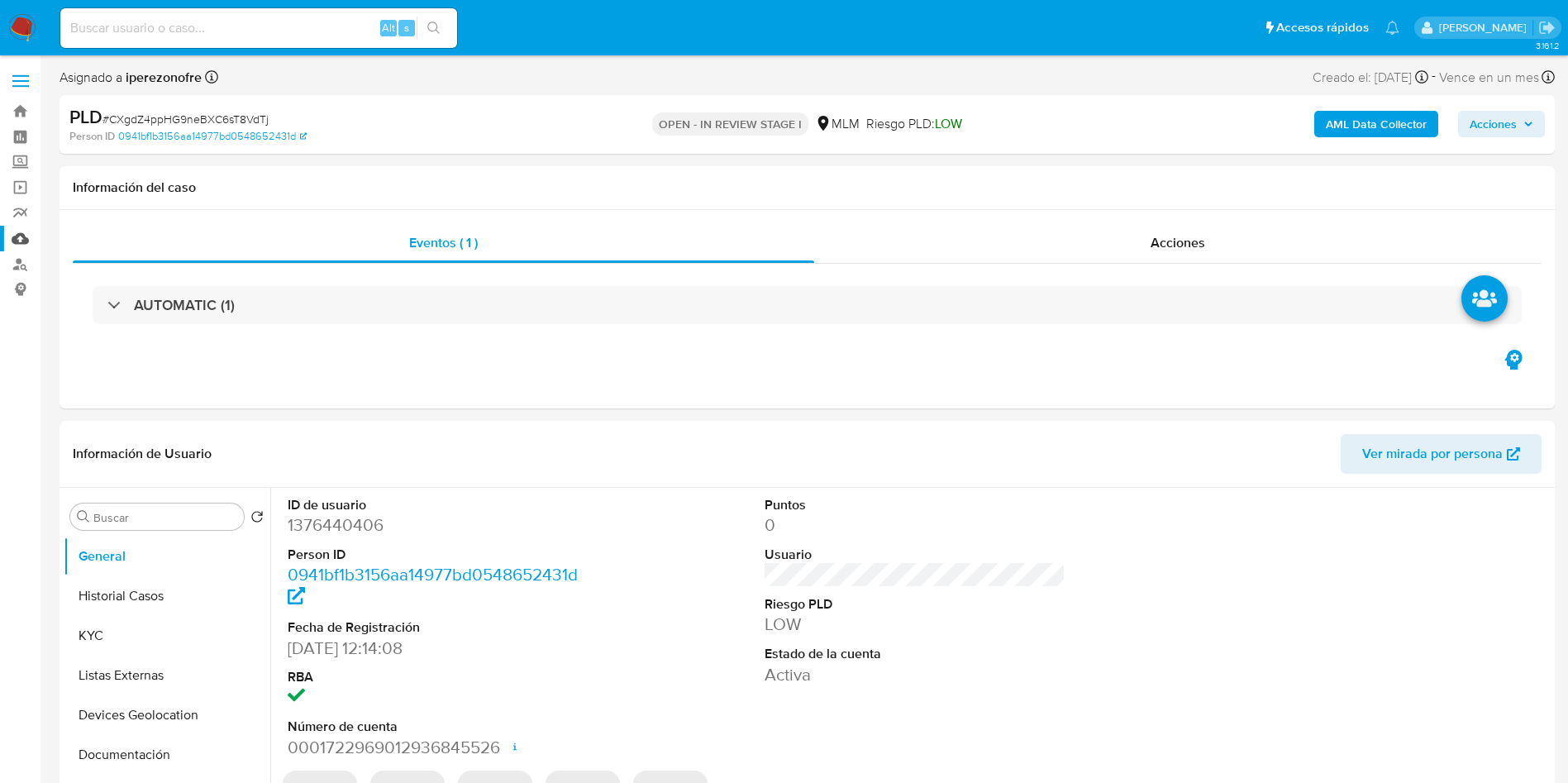
click at [15, 232] on link "Mulan" at bounding box center [98, 238] width 197 height 25
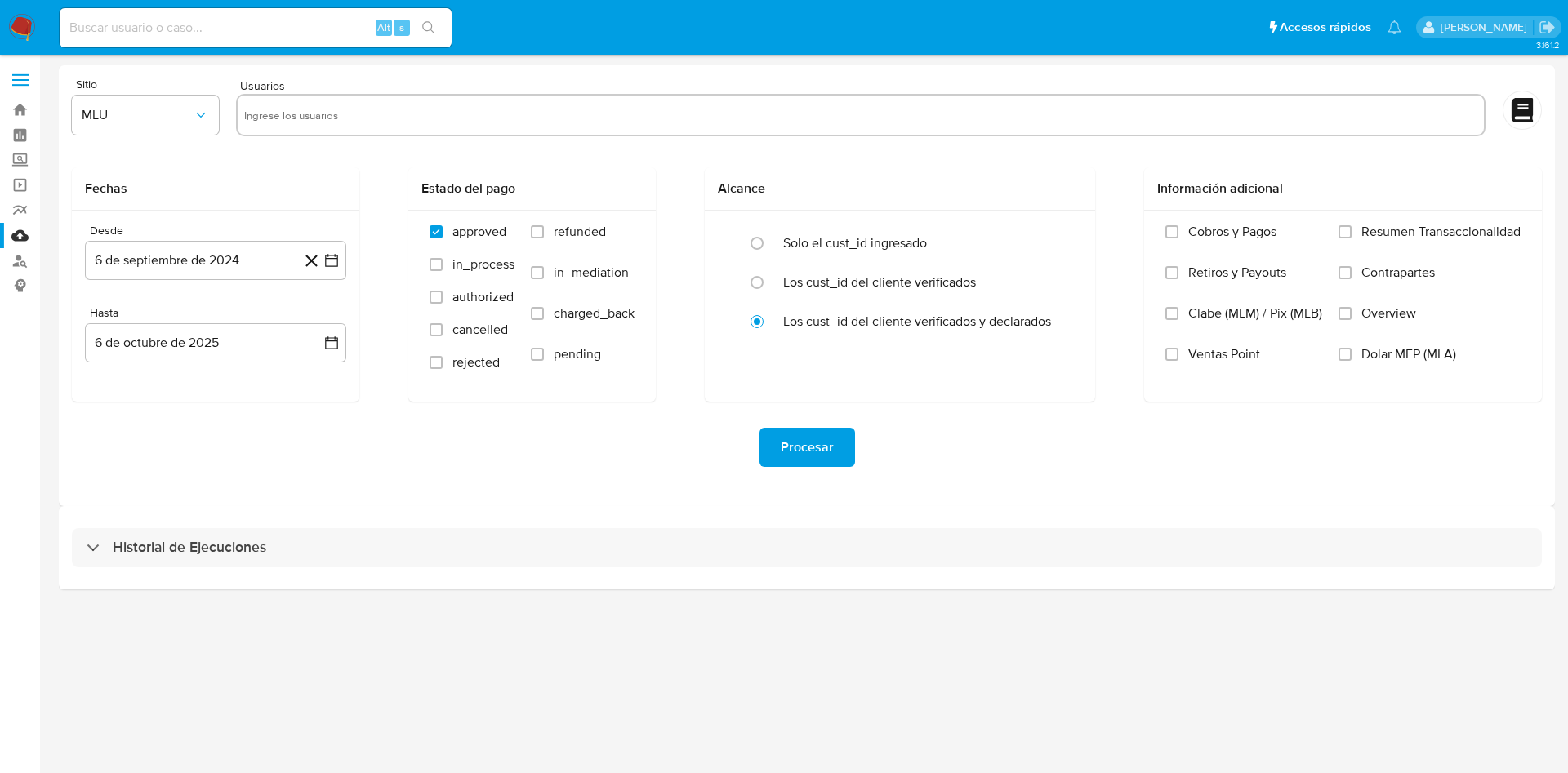
click at [340, 119] on input "text" at bounding box center [861, 115] width 1234 height 26
paste input "258319496"
type input "258319496"
click at [201, 109] on icon "button" at bounding box center [201, 115] width 17 height 17
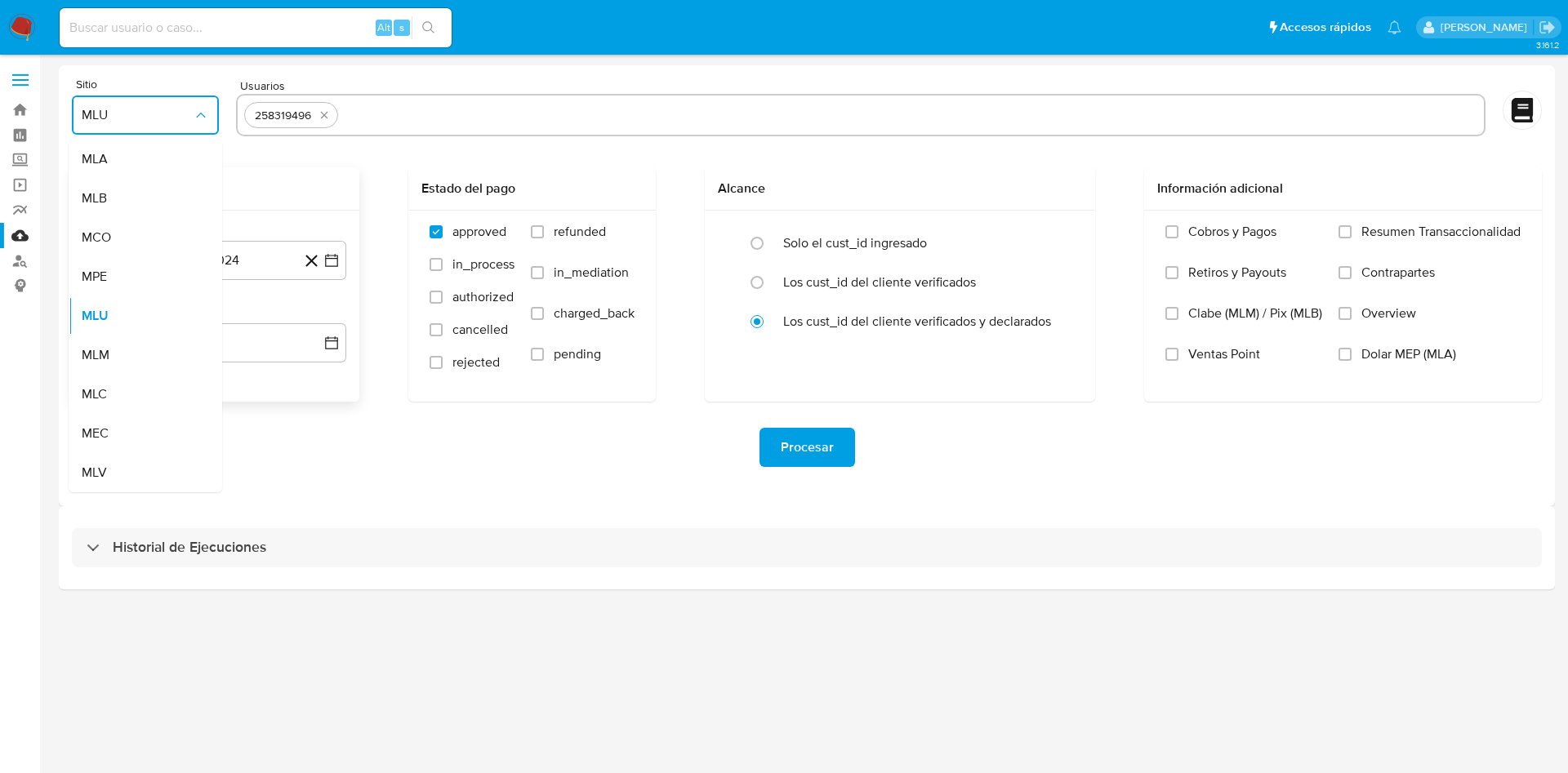
drag, startPoint x: 109, startPoint y: 360, endPoint x: 181, endPoint y: 369, distance: 72.6
click at [105, 360] on span "MLM" at bounding box center [96, 356] width 28 height 17
click at [334, 258] on icon "button" at bounding box center [332, 261] width 13 height 13
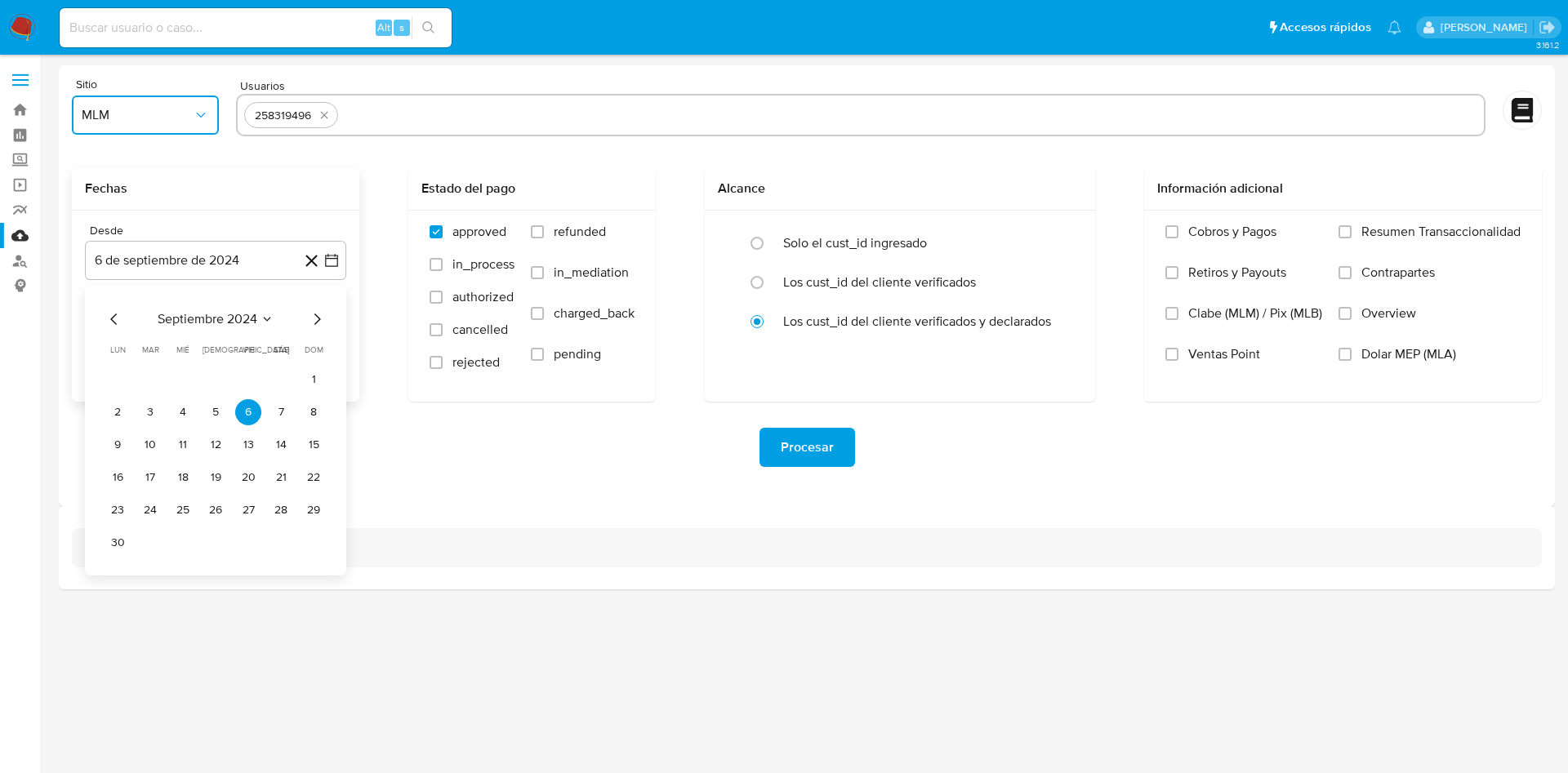
click at [317, 322] on icon "Mes siguiente" at bounding box center [317, 319] width 7 height 11
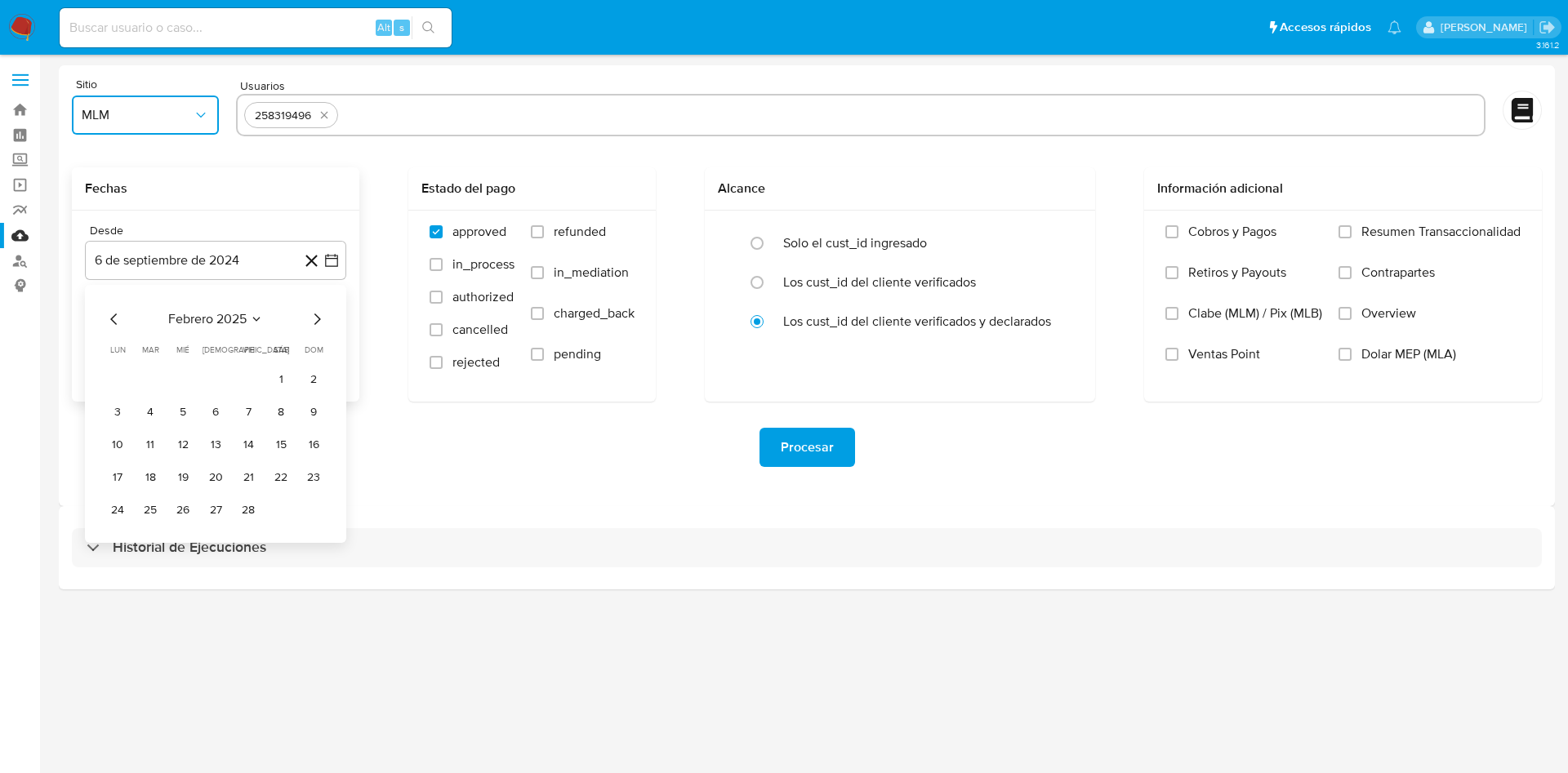
click at [317, 322] on icon "Mes siguiente" at bounding box center [317, 319] width 7 height 11
click at [318, 322] on icon "Mes siguiente" at bounding box center [317, 319] width 20 height 20
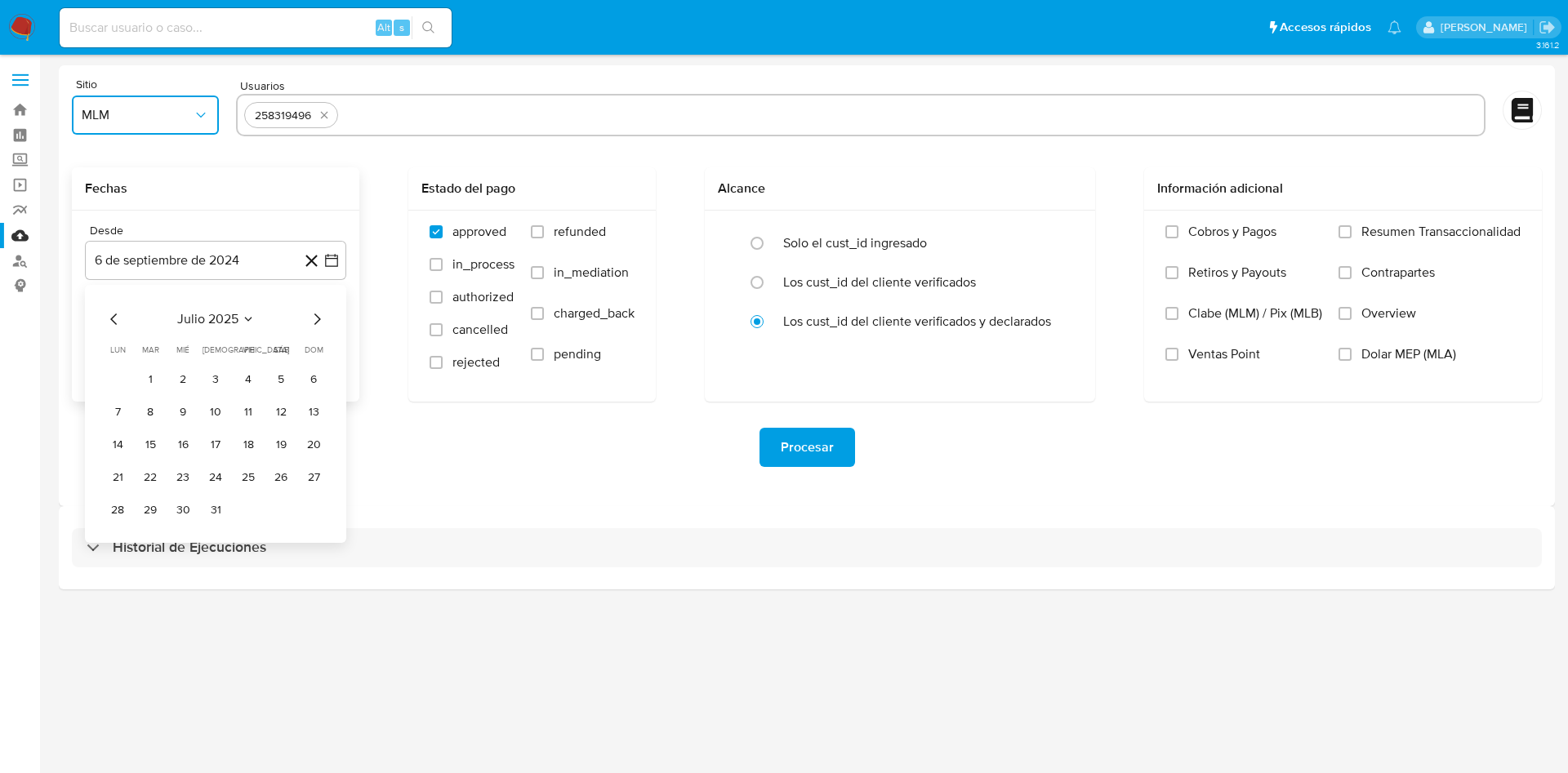
click at [318, 322] on icon "Mes siguiente" at bounding box center [317, 319] width 20 height 20
click at [248, 380] on button "1" at bounding box center [248, 380] width 26 height 26
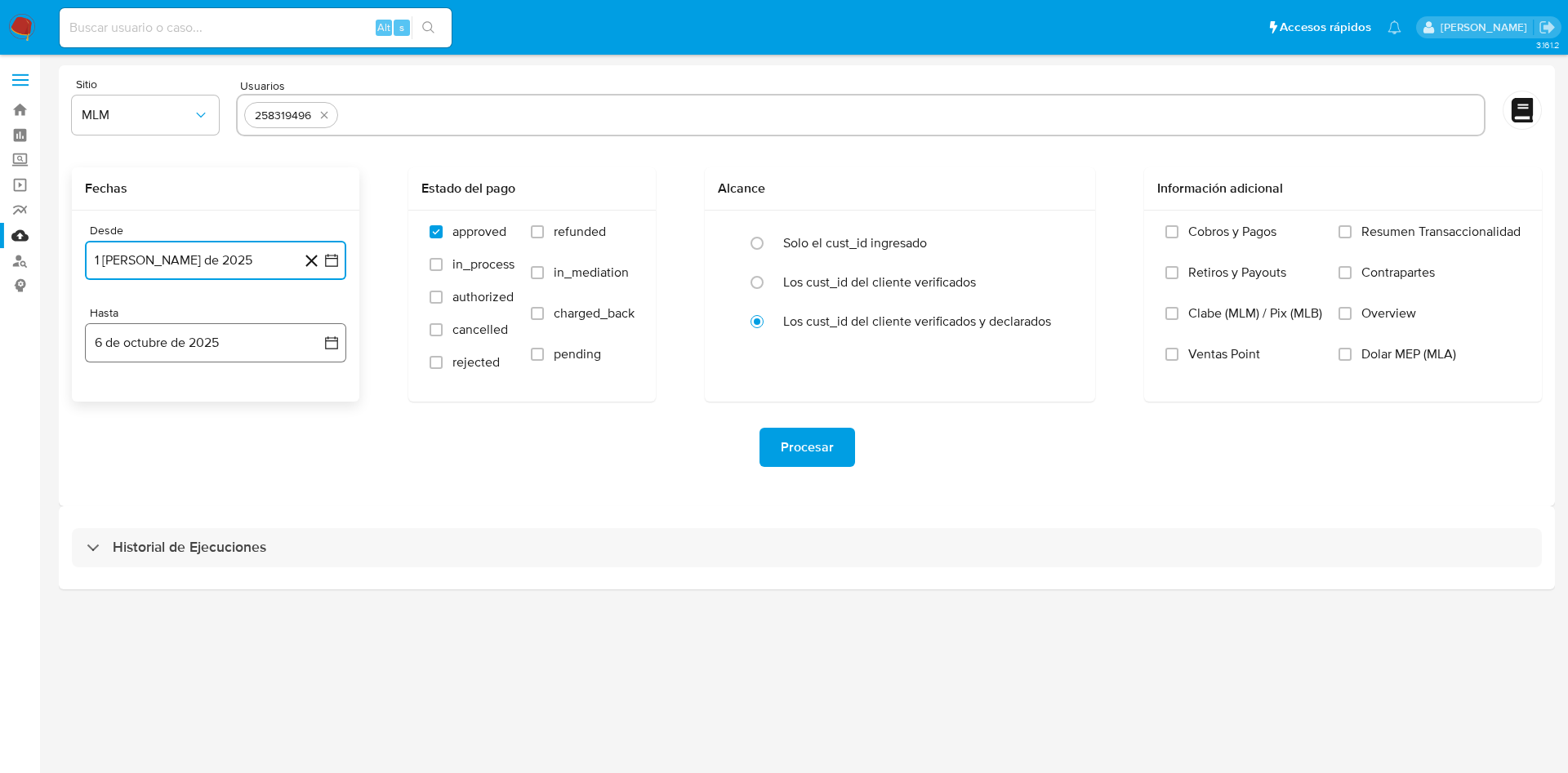
click at [334, 332] on button "6 de octubre de 2025" at bounding box center [215, 343] width 262 height 39
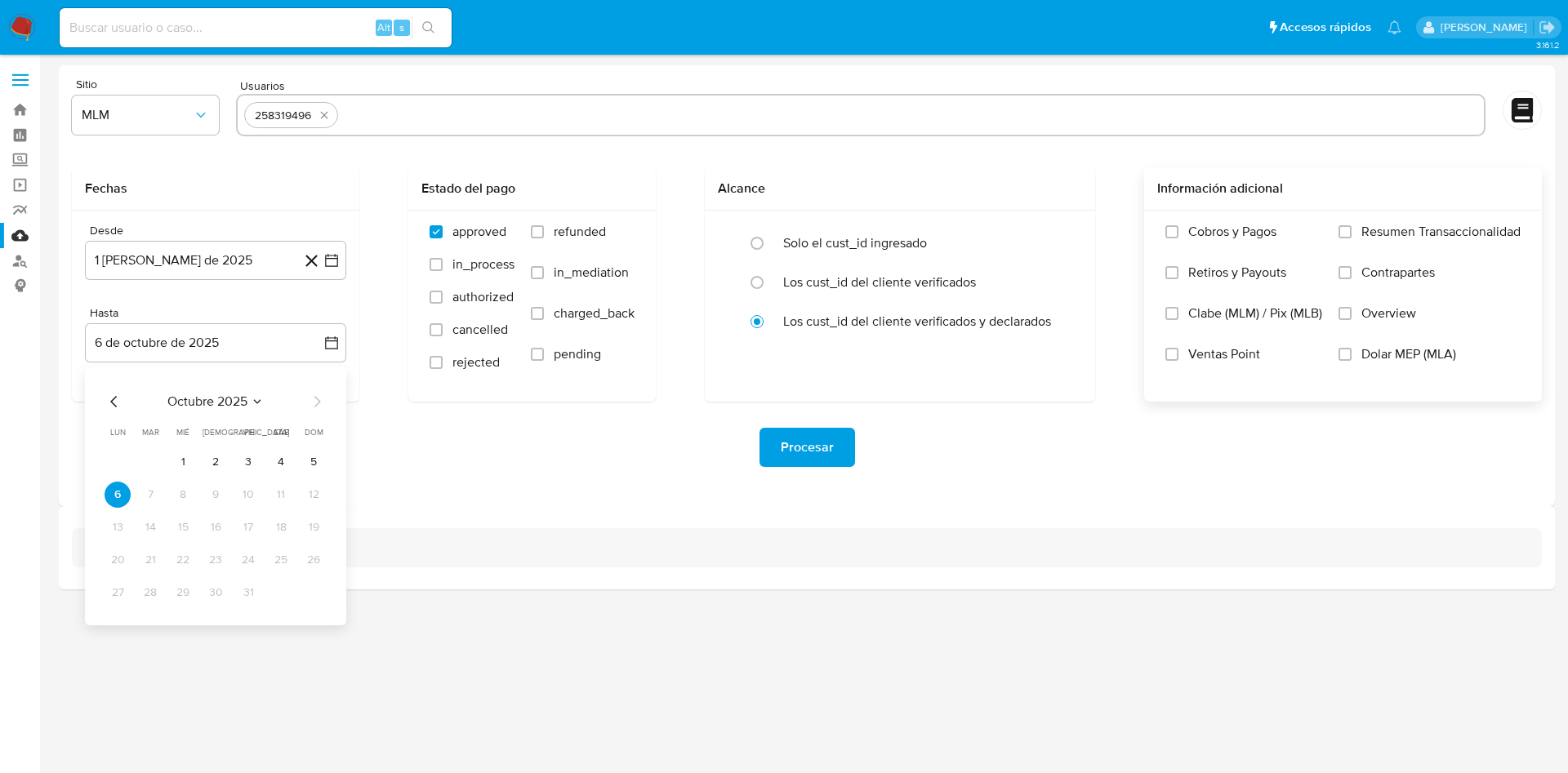
drag, startPoint x: 1245, startPoint y: 490, endPoint x: 1387, endPoint y: 395, distance: 170.8
click at [1254, 487] on div "Procesar" at bounding box center [807, 447] width 1470 height 91
click at [1347, 315] on input "Overview" at bounding box center [1345, 314] width 13 height 13
click at [817, 457] on span "Procesar" at bounding box center [807, 447] width 53 height 36
